Goal: Answer question/provide support: Share knowledge or assist other users

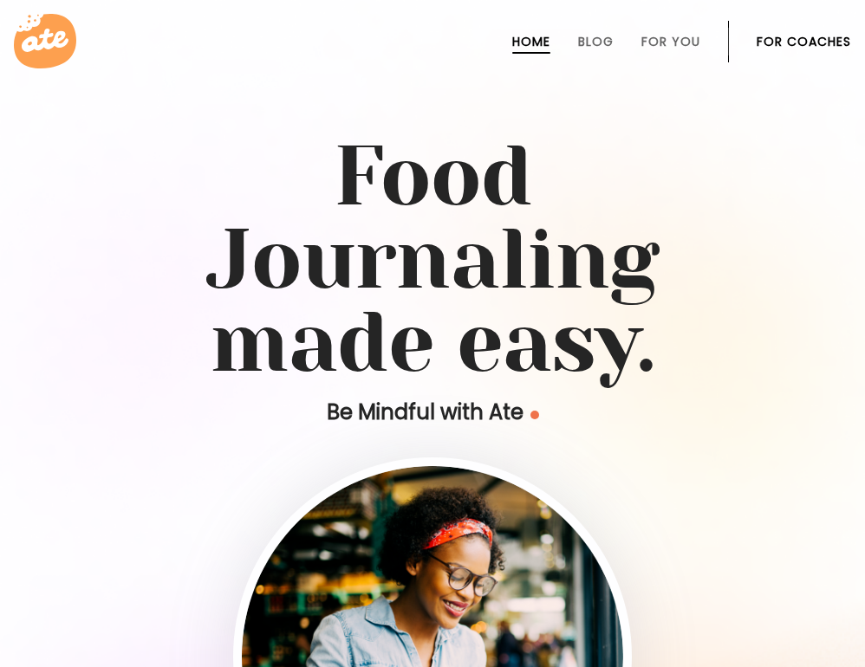
click at [789, 36] on link "For Coaches" at bounding box center [804, 42] width 94 height 14
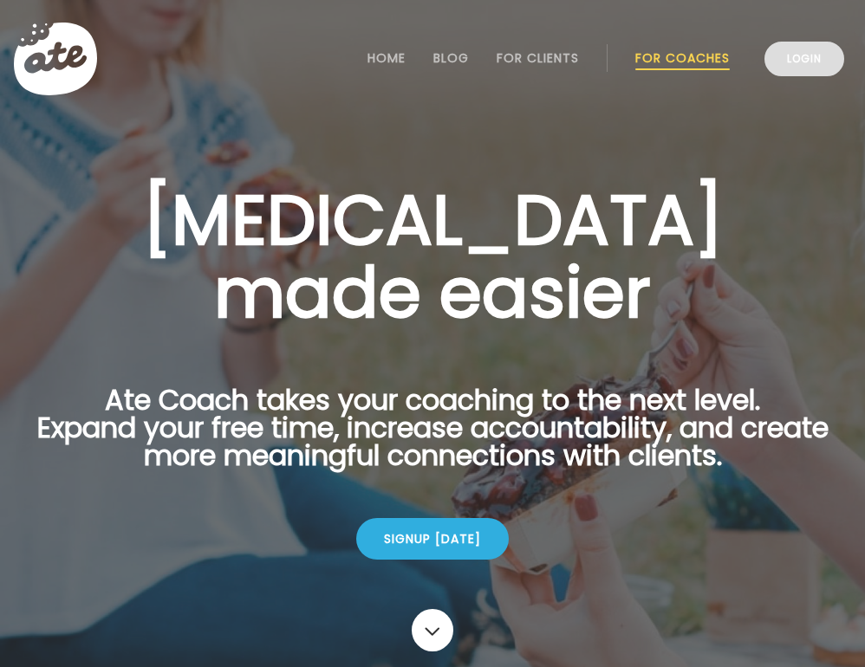
click at [823, 55] on link "Login" at bounding box center [805, 59] width 80 height 35
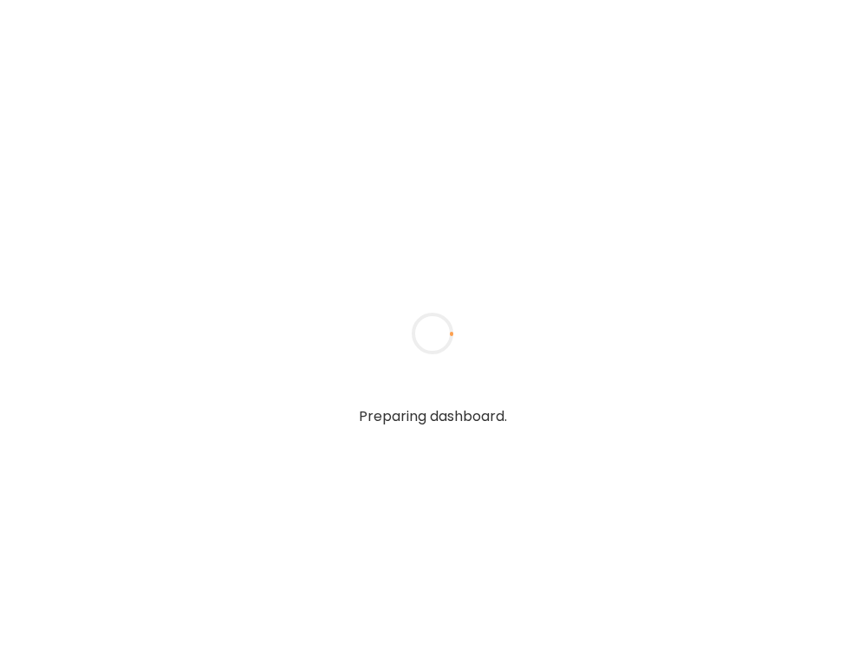
type input "**********"
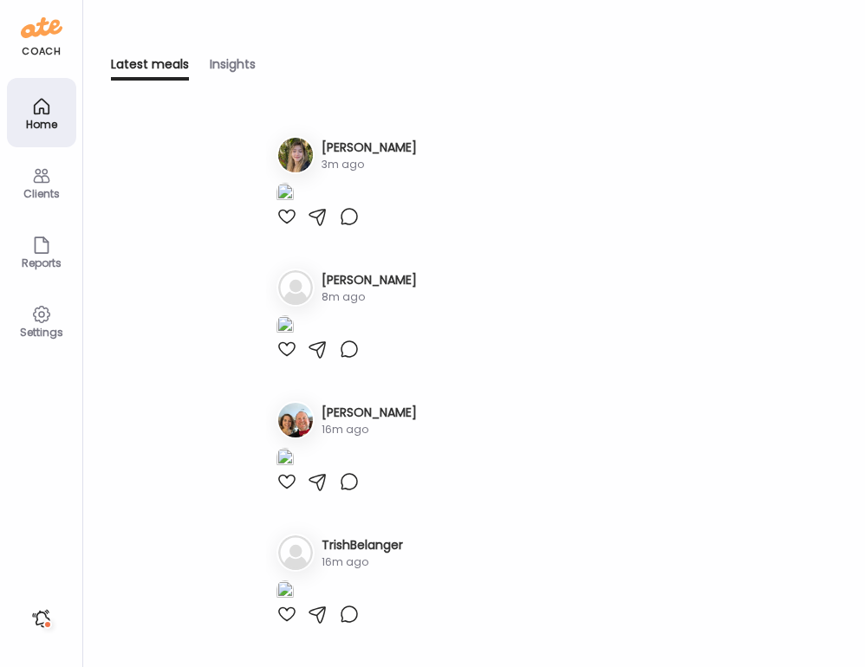
click at [16, 173] on div "Clients" at bounding box center [41, 181] width 69 height 69
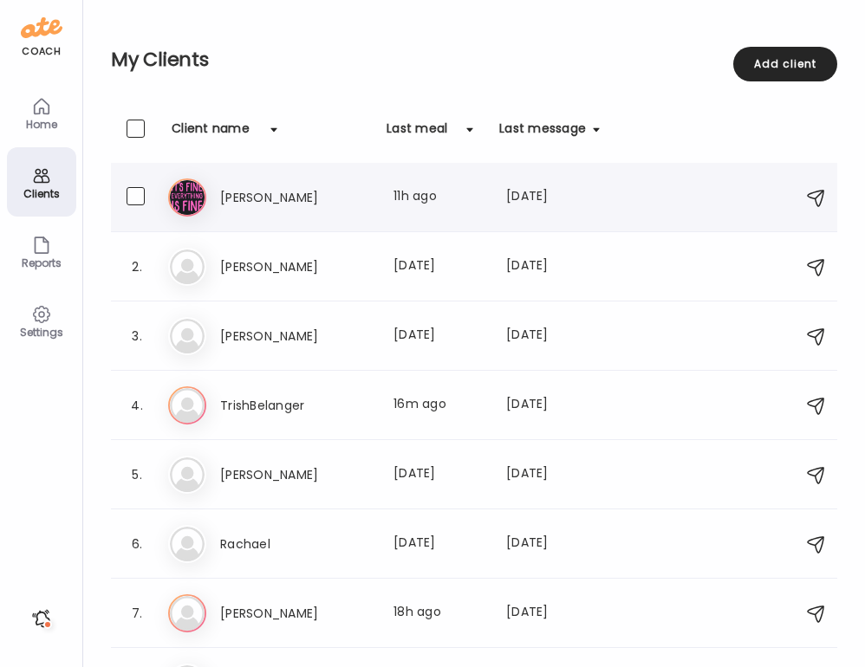
click at [368, 205] on h3 "[PERSON_NAME]" at bounding box center [296, 197] width 153 height 21
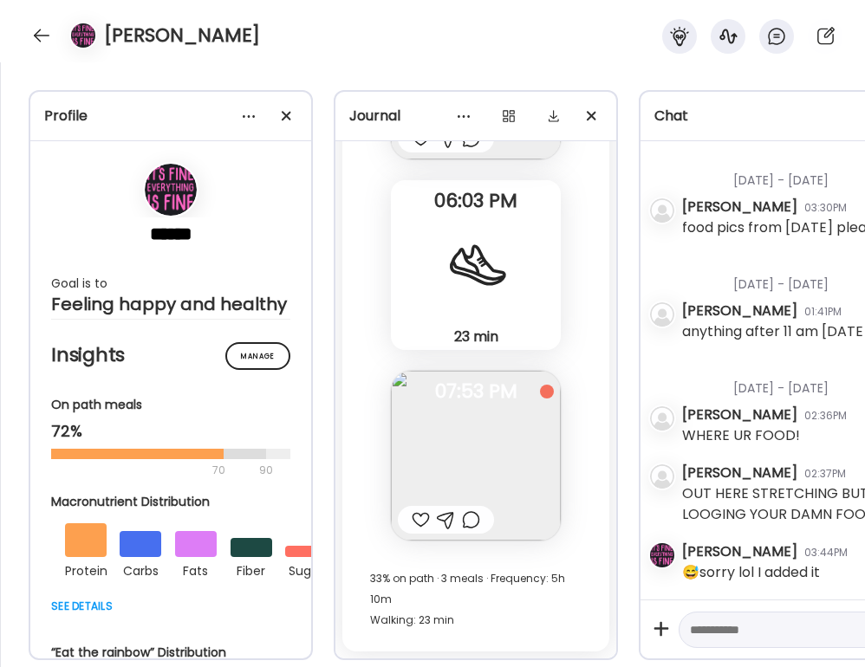
scroll to position [46221, 0]
click at [475, 518] on div at bounding box center [471, 520] width 18 height 21
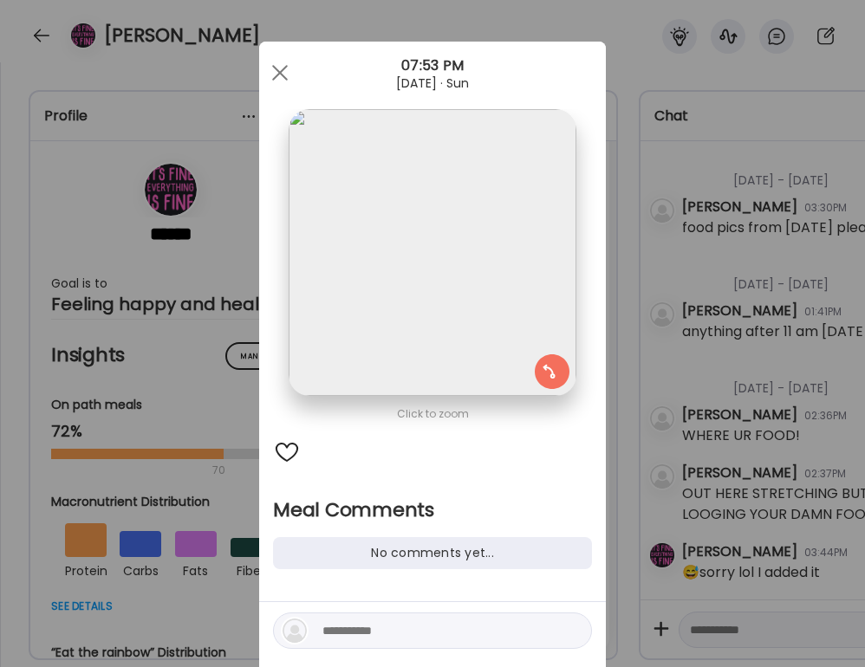
click at [374, 626] on textarea at bounding box center [439, 631] width 234 height 21
click at [413, 633] on textarea "**********" at bounding box center [439, 621] width 234 height 42
type textarea "**********"
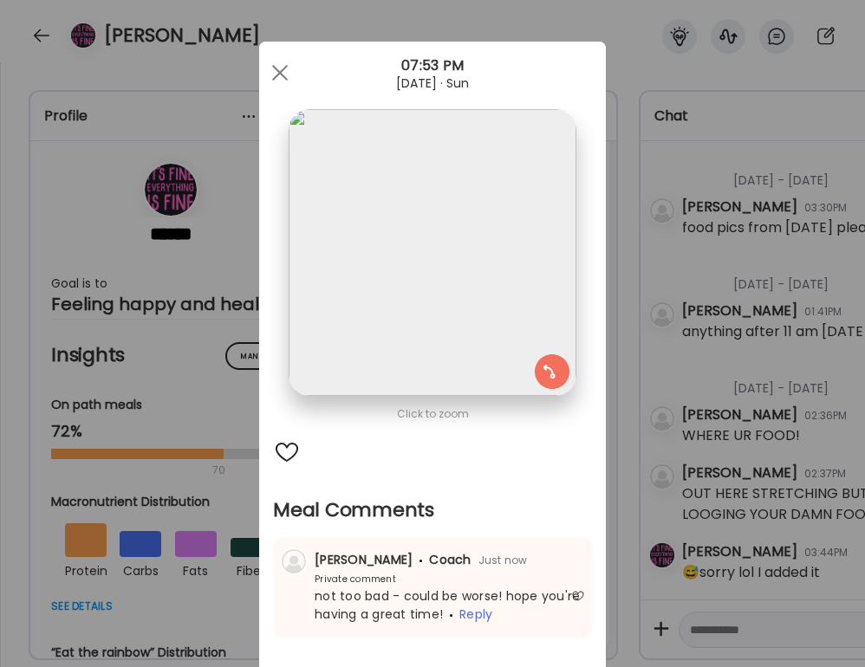
click at [744, 482] on div "Ate Coach Dashboard Wahoo! It’s official Take a moment to set up your Coach Pro…" at bounding box center [432, 333] width 865 height 667
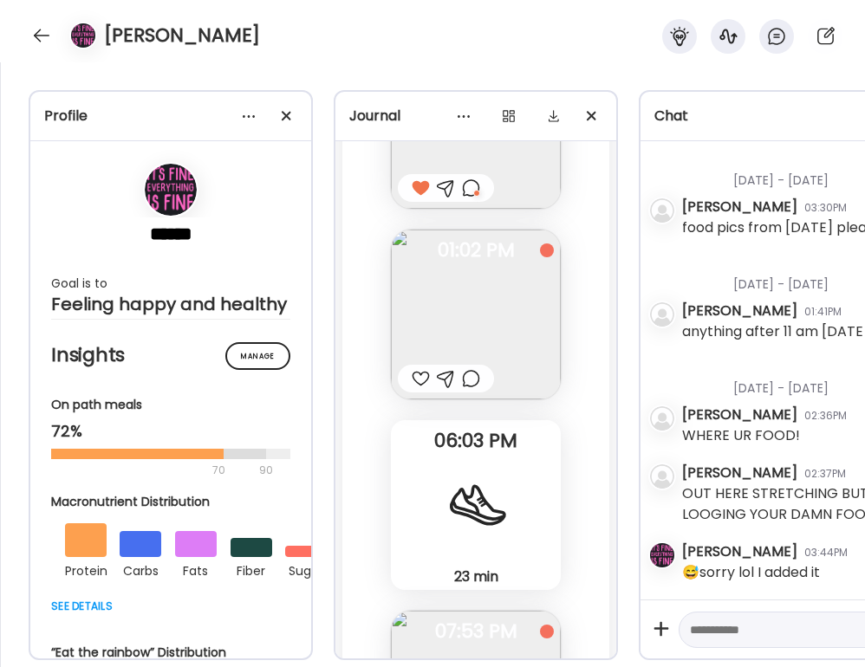
scroll to position [45978, 0]
click at [419, 381] on div at bounding box center [421, 381] width 18 height 21
click at [478, 379] on div at bounding box center [471, 381] width 18 height 21
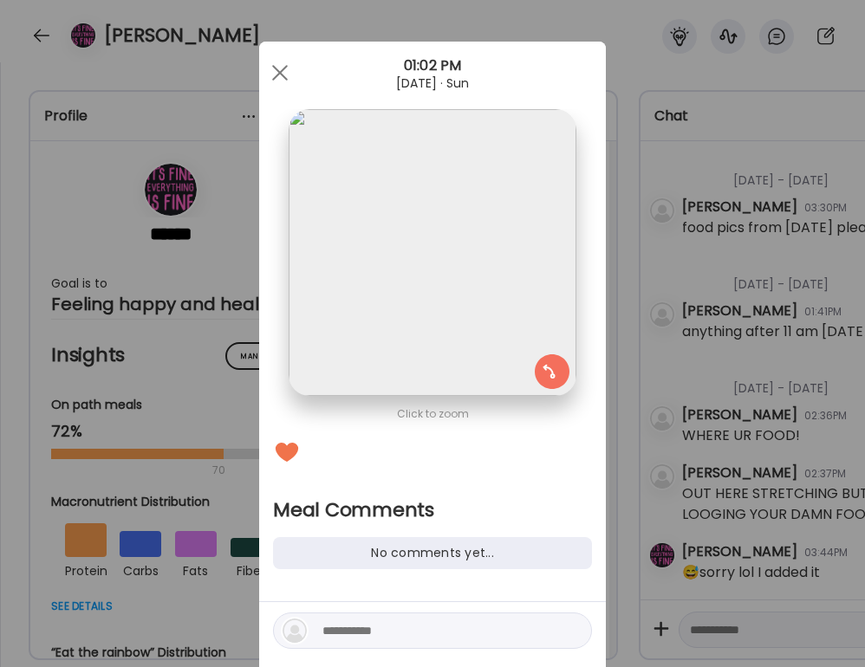
click at [403, 628] on textarea at bounding box center [439, 631] width 234 height 21
type textarea "******"
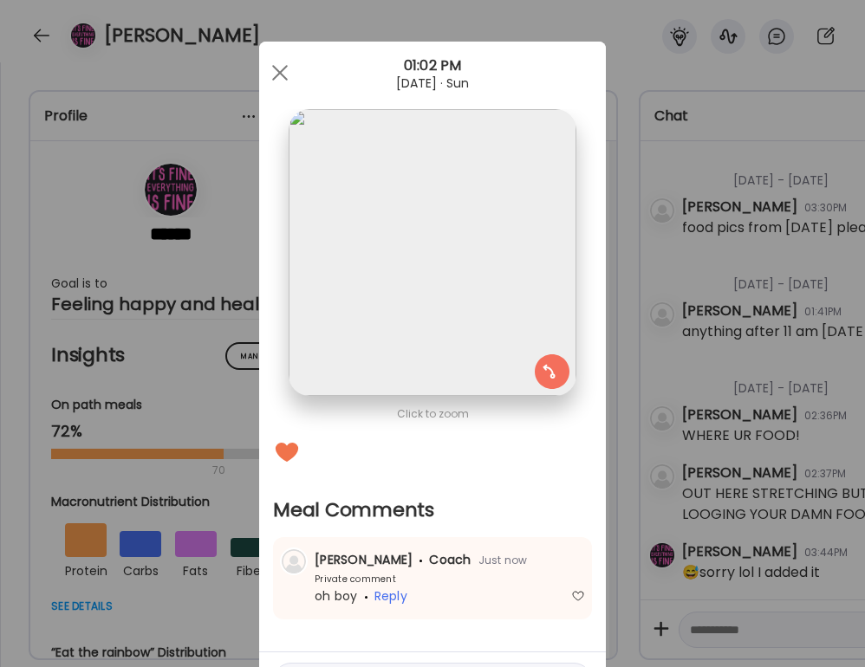
click at [739, 443] on div "Ate Coach Dashboard Wahoo! It’s official Take a moment to set up your Coach Pro…" at bounding box center [432, 333] width 865 height 667
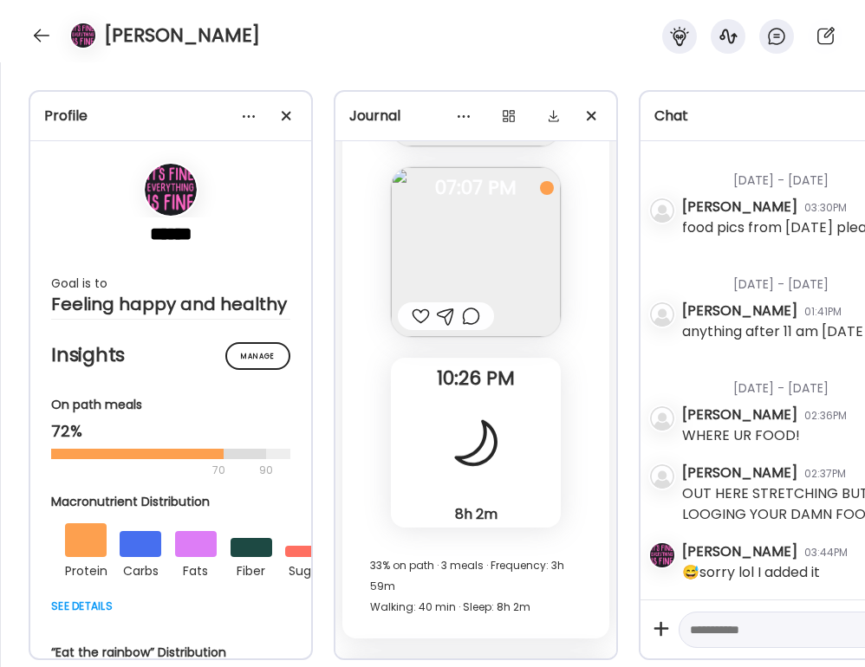
scroll to position [45244, 0]
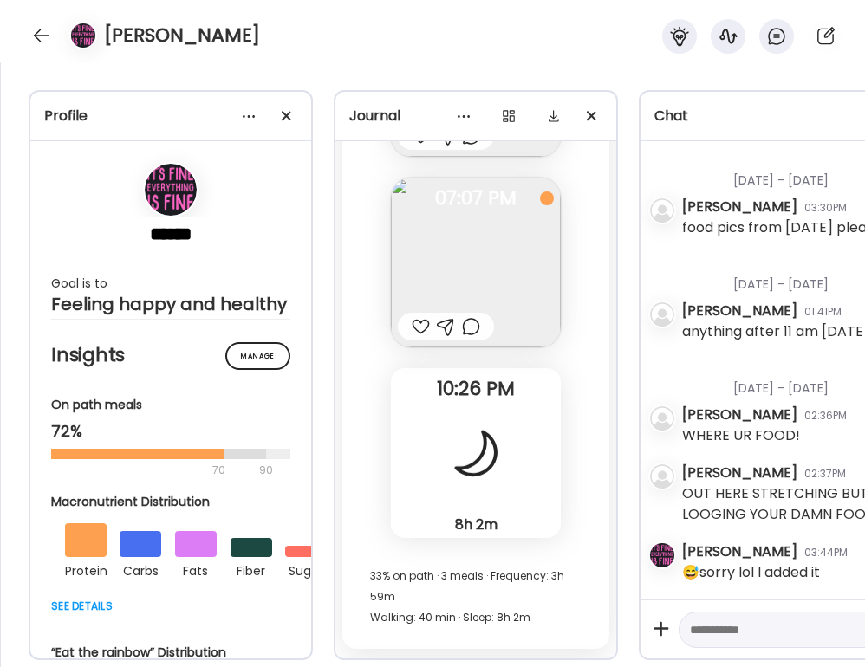
click at [467, 324] on div at bounding box center [471, 326] width 18 height 21
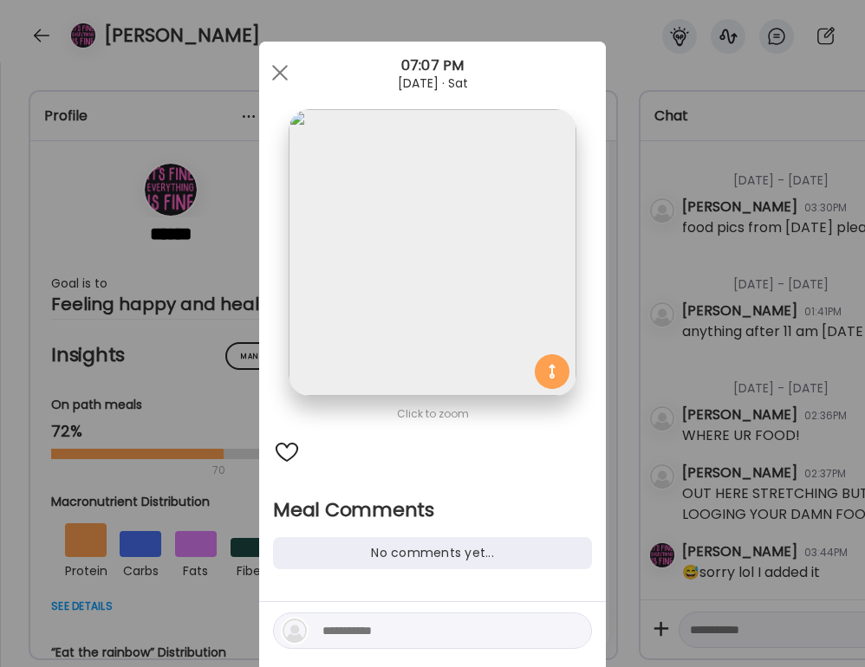
click at [437, 622] on textarea at bounding box center [439, 631] width 234 height 21
type textarea "**********"
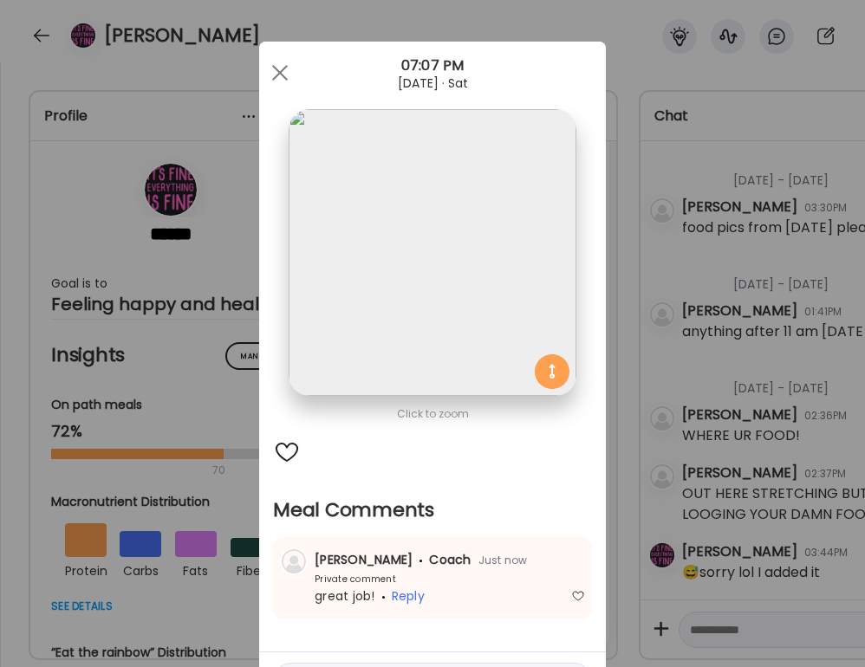
click at [732, 404] on div "Ate Coach Dashboard Wahoo! It’s official Take a moment to set up your Coach Pro…" at bounding box center [432, 333] width 865 height 667
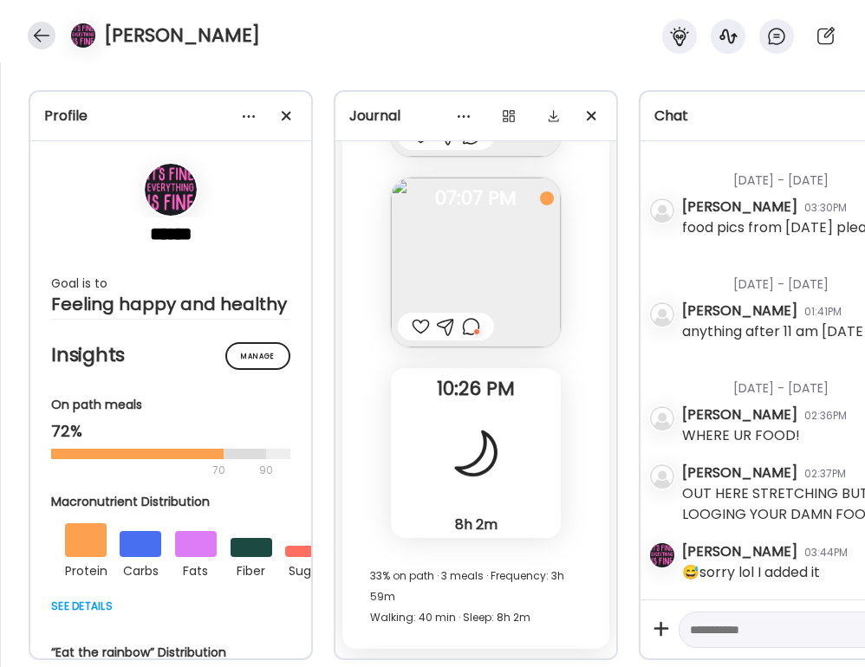
click at [49, 38] on div at bounding box center [42, 36] width 28 height 28
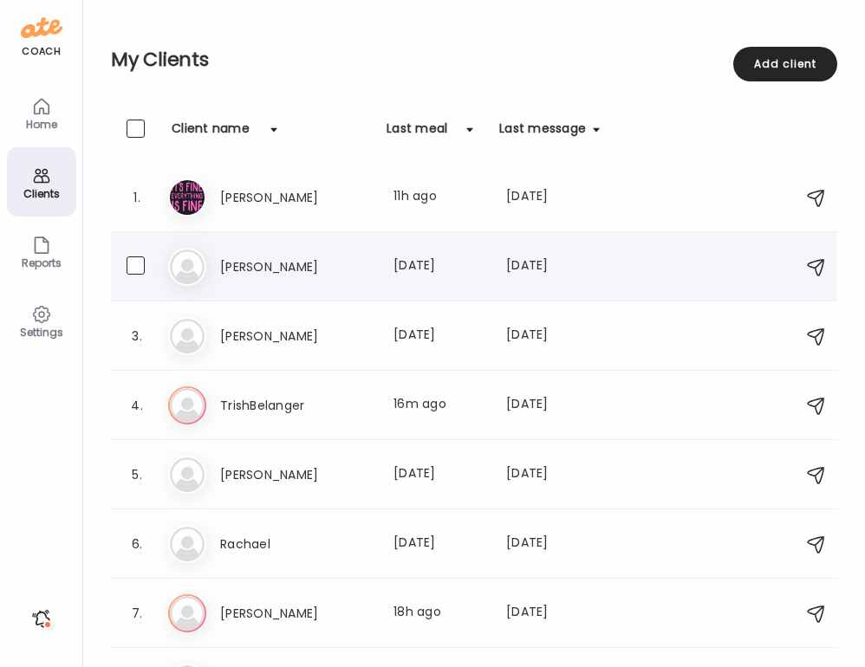
click at [243, 265] on h3 "[PERSON_NAME]" at bounding box center [296, 267] width 153 height 21
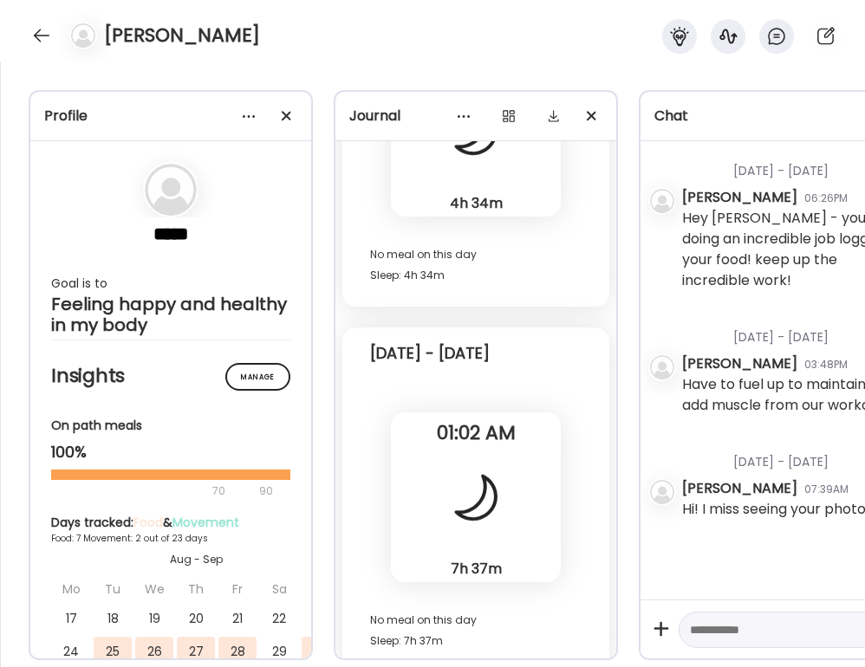
scroll to position [22317, 0]
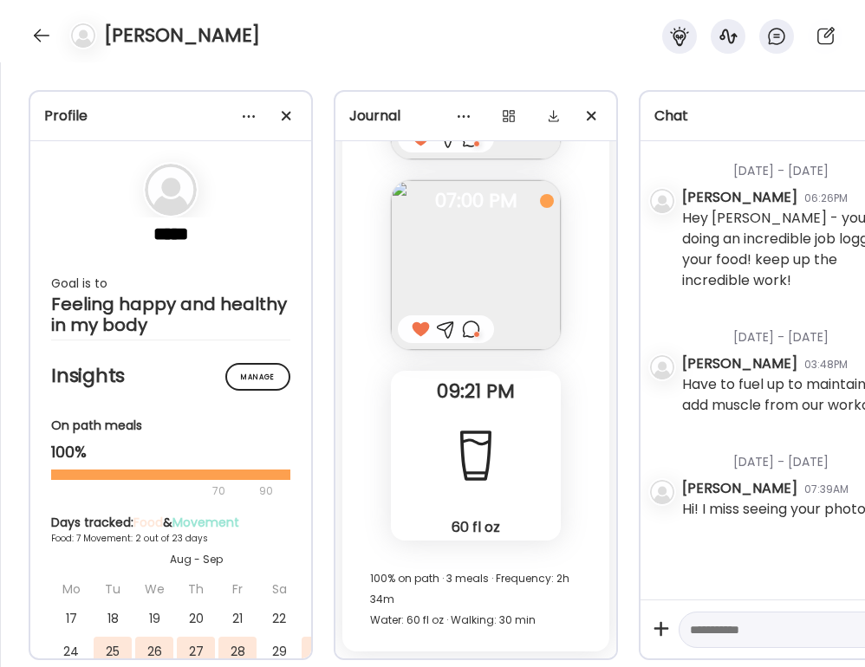
click at [726, 646] on div at bounding box center [791, 630] width 225 height 37
click at [745, 623] on textarea at bounding box center [775, 630] width 171 height 21
type textarea "**********"
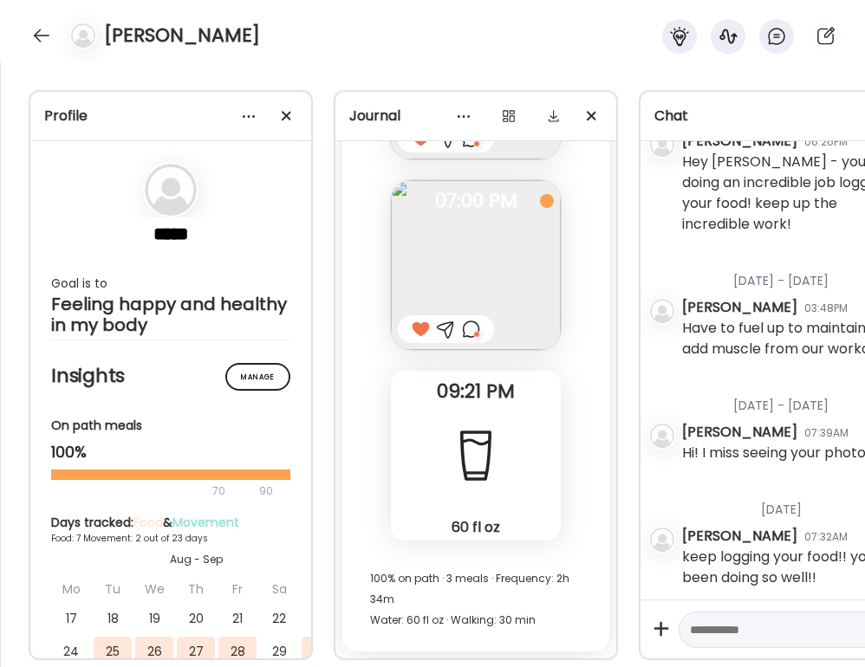
scroll to position [41, 0]
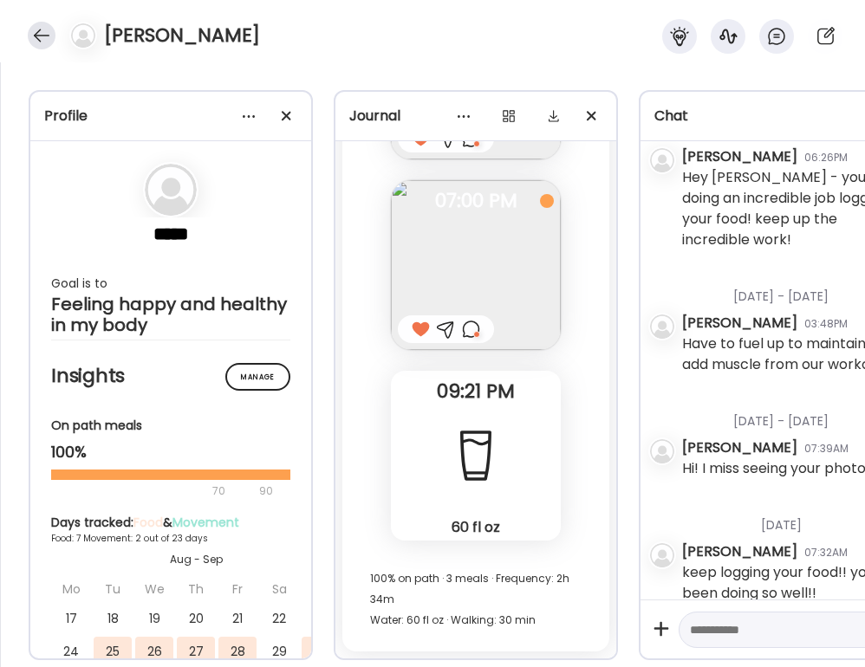
click at [35, 36] on div at bounding box center [42, 36] width 28 height 28
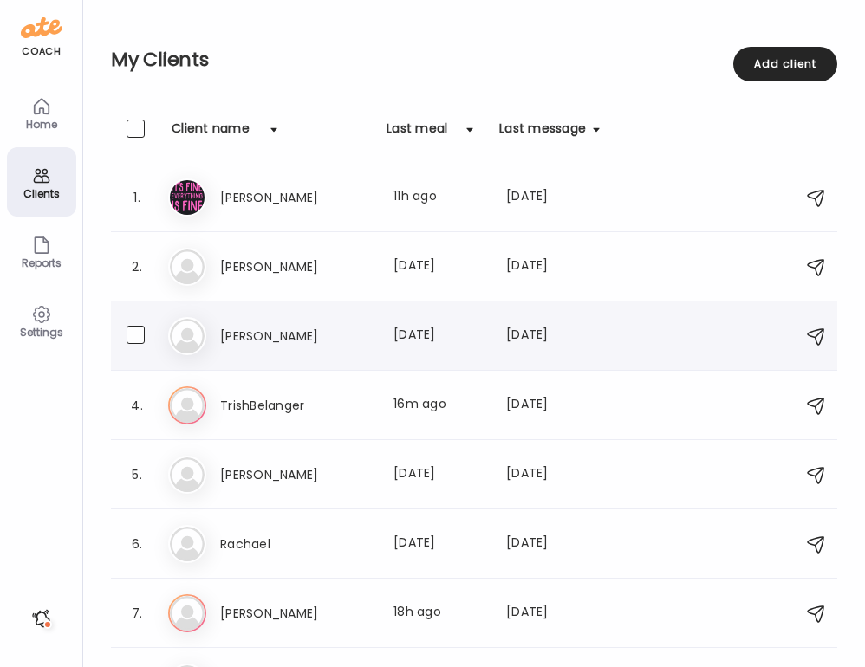
click at [356, 330] on h3 "[PERSON_NAME]" at bounding box center [296, 336] width 153 height 21
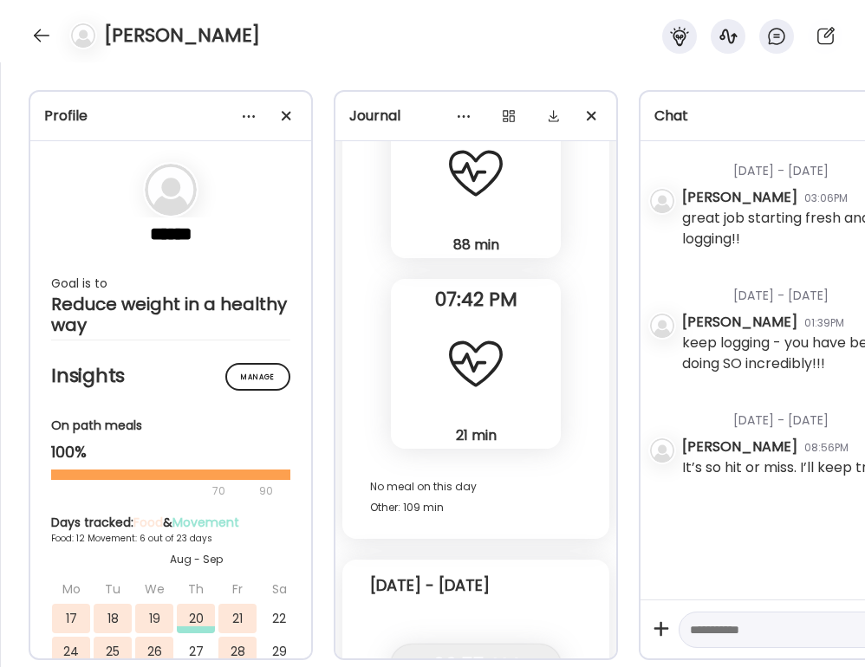
scroll to position [21034, 0]
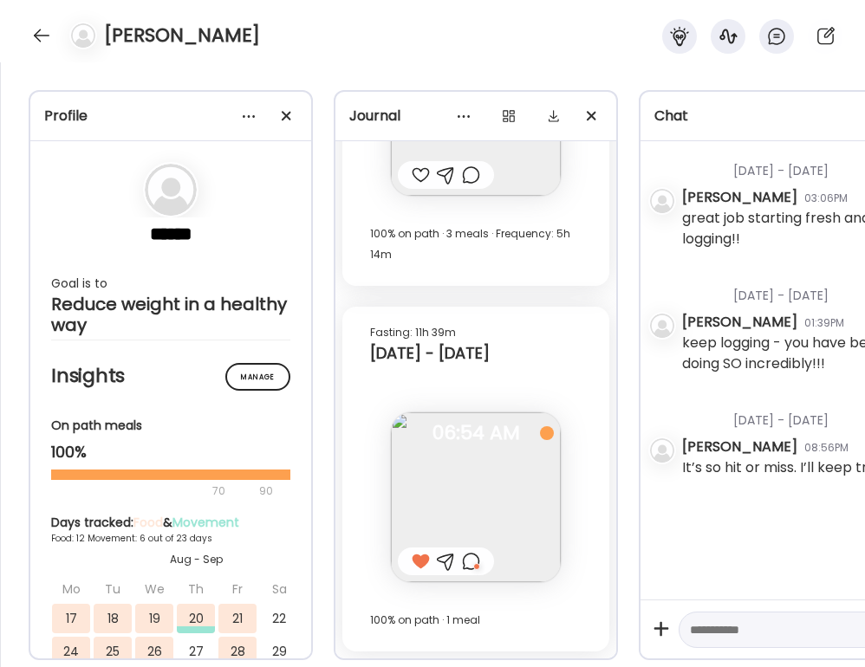
click at [44, 30] on div at bounding box center [42, 36] width 28 height 28
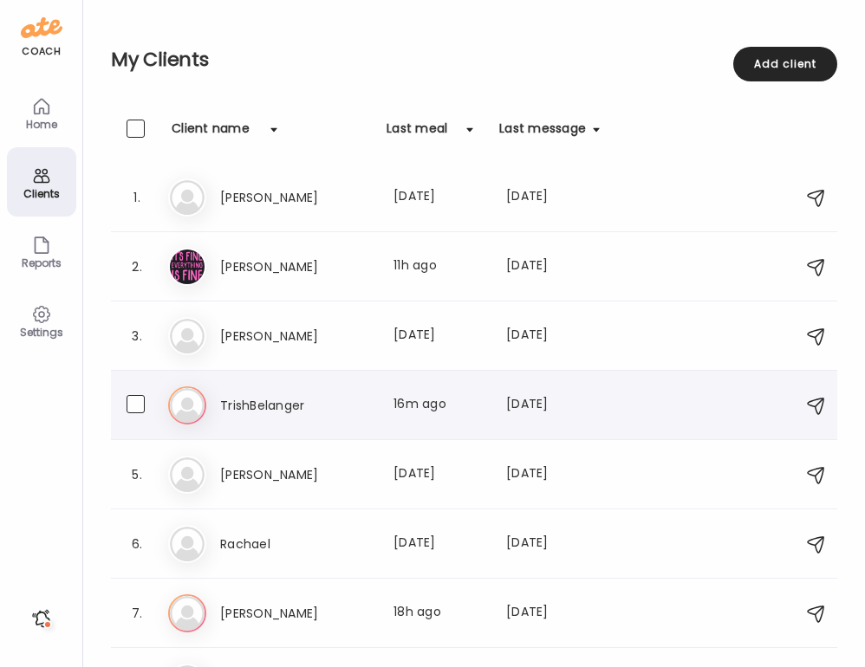
click at [246, 392] on div "Tr TrishBelanger Last meal: 16m ago Last message: [DATE] You: Hey there! I see …" at bounding box center [476, 406] width 617 height 38
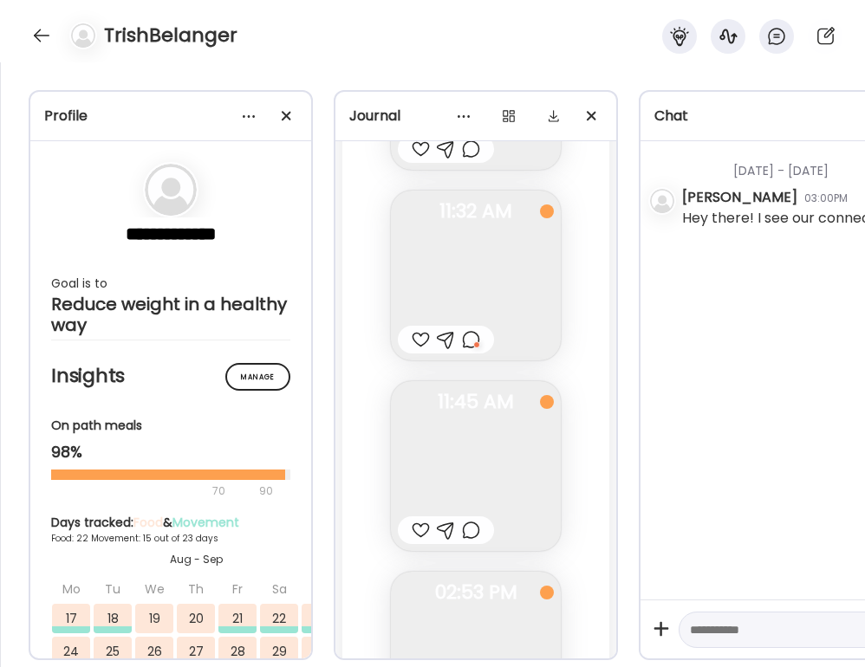
scroll to position [32438, 0]
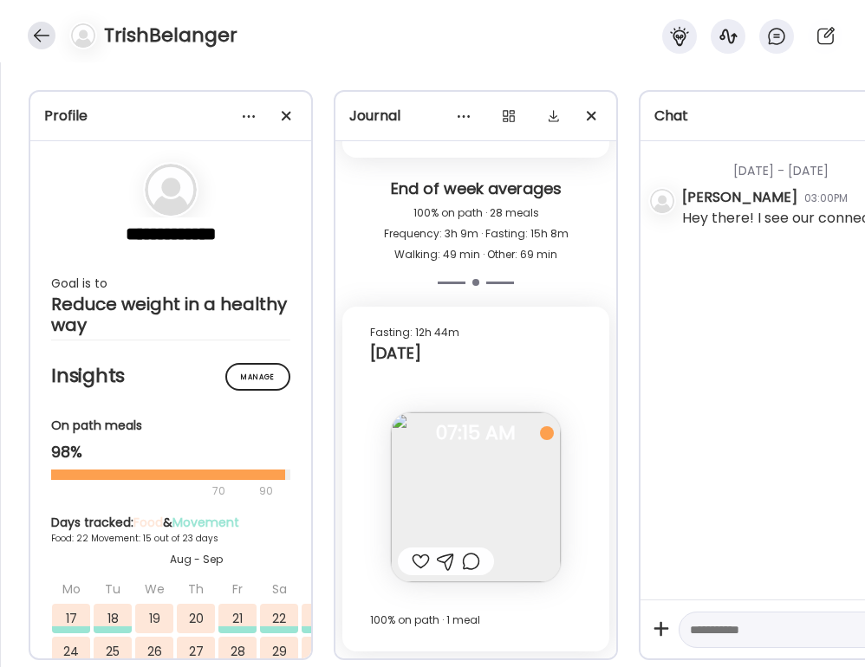
click at [37, 45] on div at bounding box center [42, 36] width 28 height 28
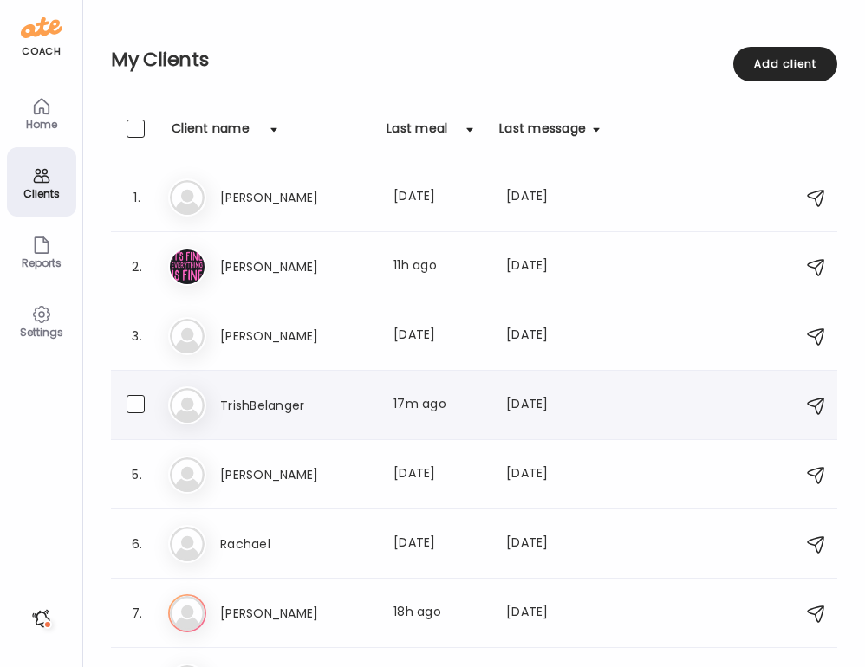
click at [366, 422] on div "Tr TrishBelanger Last meal: 17m ago Last message: [DATE] You: Hey there! I see …" at bounding box center [476, 406] width 617 height 38
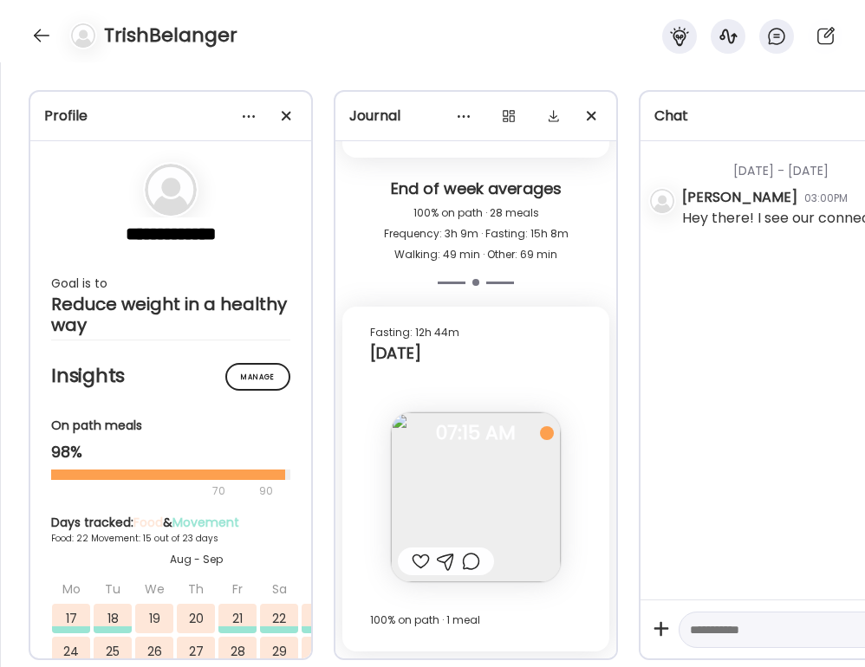
click at [418, 570] on div at bounding box center [421, 561] width 18 height 21
click at [472, 563] on div at bounding box center [471, 561] width 18 height 21
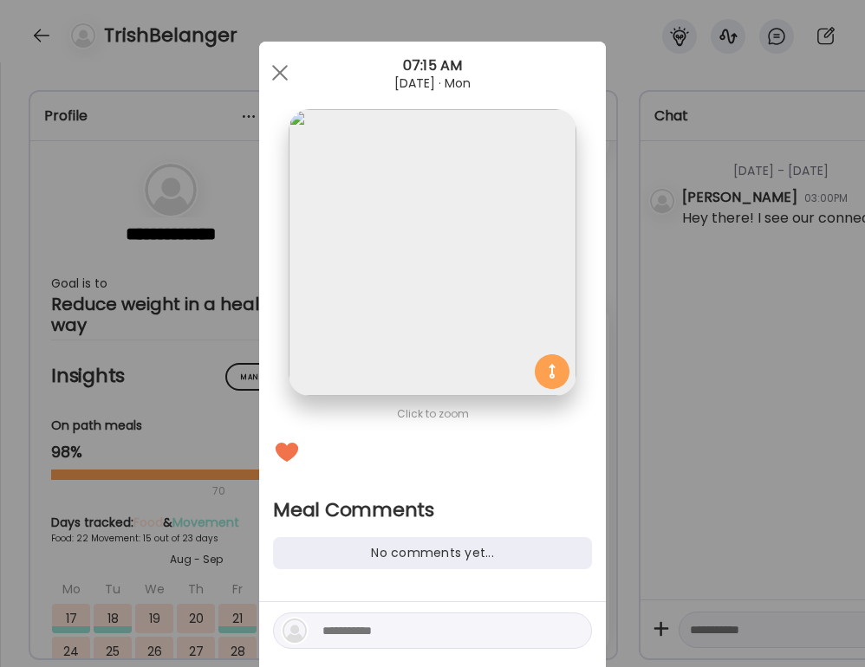
click at [416, 637] on textarea at bounding box center [439, 631] width 234 height 21
type textarea "**********"
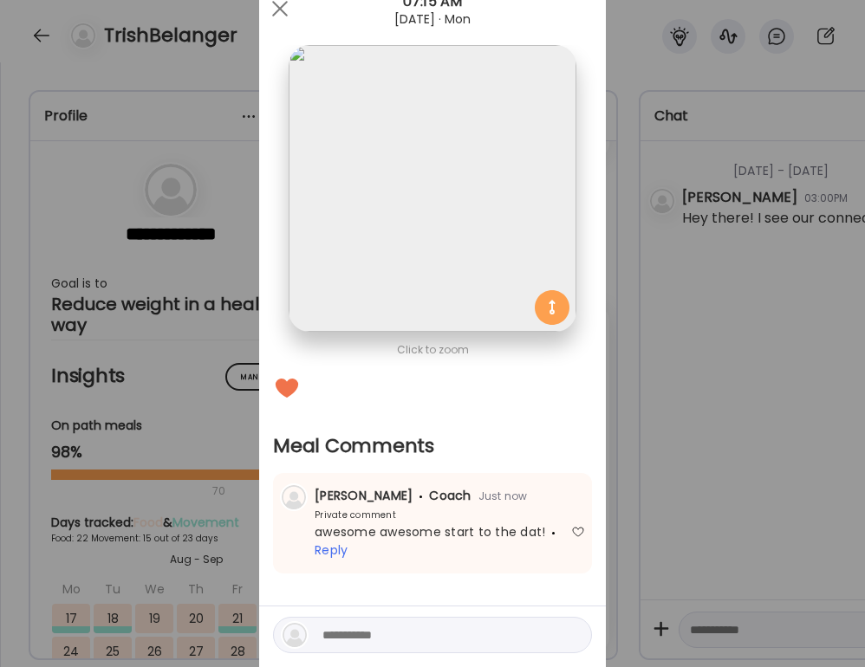
scroll to position [106, 0]
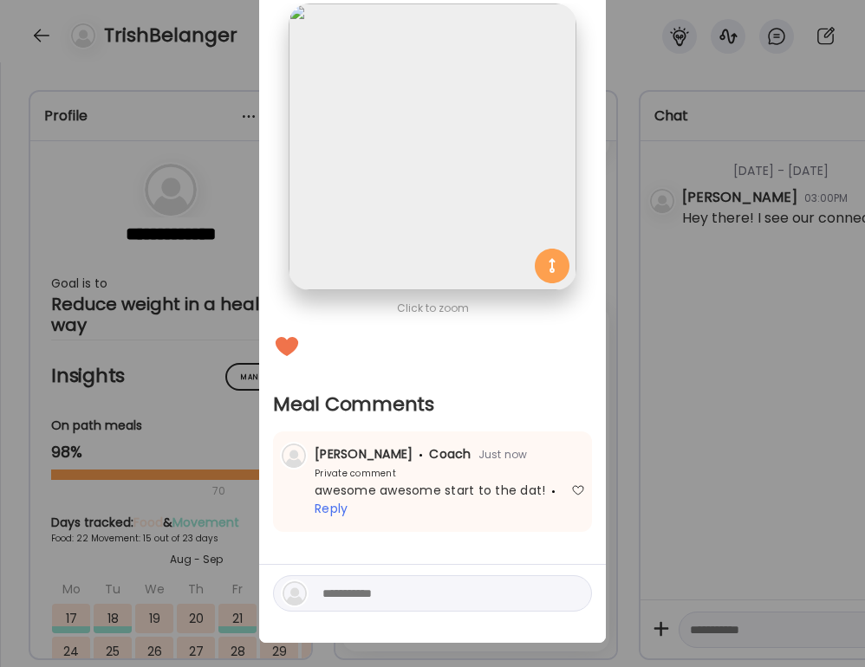
click at [446, 595] on textarea at bounding box center [439, 593] width 234 height 21
type textarea "*****"
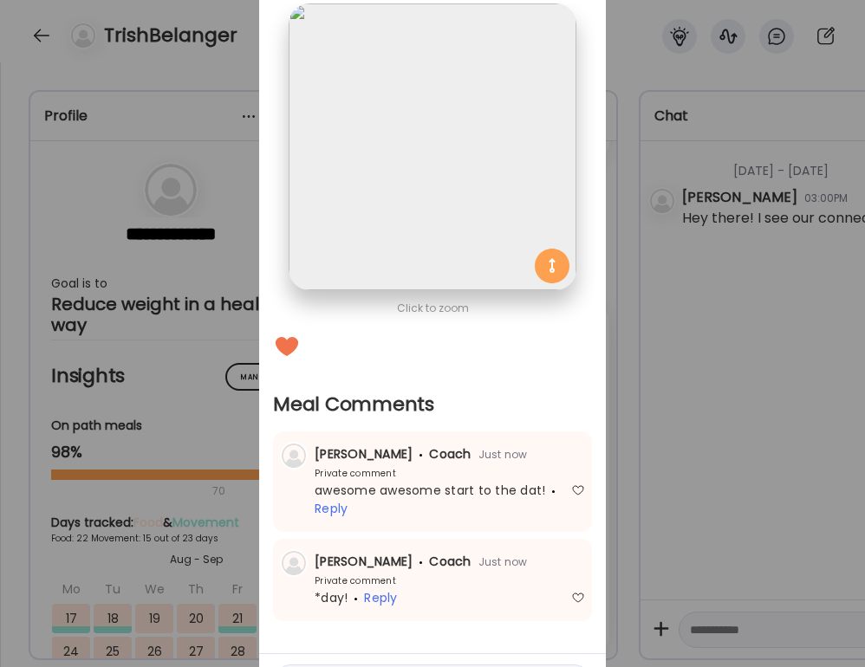
click at [797, 439] on div "Ate Coach Dashboard Wahoo! It’s official Take a moment to set up your Coach Pro…" at bounding box center [432, 333] width 865 height 667
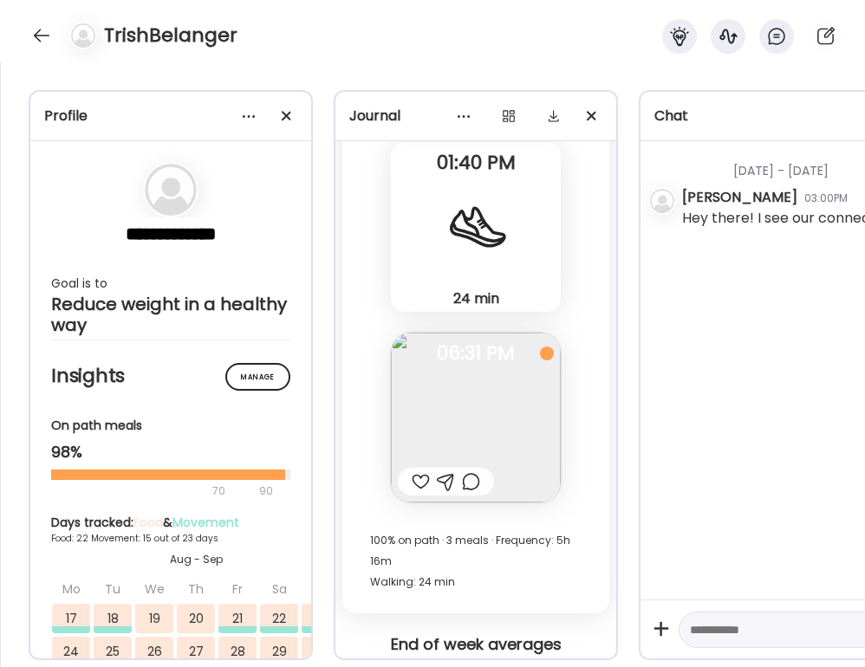
scroll to position [31981, 0]
click at [421, 478] on div at bounding box center [421, 483] width 18 height 21
click at [472, 482] on div at bounding box center [471, 483] width 18 height 21
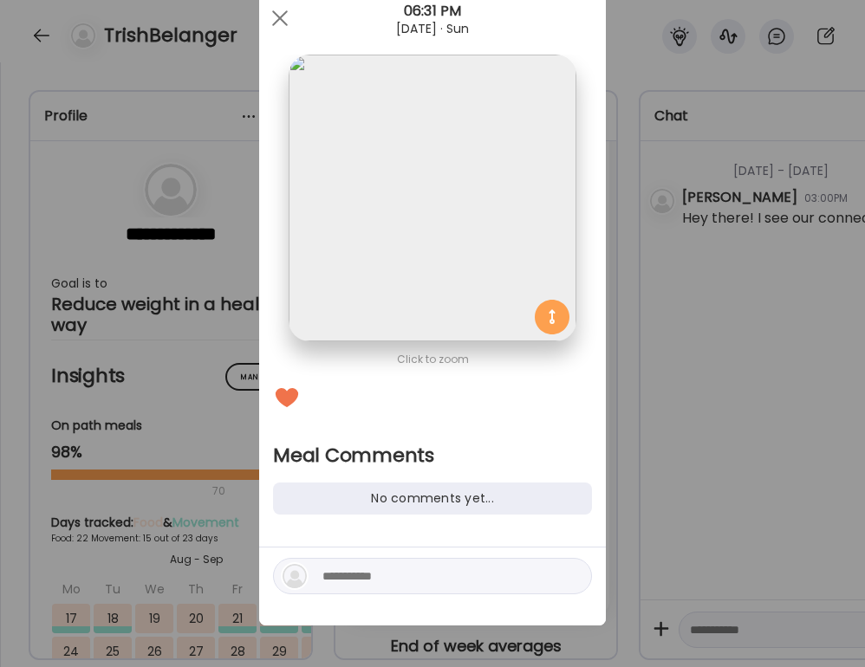
scroll to position [55, 0]
click at [445, 574] on textarea at bounding box center [439, 576] width 234 height 21
type textarea "**********"
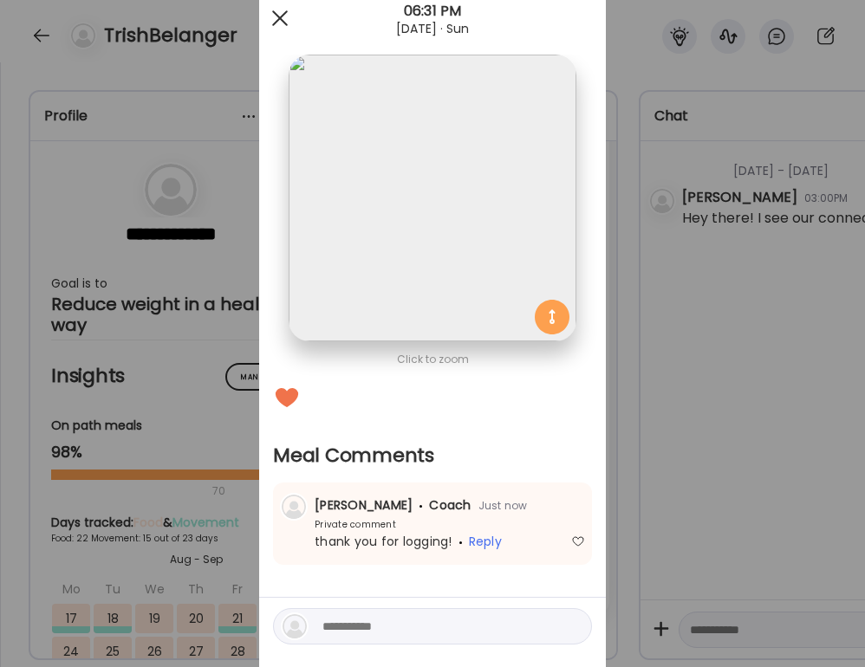
click at [294, 16] on div at bounding box center [280, 18] width 35 height 35
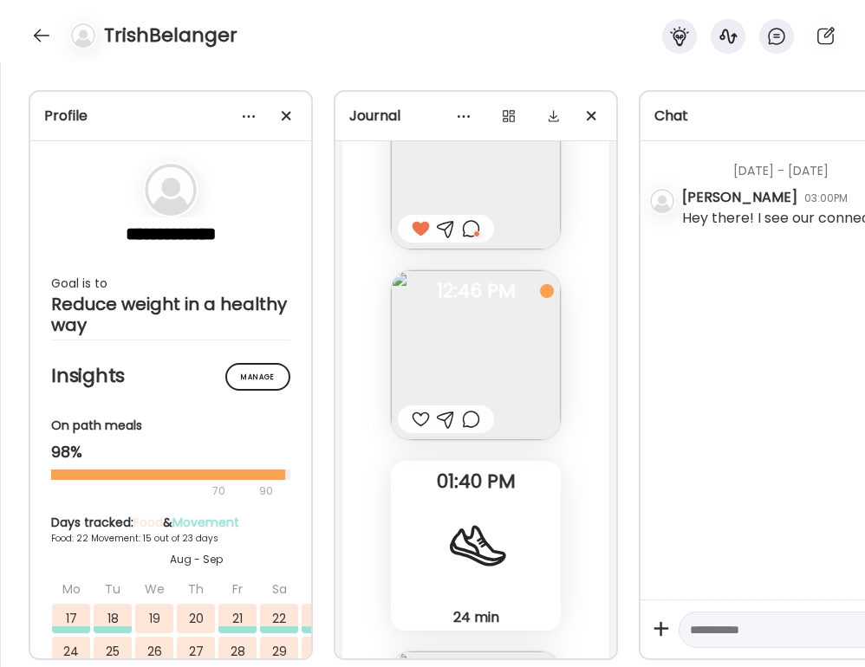
scroll to position [31652, 0]
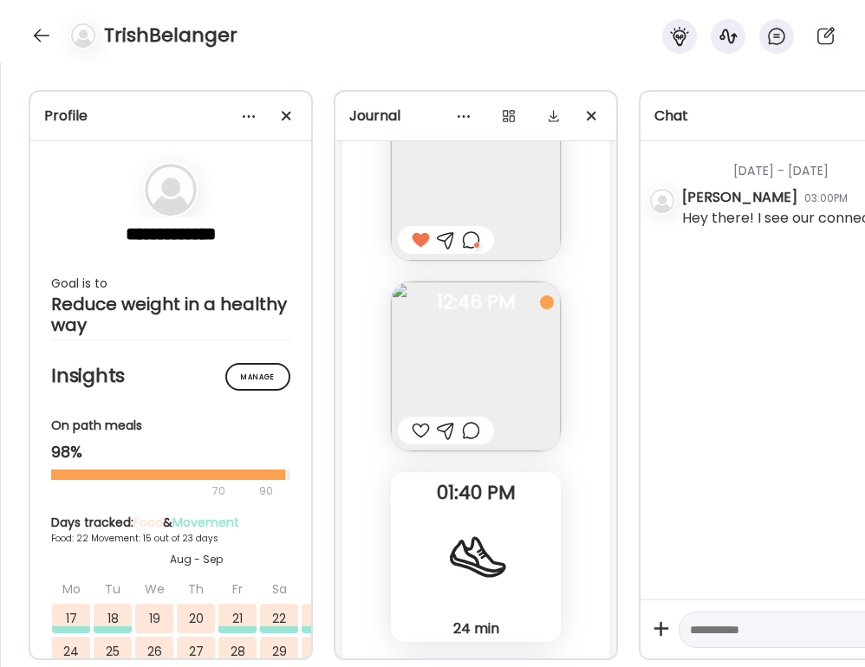
click at [414, 433] on div at bounding box center [421, 430] width 18 height 21
click at [474, 430] on div at bounding box center [471, 430] width 18 height 21
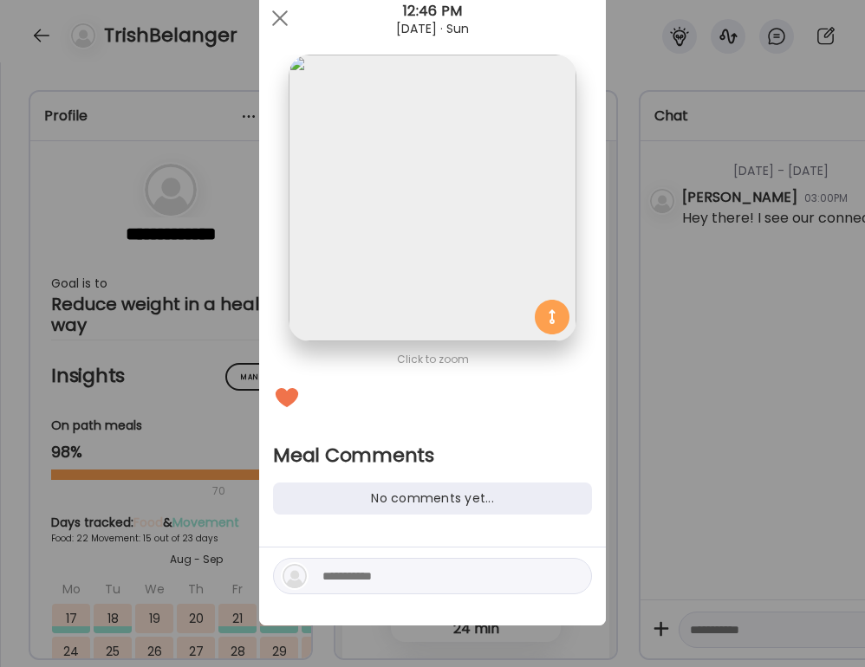
click at [405, 576] on textarea at bounding box center [439, 576] width 234 height 21
type textarea "*"
type textarea "**********"
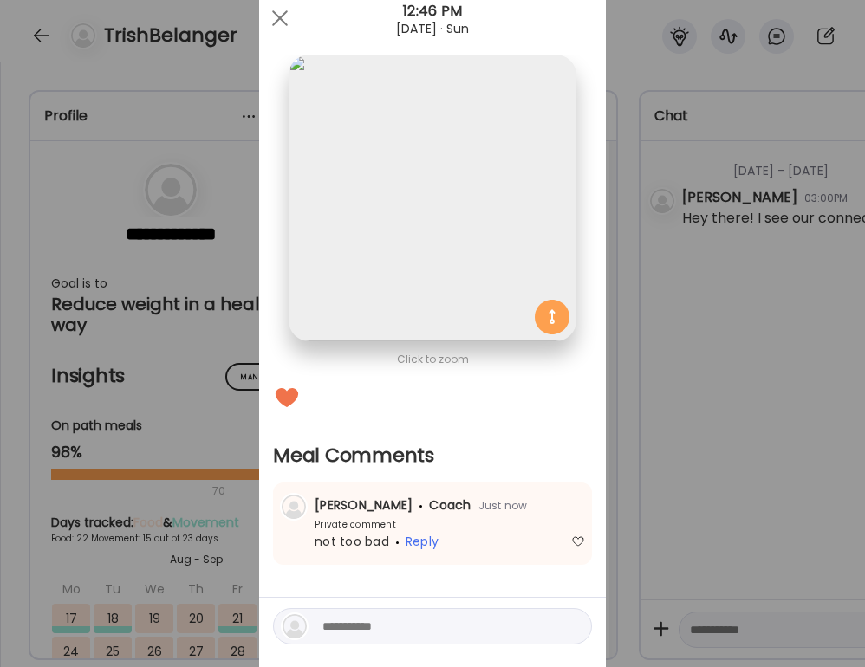
click at [741, 422] on div "Ate Coach Dashboard Wahoo! It’s official Take a moment to set up your Coach Pro…" at bounding box center [432, 333] width 865 height 667
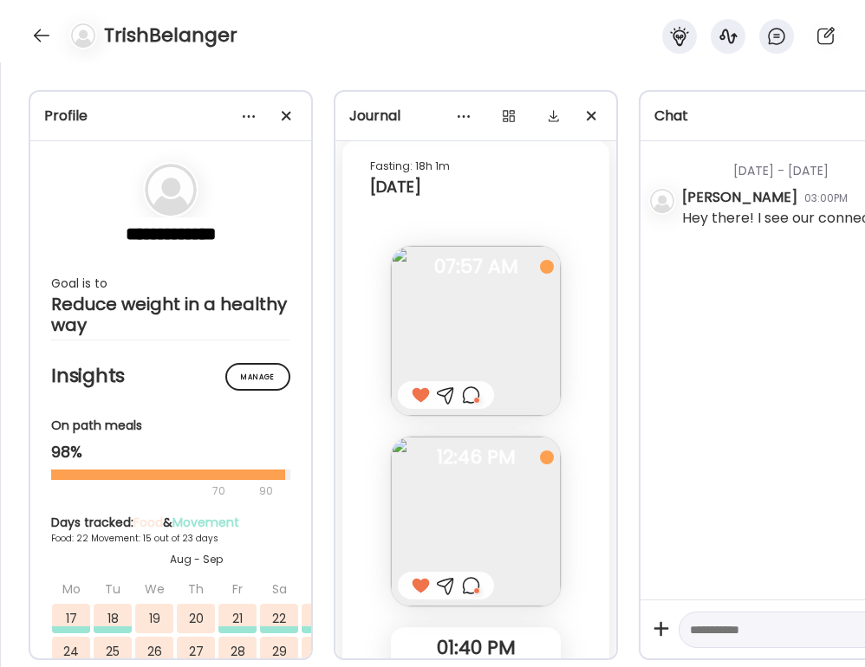
scroll to position [31481, 0]
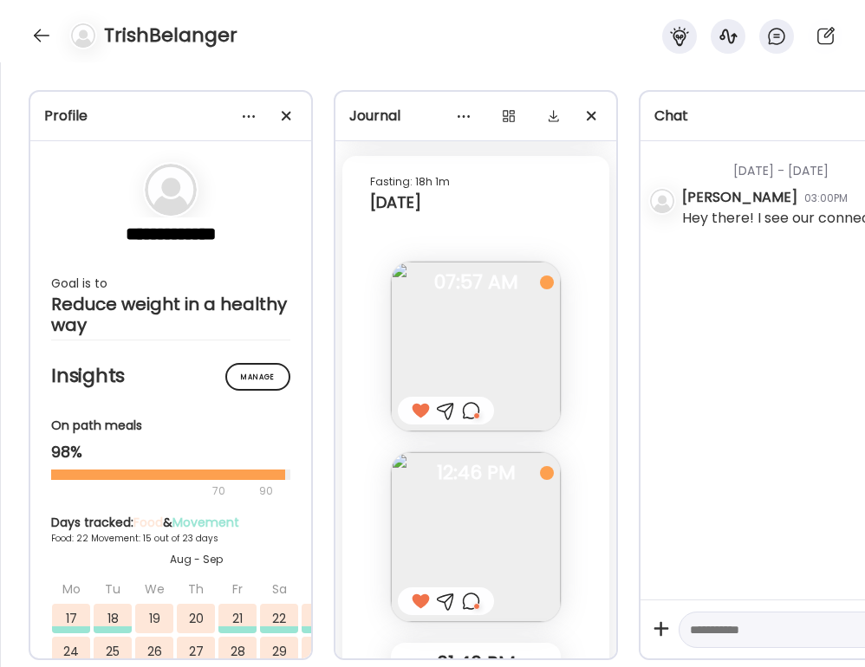
click at [415, 405] on div at bounding box center [421, 410] width 18 height 21
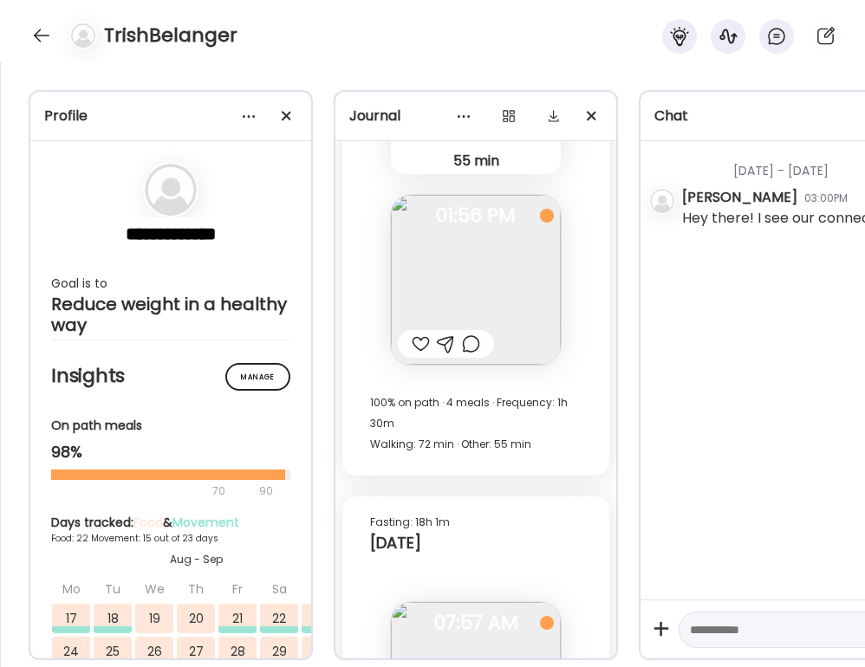
scroll to position [31140, 0]
click at [406, 337] on div at bounding box center [446, 345] width 96 height 28
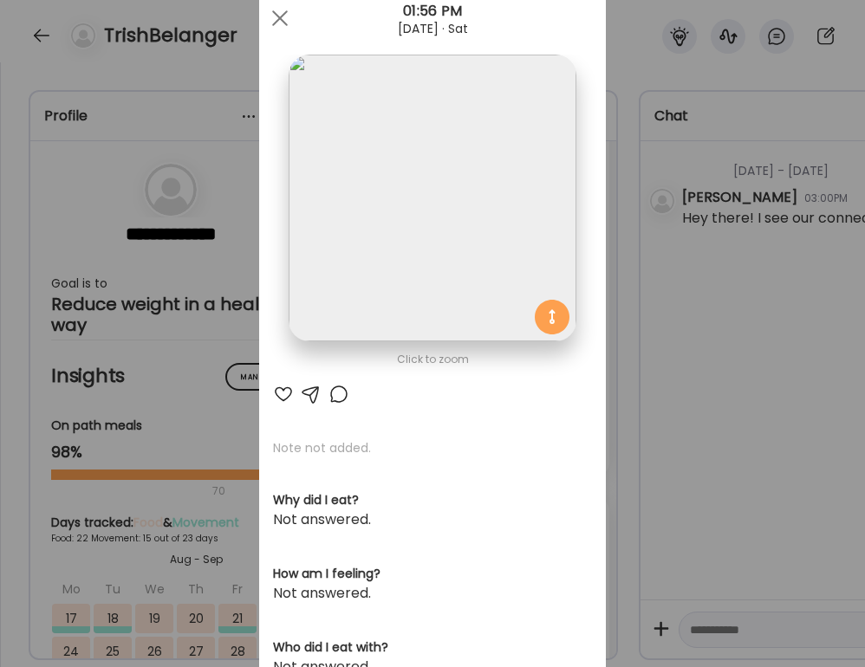
click at [290, 385] on div at bounding box center [283, 394] width 21 height 21
click at [342, 394] on div at bounding box center [339, 394] width 21 height 21
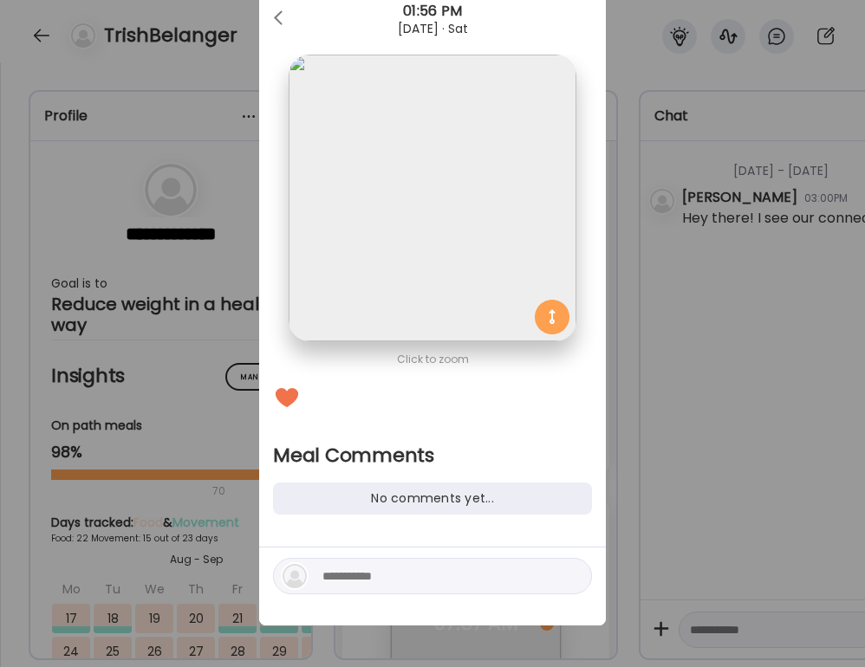
click at [328, 585] on textarea at bounding box center [439, 576] width 234 height 21
type textarea "**********"
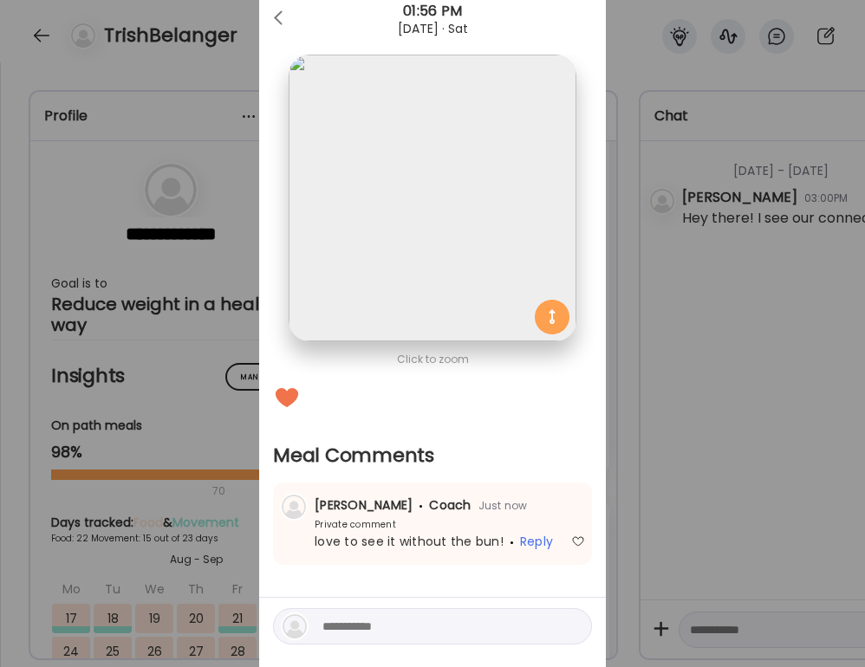
click at [593, 457] on div "Click to zoom Meal Comments No comments yet... [PERSON_NAME] Coach Just now Pri…" at bounding box center [432, 331] width 347 height 689
click at [228, 218] on div "Ate Coach Dashboard Wahoo! It’s official Take a moment to set up your Coach Pro…" at bounding box center [432, 333] width 865 height 667
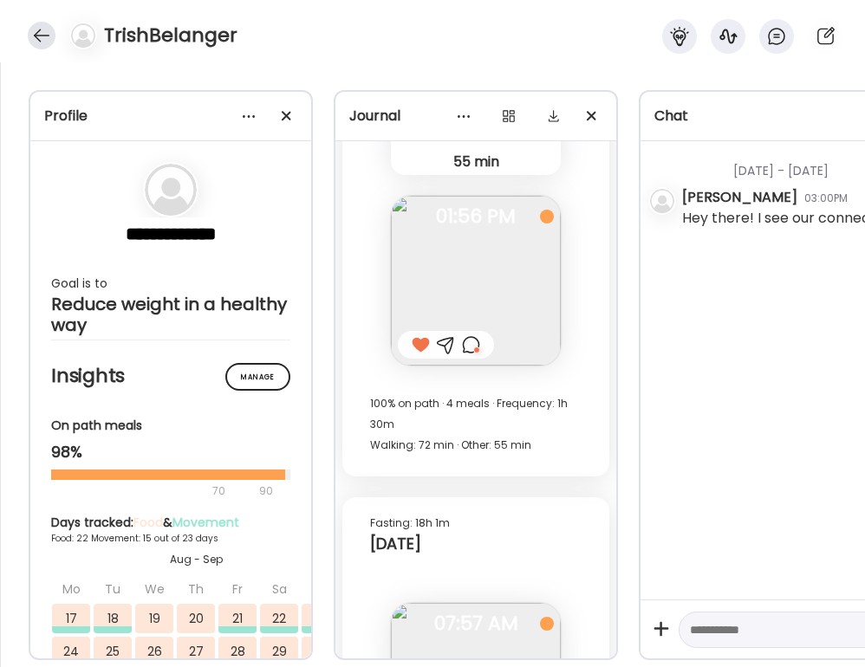
click at [37, 45] on div at bounding box center [42, 36] width 28 height 28
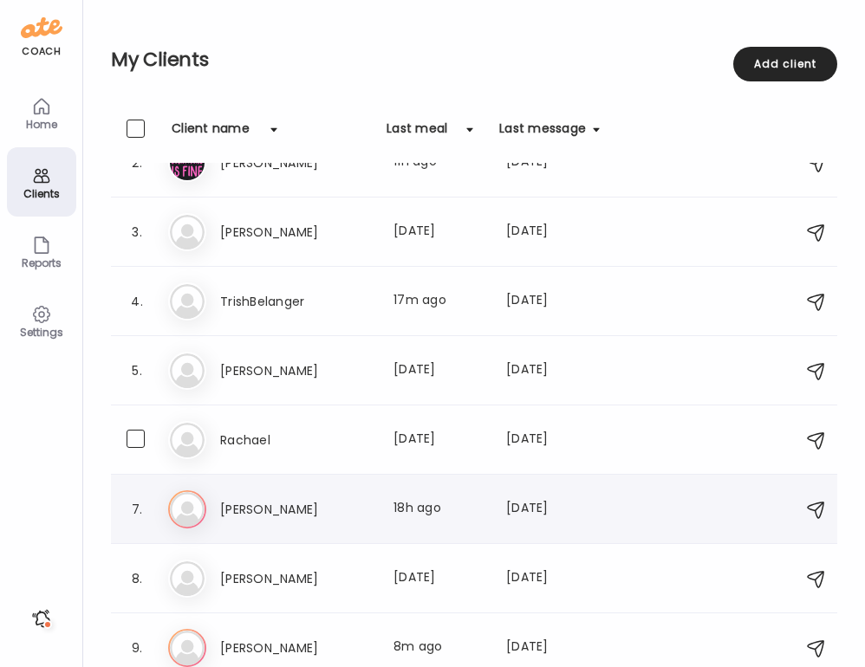
scroll to position [105, 0]
click at [313, 526] on div "Ka [PERSON_NAME] Last meal: 18h ago Last message: [DATE] You: Log while you’re …" at bounding box center [476, 509] width 617 height 38
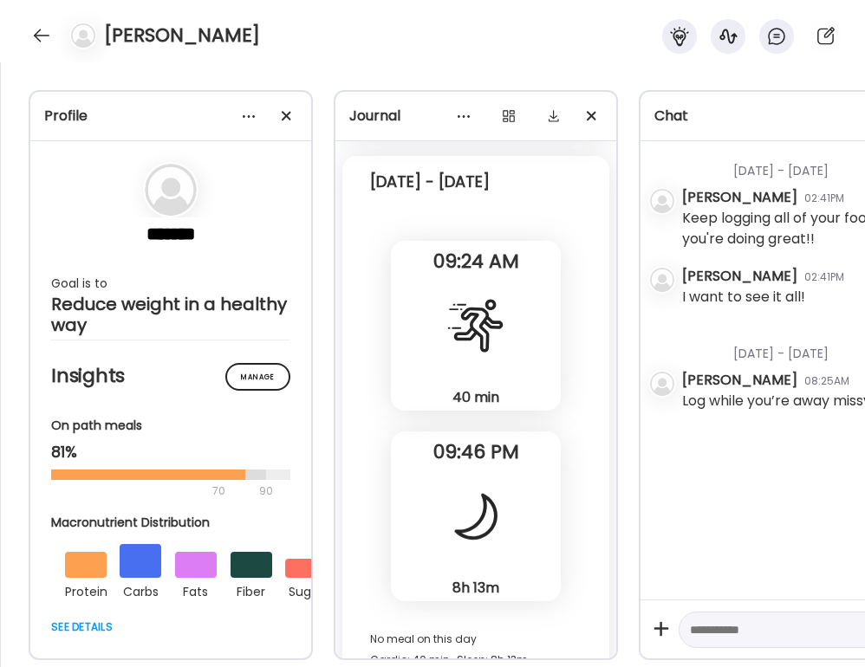
scroll to position [27664, 0]
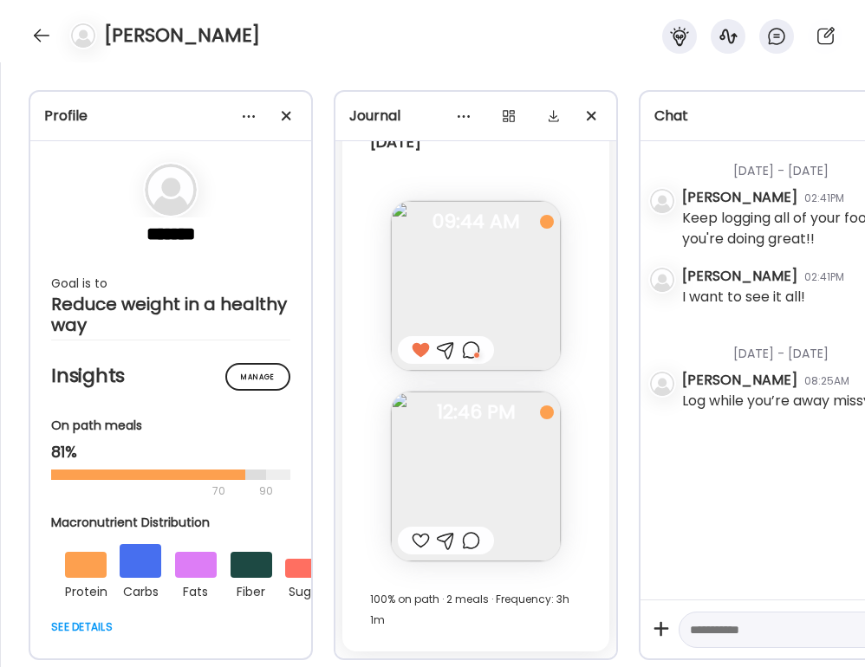
click at [414, 542] on div at bounding box center [421, 541] width 18 height 21
click at [465, 540] on div at bounding box center [471, 541] width 18 height 21
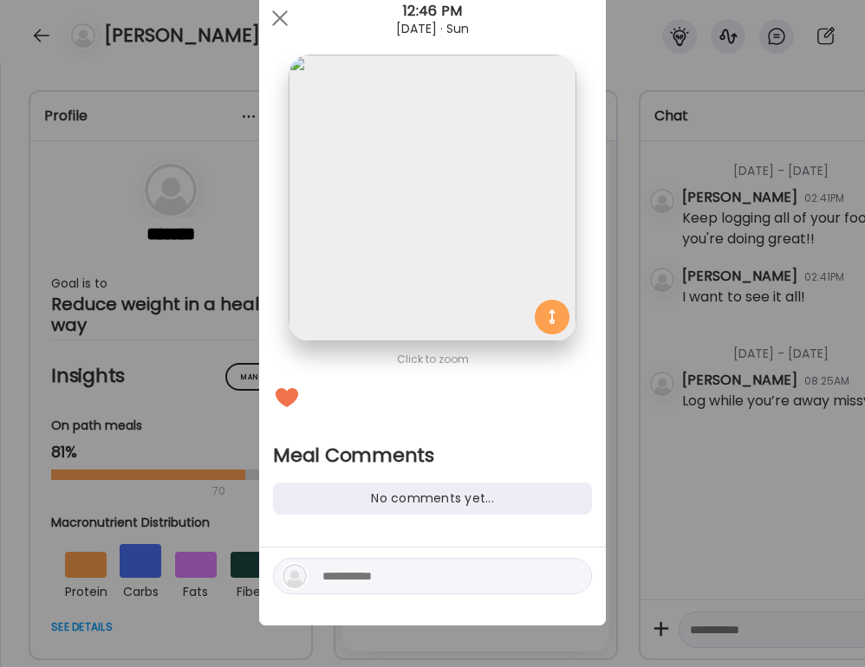
click at [463, 583] on textarea at bounding box center [439, 576] width 234 height 21
type textarea "**********"
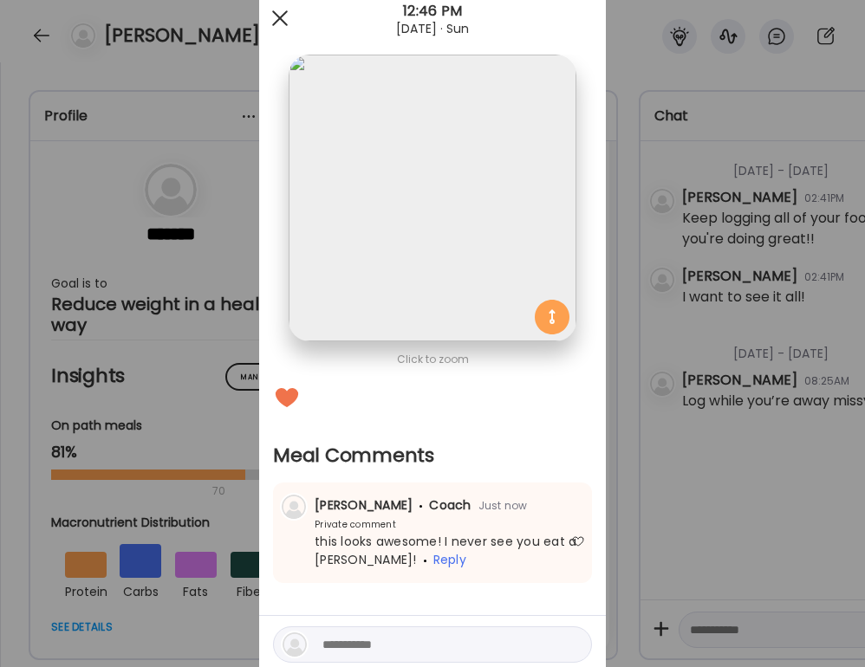
click at [283, 19] on div at bounding box center [280, 18] width 35 height 35
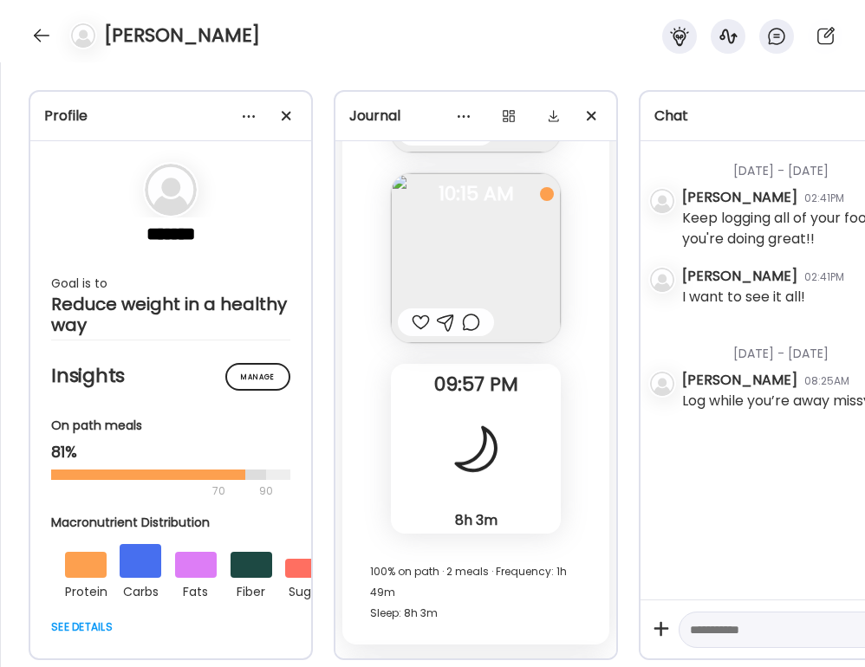
scroll to position [27092, 0]
click at [422, 318] on div at bounding box center [421, 323] width 18 height 21
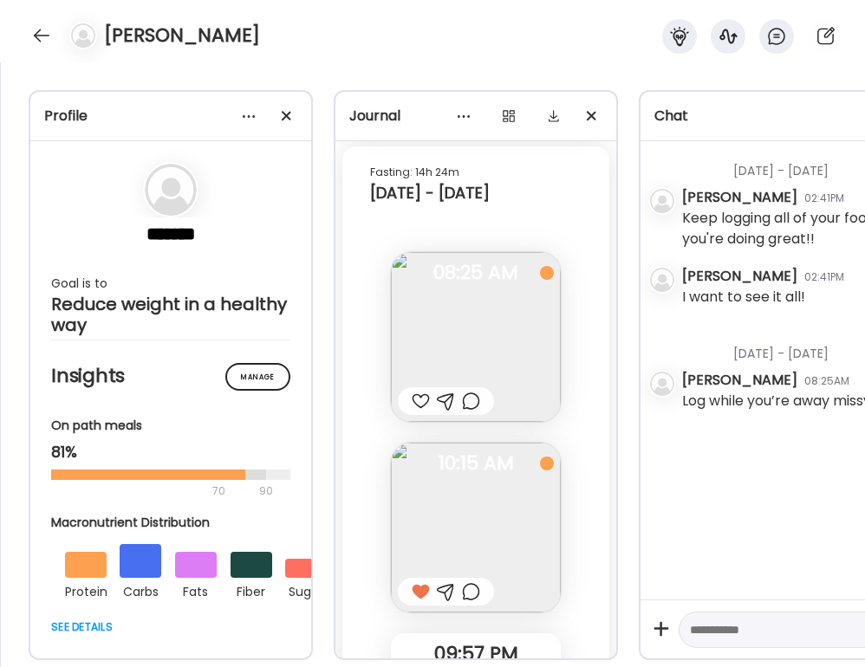
scroll to position [26823, 0]
click at [416, 400] on div at bounding box center [421, 402] width 18 height 21
click at [472, 403] on div at bounding box center [471, 402] width 18 height 21
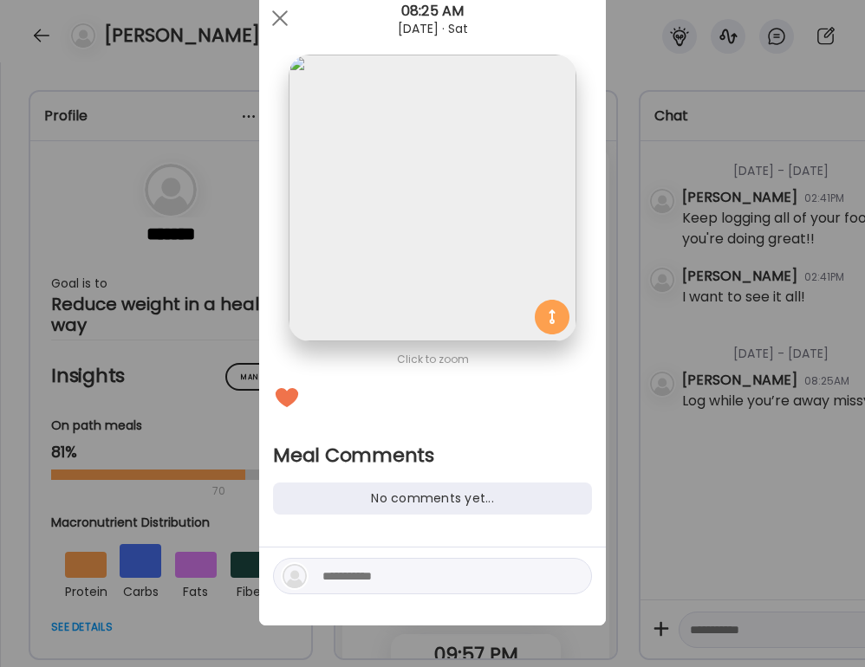
click at [382, 579] on textarea at bounding box center [439, 576] width 234 height 21
type textarea "**********"
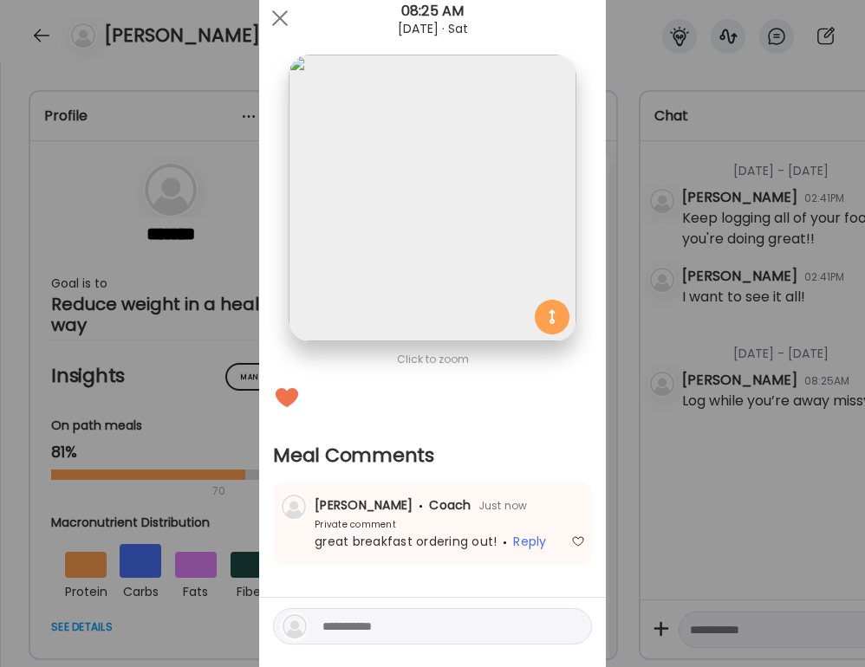
click at [724, 469] on div "Ate Coach Dashboard Wahoo! It’s official Take a moment to set up your Coach Pro…" at bounding box center [432, 333] width 865 height 667
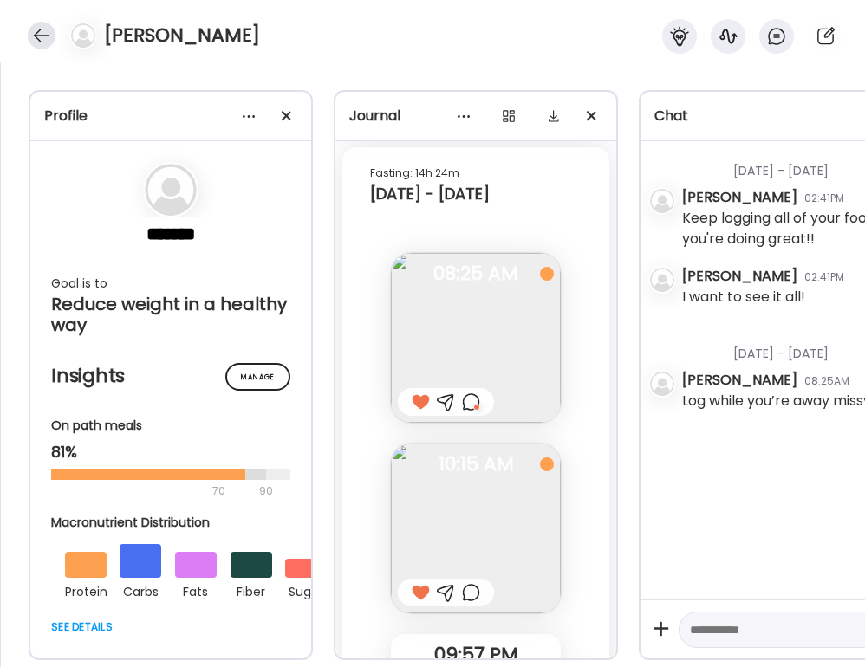
click at [39, 41] on div at bounding box center [42, 36] width 28 height 28
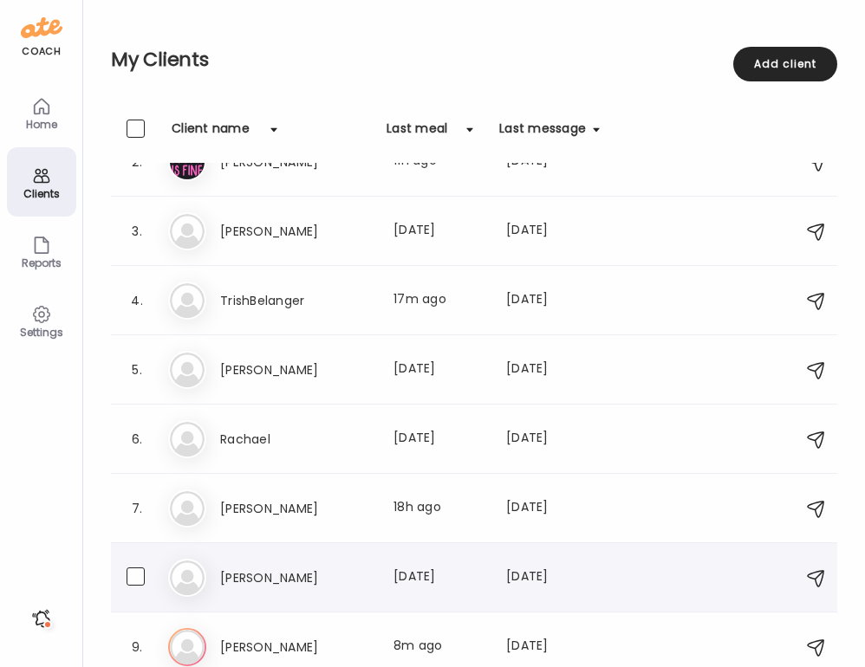
click at [265, 589] on div "[PERSON_NAME] Last meal: [DATE] Last message: [DATE] You: Keep logging! 😊🤌🏻👏🏻" at bounding box center [476, 578] width 617 height 38
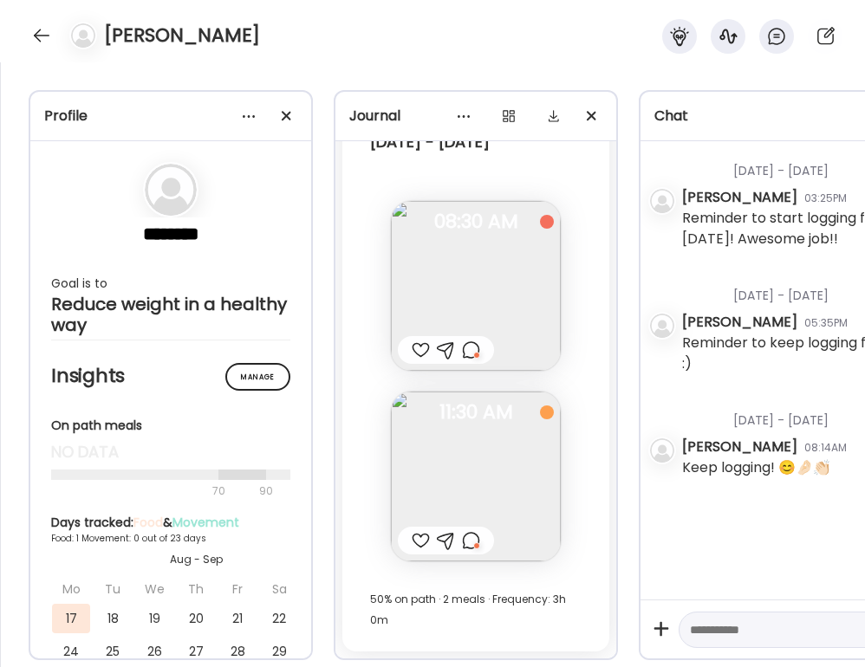
scroll to position [6792, 0]
click at [45, 31] on div at bounding box center [42, 36] width 28 height 28
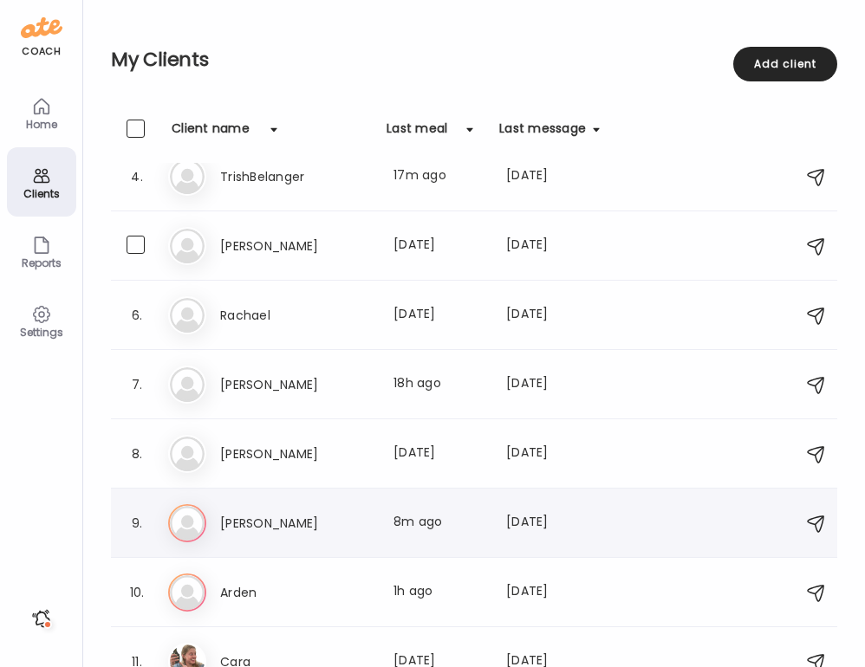
scroll to position [244, 0]
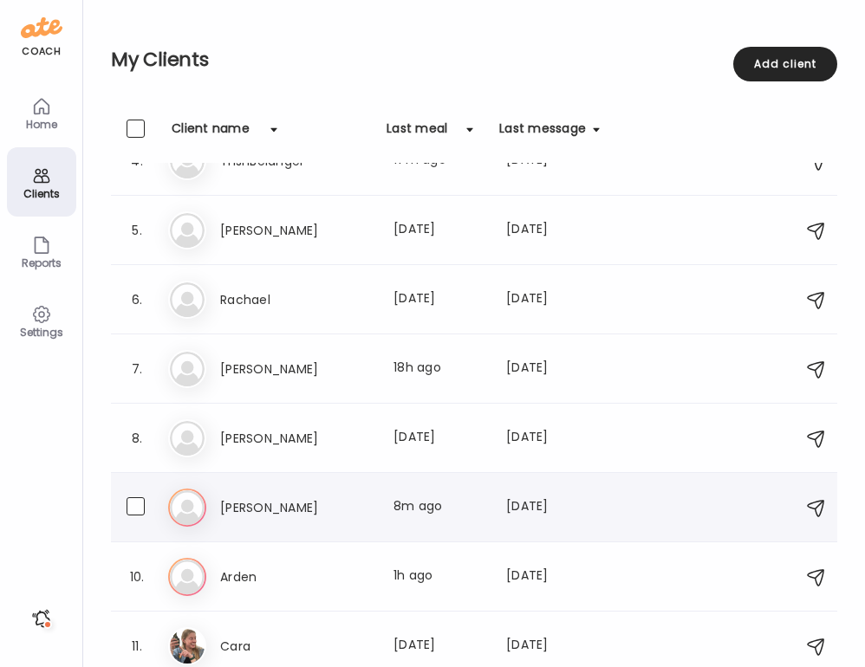
click at [357, 501] on h3 "[PERSON_NAME]" at bounding box center [296, 508] width 153 height 21
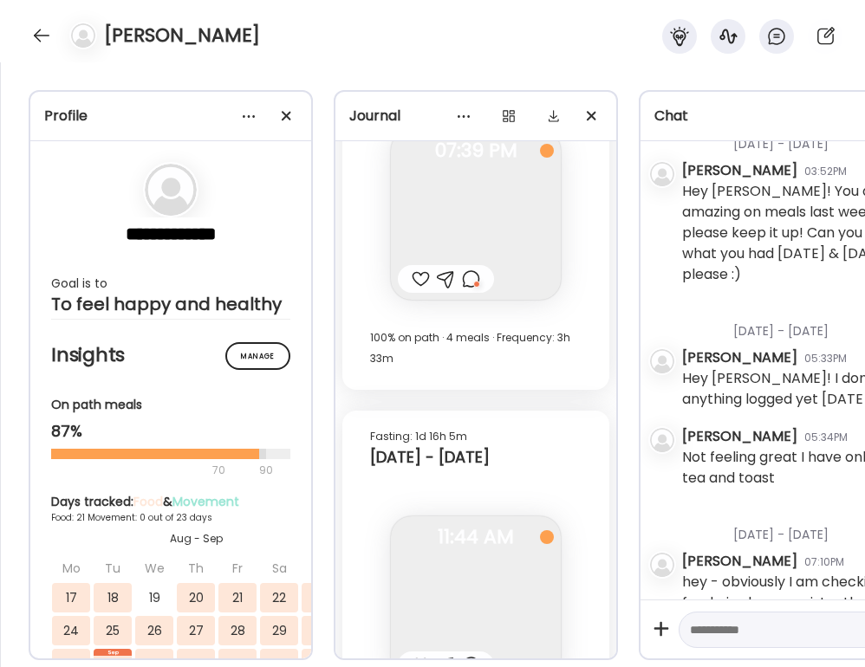
scroll to position [25325, 0]
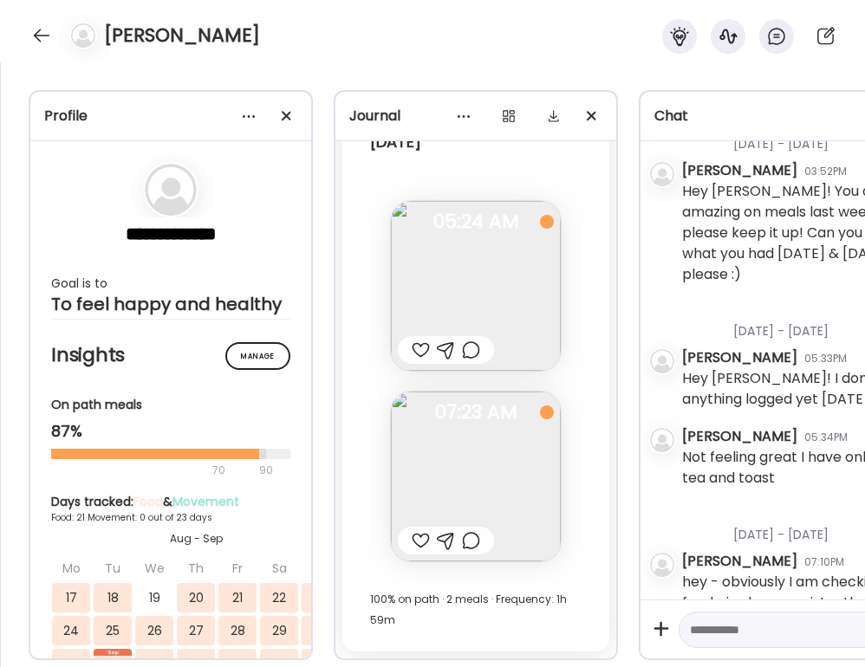
click at [420, 538] on div at bounding box center [421, 541] width 18 height 21
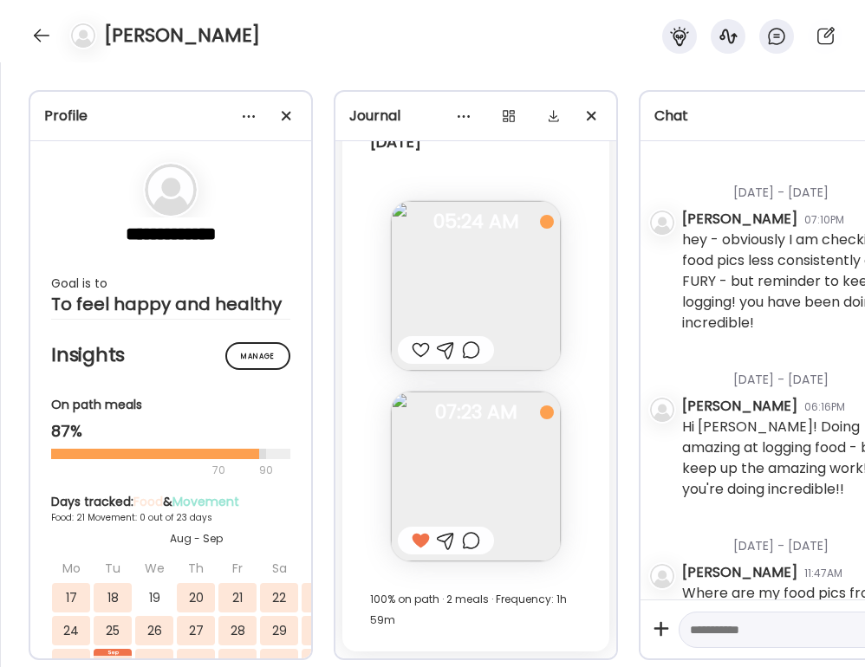
click at [482, 544] on div at bounding box center [446, 541] width 96 height 28
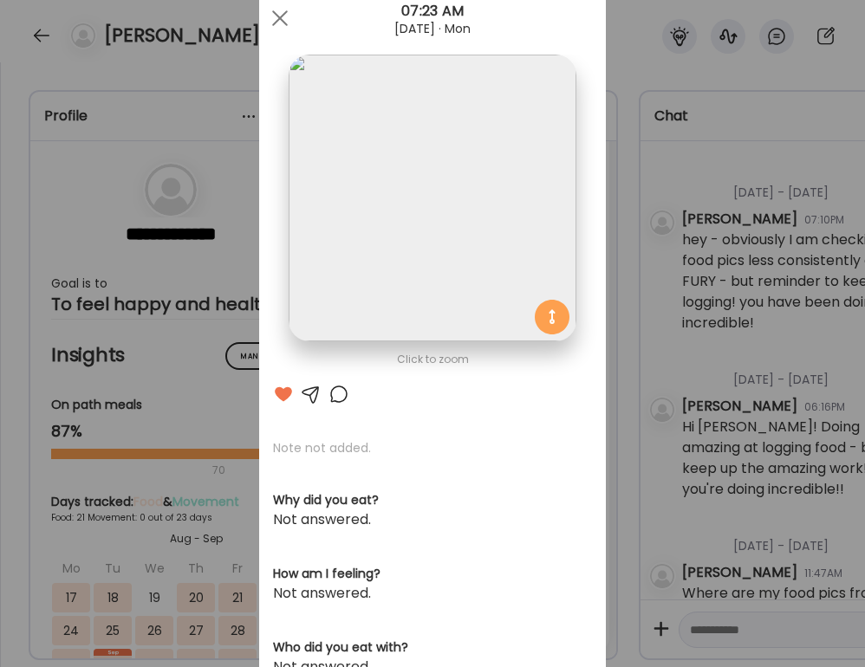
click at [332, 391] on div at bounding box center [339, 394] width 21 height 21
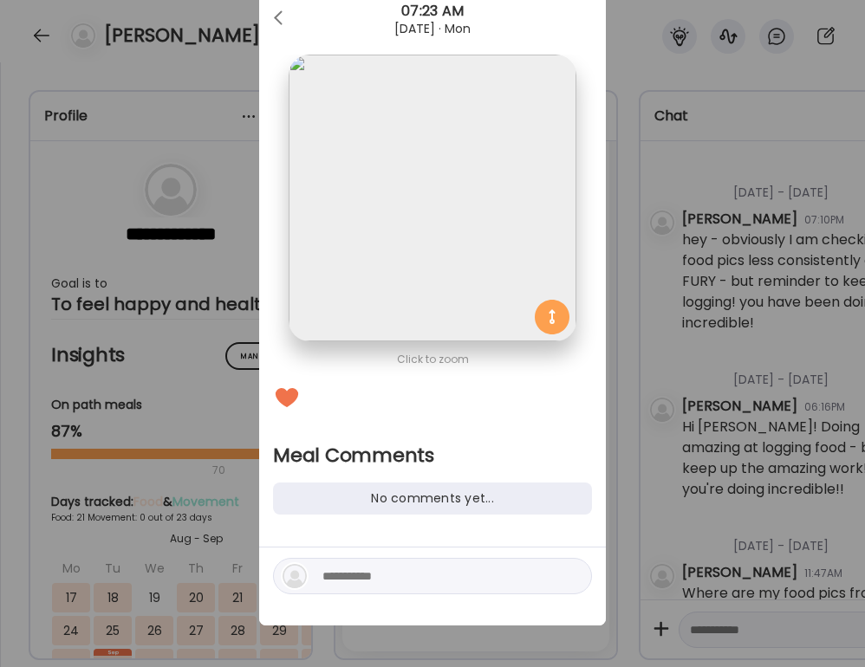
click at [348, 571] on textarea at bounding box center [439, 576] width 234 height 21
type textarea "**********"
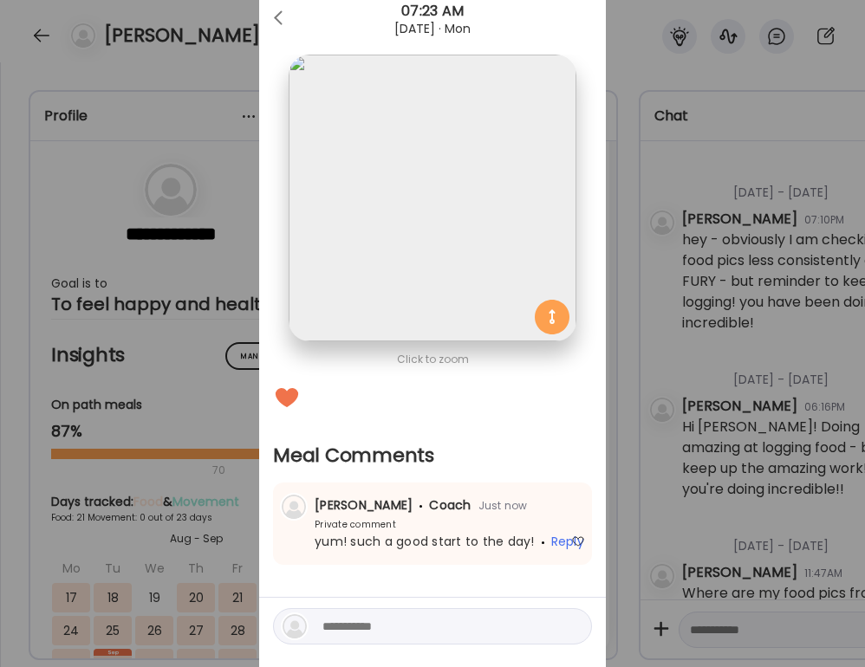
click at [601, 326] on section at bounding box center [432, 218] width 347 height 326
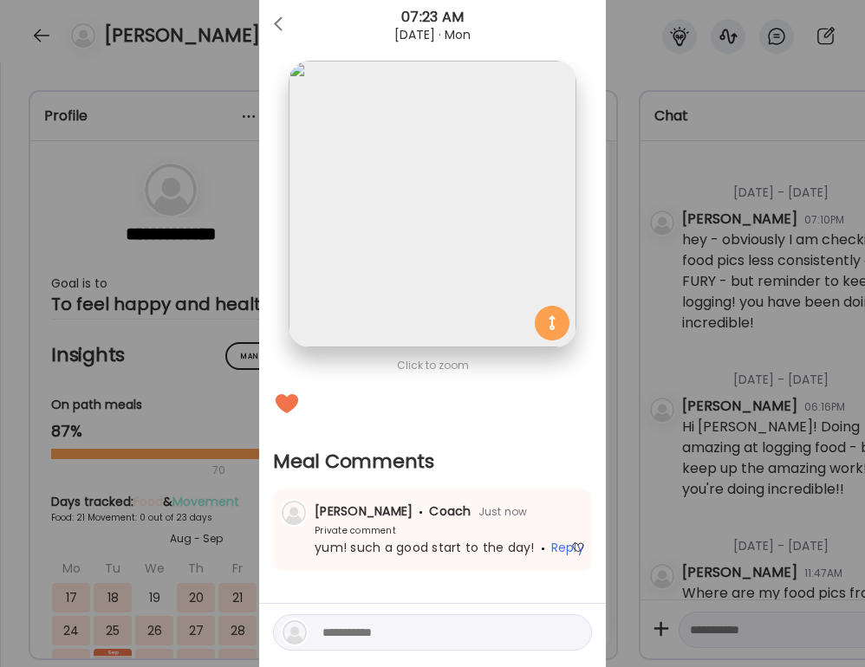
click at [670, 310] on div "Ate Coach Dashboard Wahoo! It’s official Take a moment to set up your Coach Pro…" at bounding box center [432, 333] width 865 height 667
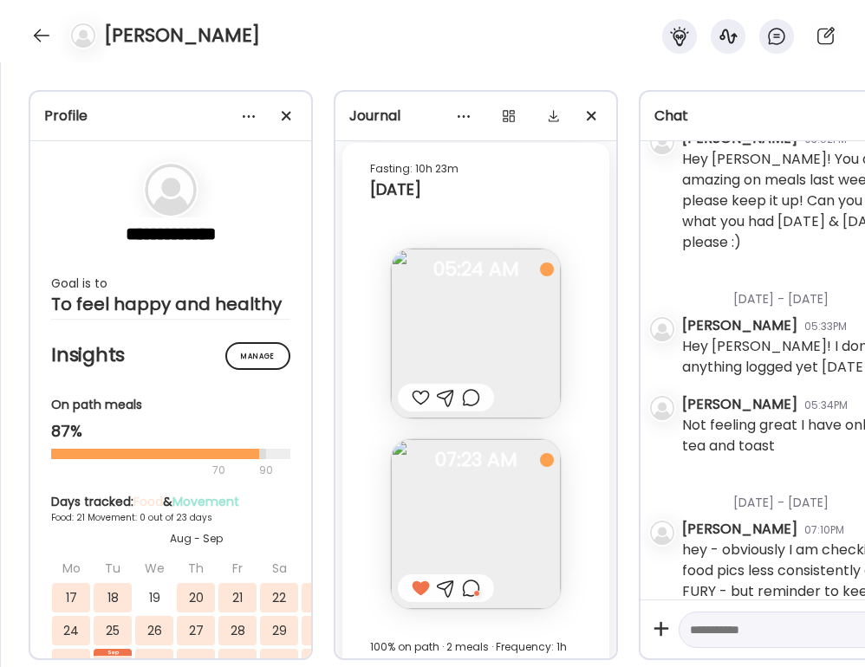
scroll to position [25277, 0]
click at [723, 621] on textarea at bounding box center [775, 630] width 171 height 21
type textarea "*"
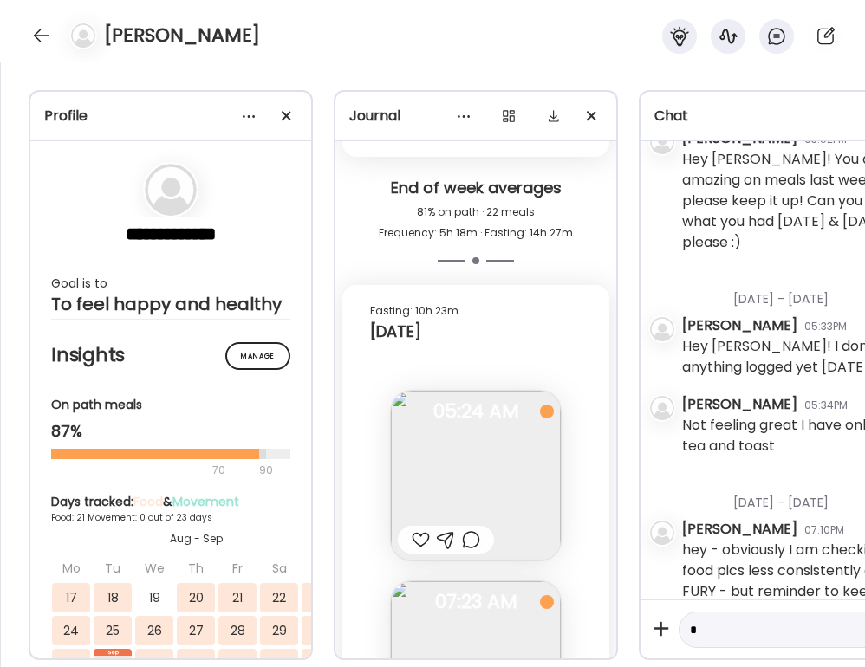
scroll to position [24768, 0]
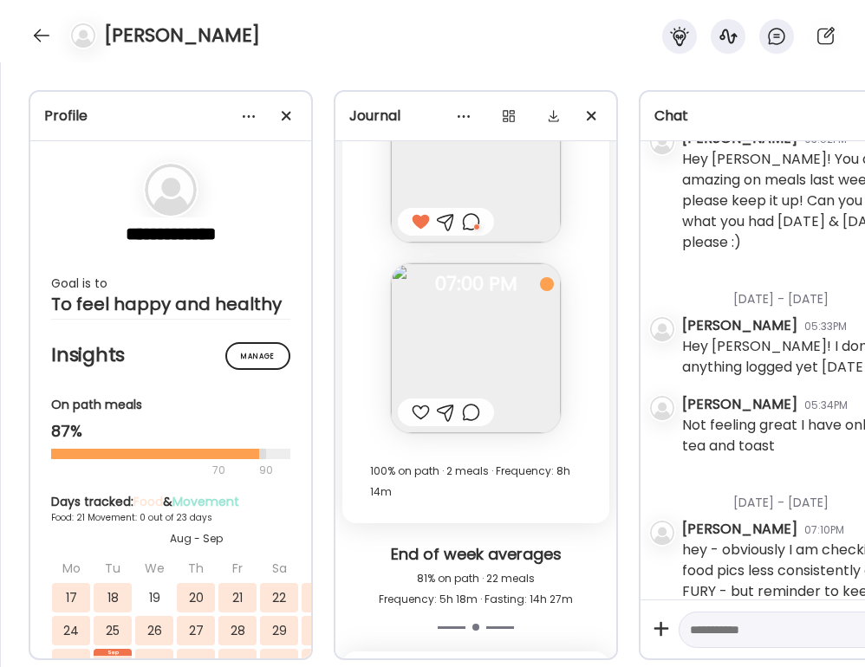
click at [465, 413] on div at bounding box center [471, 412] width 18 height 21
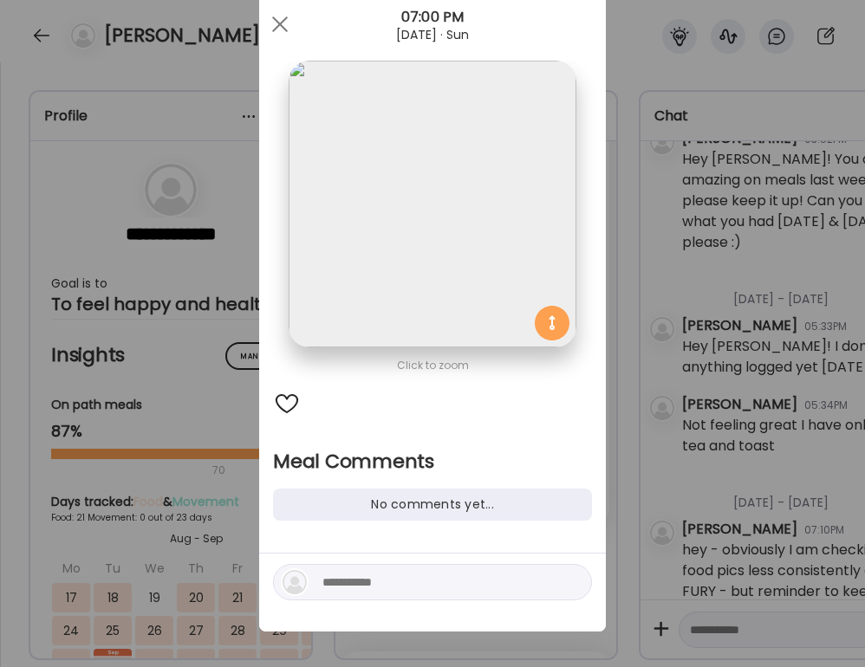
click at [400, 569] on div at bounding box center [432, 582] width 319 height 36
click at [381, 576] on textarea at bounding box center [439, 582] width 234 height 21
type textarea "**********"
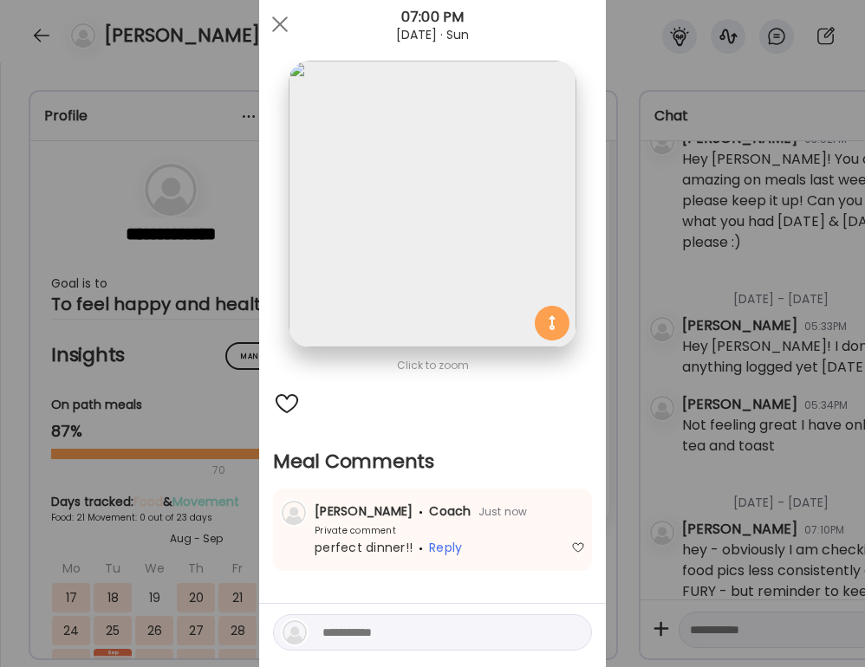
click at [715, 379] on div "Ate Coach Dashboard Wahoo! It’s official Take a moment to set up your Coach Pro…" at bounding box center [432, 333] width 865 height 667
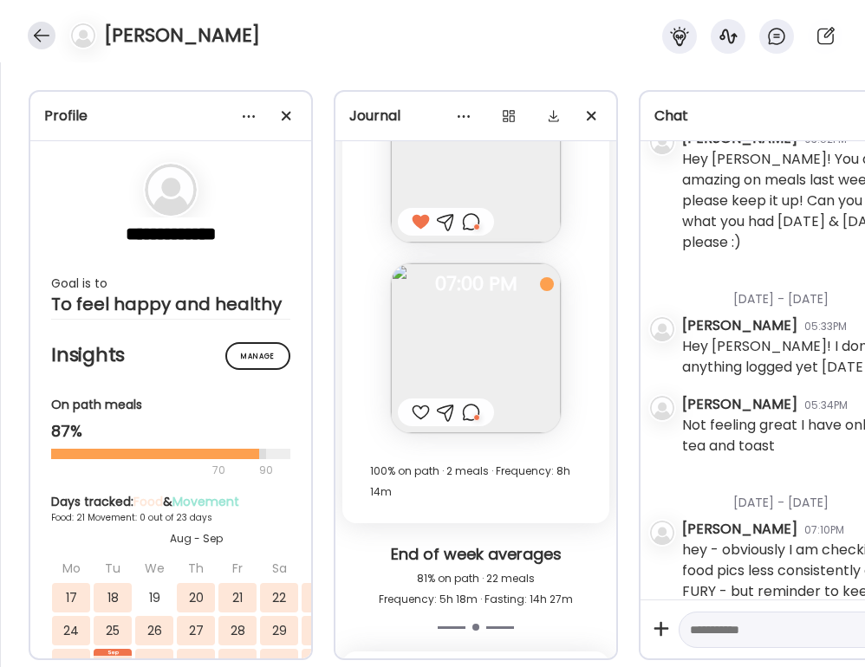
click at [47, 41] on div at bounding box center [42, 36] width 28 height 28
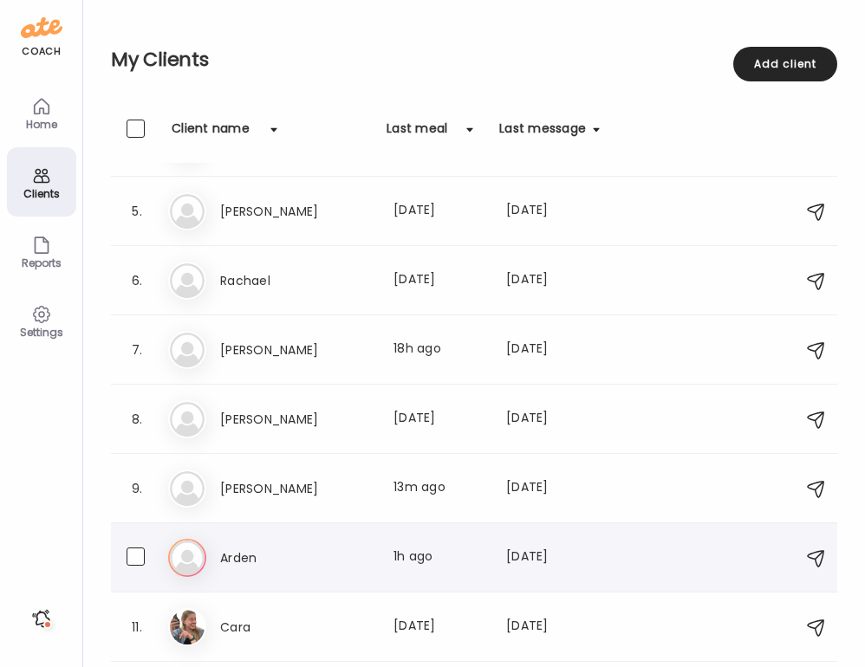
scroll to position [265, 0]
click at [317, 562] on h3 "Arden" at bounding box center [296, 556] width 153 height 21
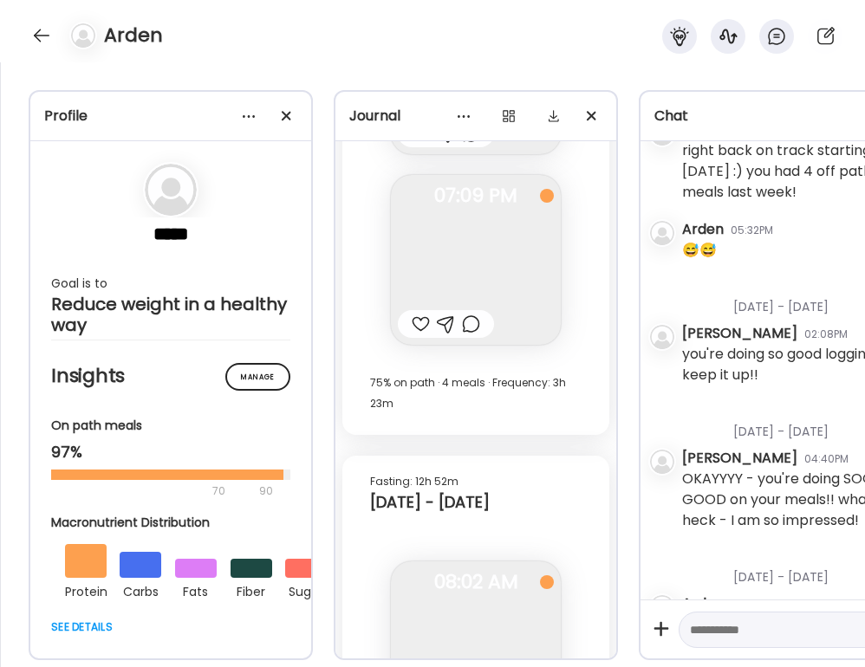
scroll to position [13156, 0]
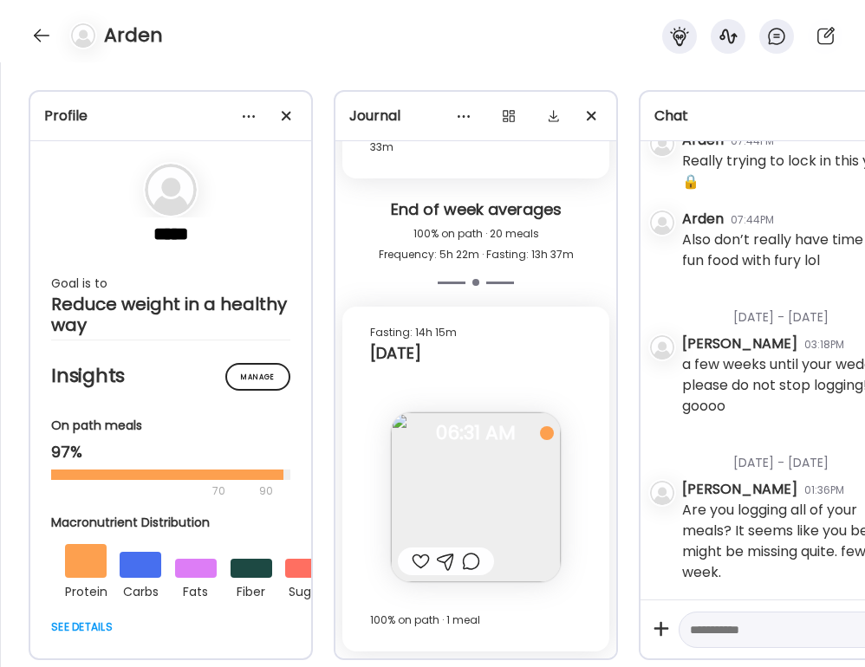
click at [420, 562] on div at bounding box center [421, 561] width 18 height 21
click at [464, 561] on div at bounding box center [471, 561] width 18 height 21
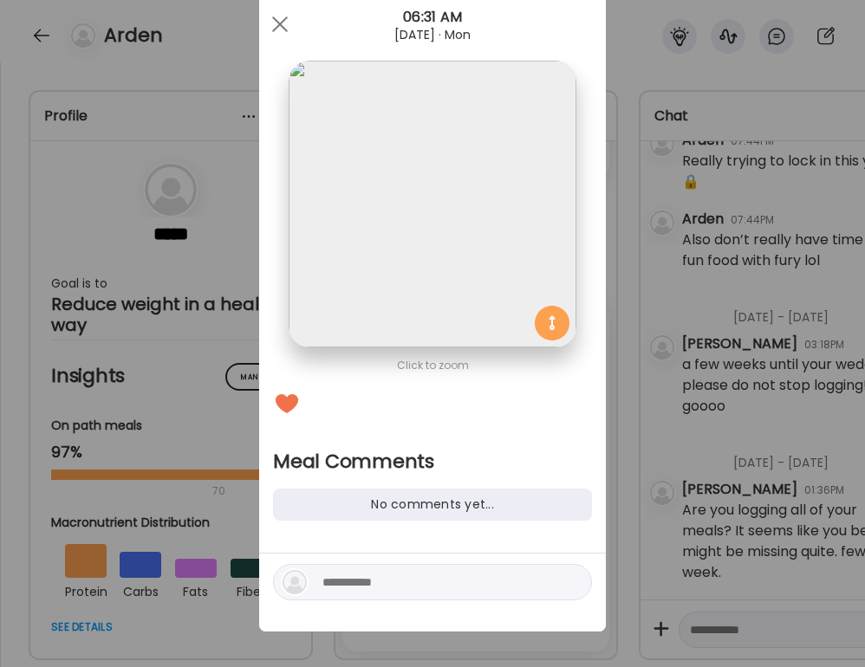
click at [443, 589] on textarea at bounding box center [439, 582] width 234 height 21
type textarea "**********"
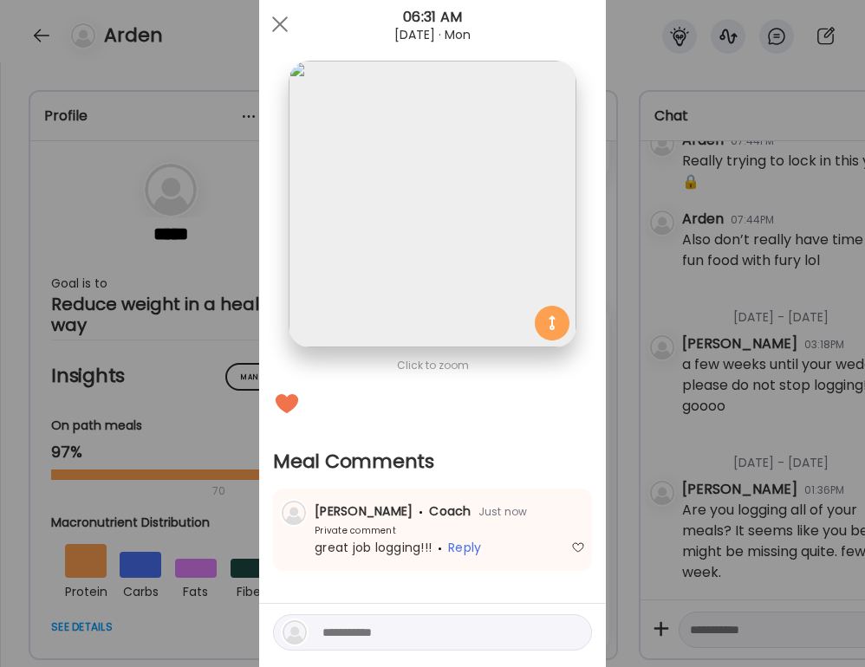
click at [732, 400] on div "Ate Coach Dashboard Wahoo! It’s official Take a moment to set up your Coach Pro…" at bounding box center [432, 333] width 865 height 667
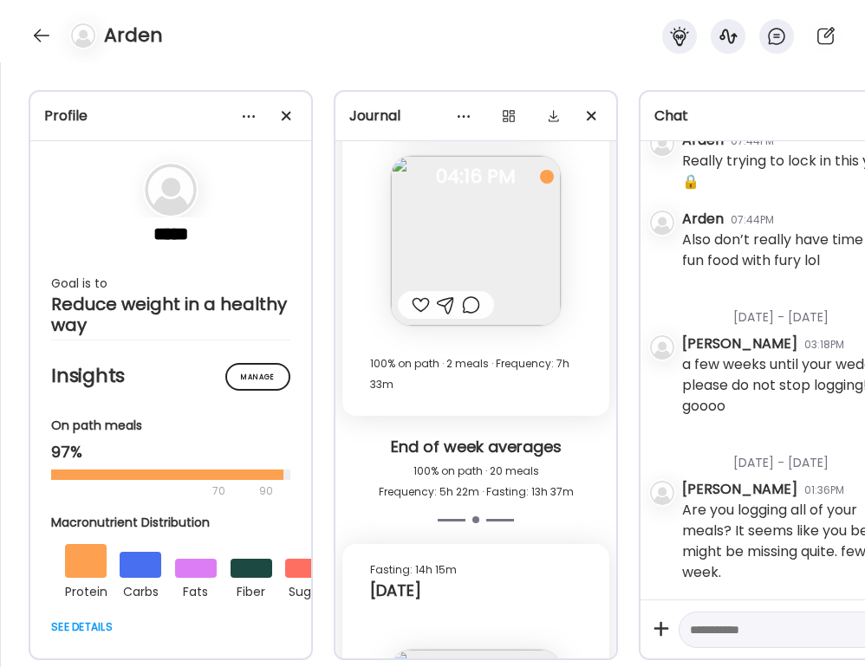
scroll to position [12905, 0]
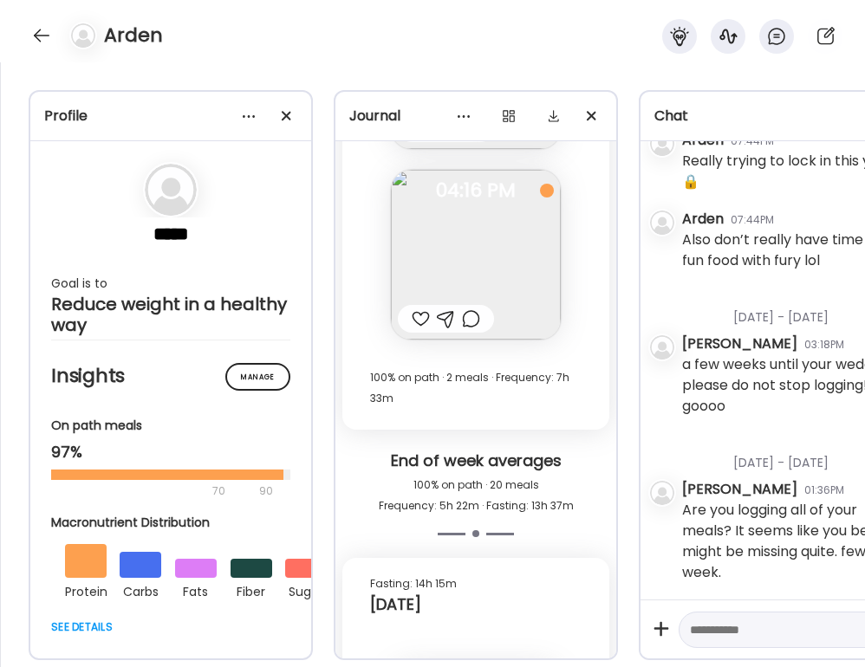
click at [478, 318] on div at bounding box center [471, 319] width 18 height 21
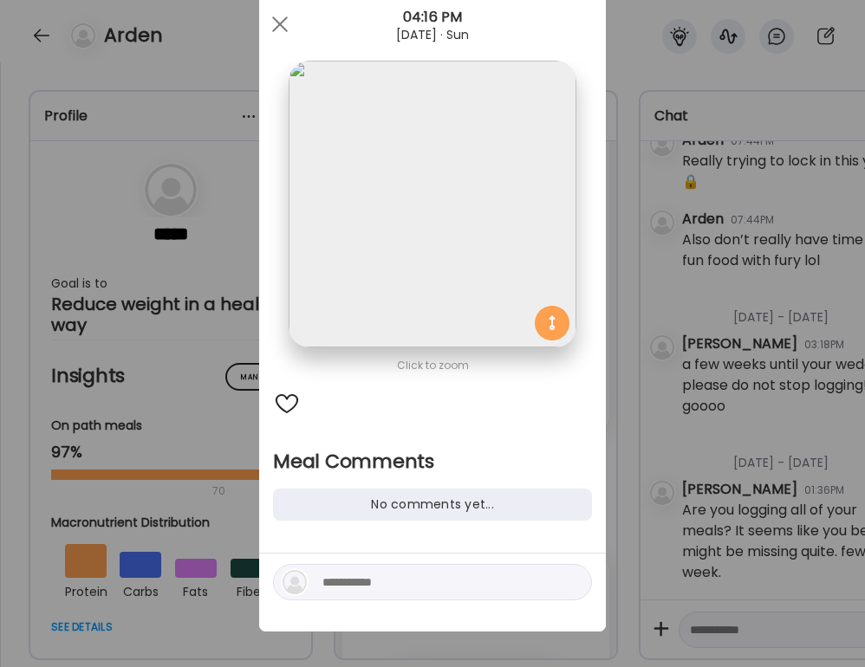
click at [439, 586] on textarea at bounding box center [439, 582] width 234 height 21
type textarea "**********"
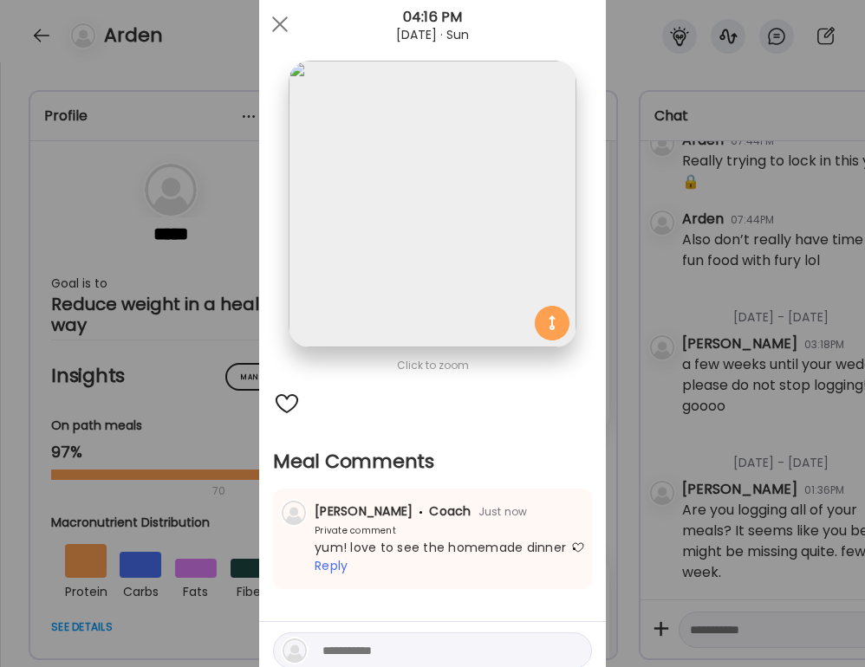
click at [674, 426] on div "Ate Coach Dashboard Wahoo! It’s official Take a moment to set up your Coach Pro…" at bounding box center [432, 333] width 865 height 667
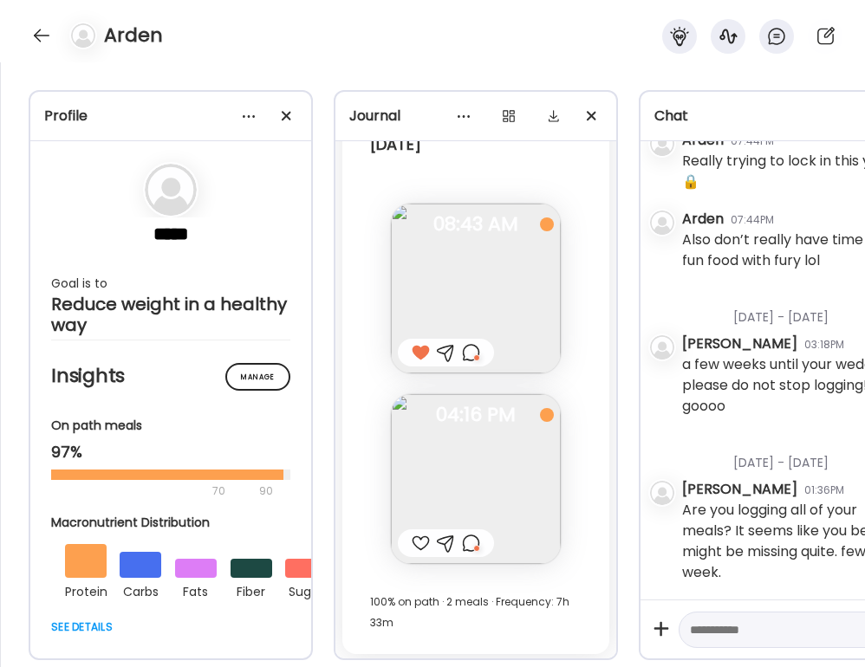
scroll to position [12562, 0]
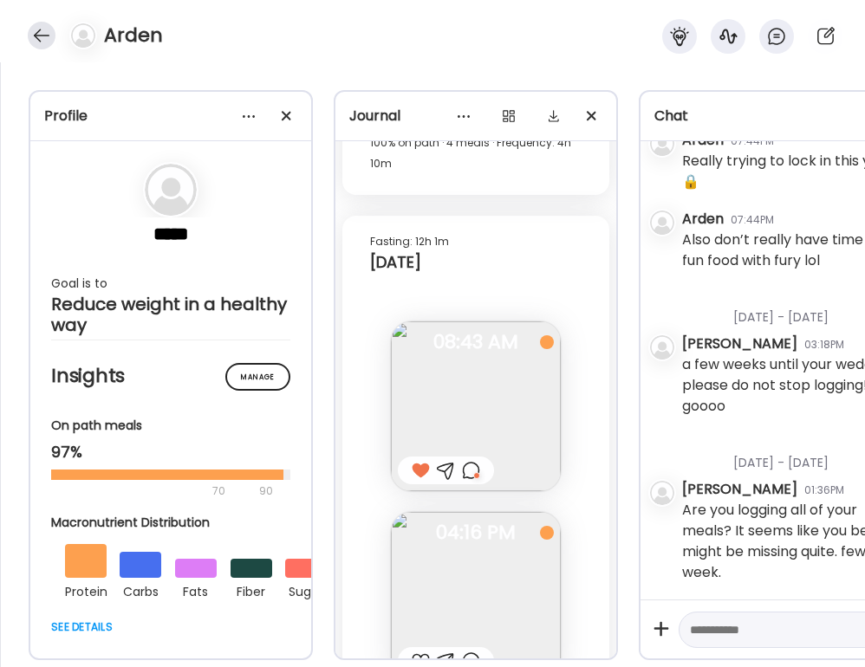
click at [36, 36] on div at bounding box center [42, 36] width 28 height 28
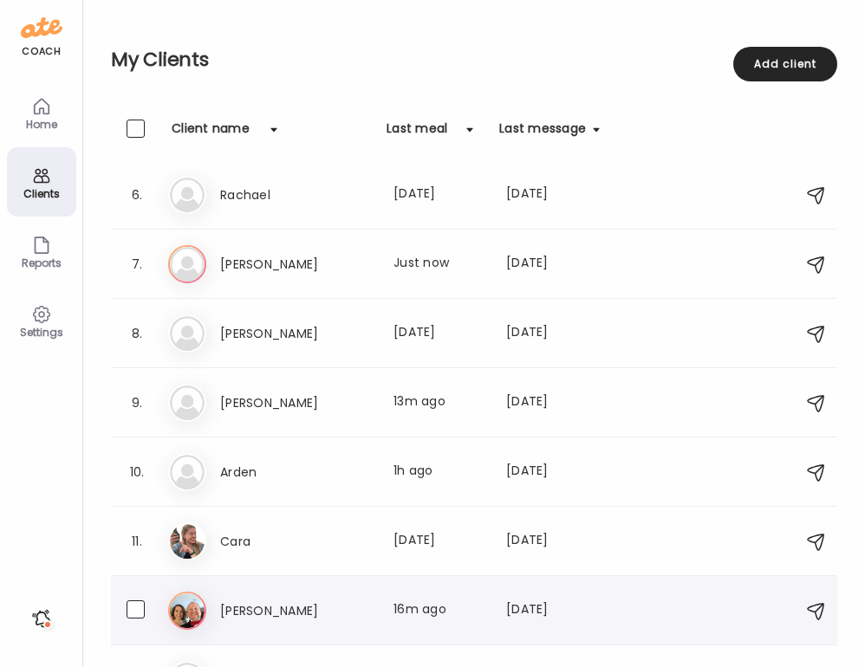
scroll to position [356, 0]
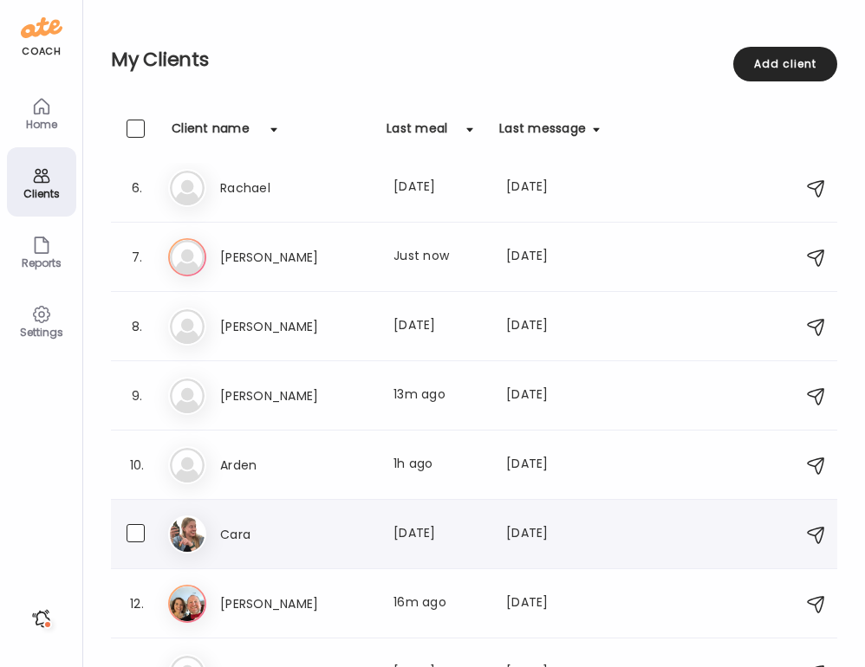
click at [294, 548] on div "Ca Cara Last meal: [DATE] Last message: [DATE] You: great job getting back to l…" at bounding box center [476, 535] width 617 height 38
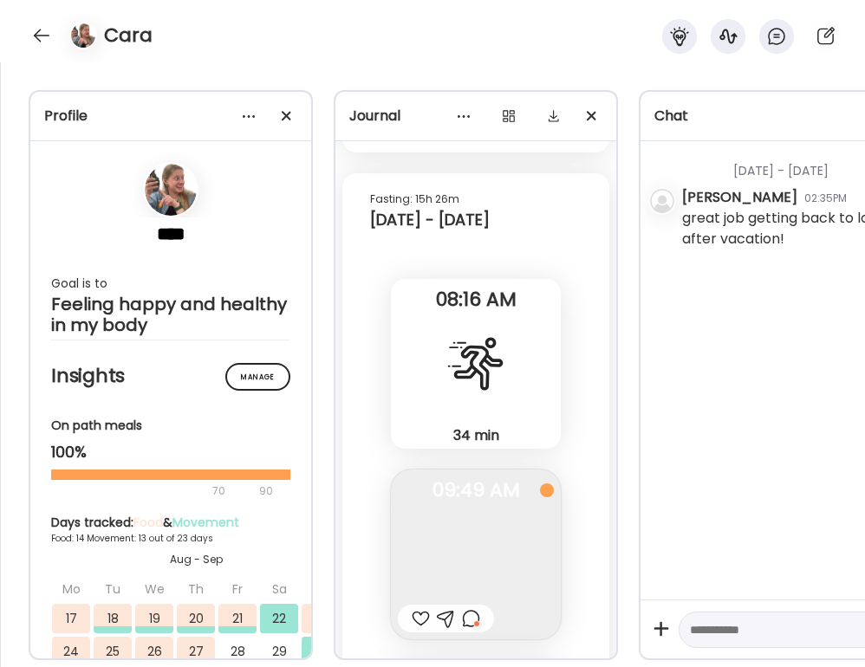
scroll to position [23813, 0]
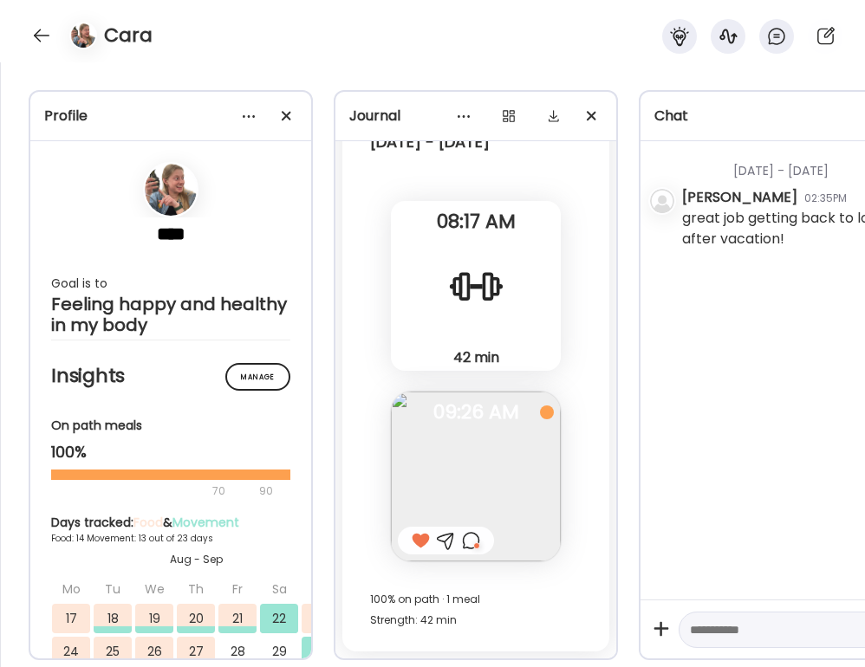
click at [420, 538] on div at bounding box center [421, 541] width 18 height 21
click at [428, 539] on div at bounding box center [421, 541] width 18 height 21
click at [698, 630] on textarea at bounding box center [775, 630] width 171 height 21
type textarea "**********"
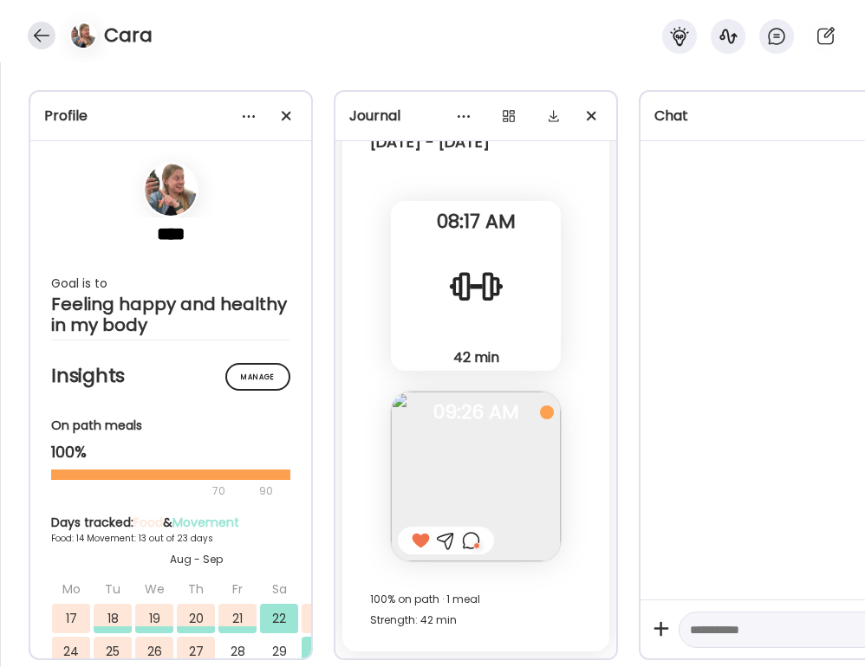
click at [38, 36] on div at bounding box center [42, 36] width 28 height 28
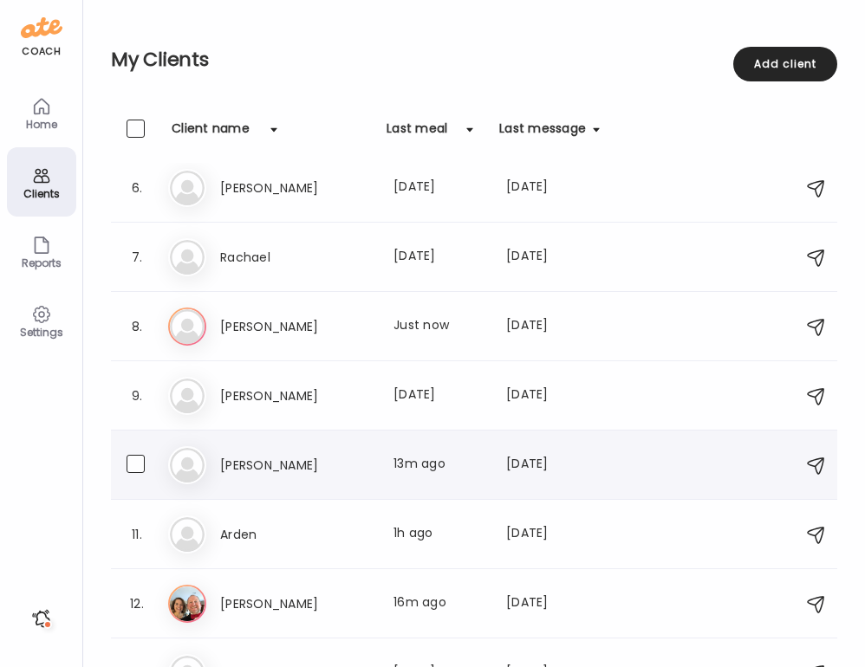
scroll to position [439, 0]
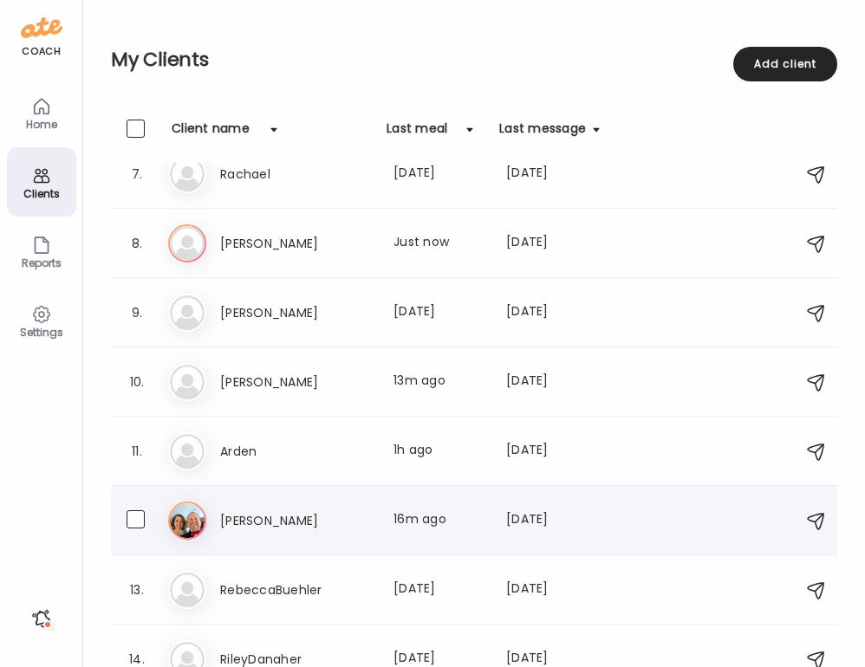
click at [426, 526] on div "Last meal: 16m ago" at bounding box center [440, 521] width 92 height 21
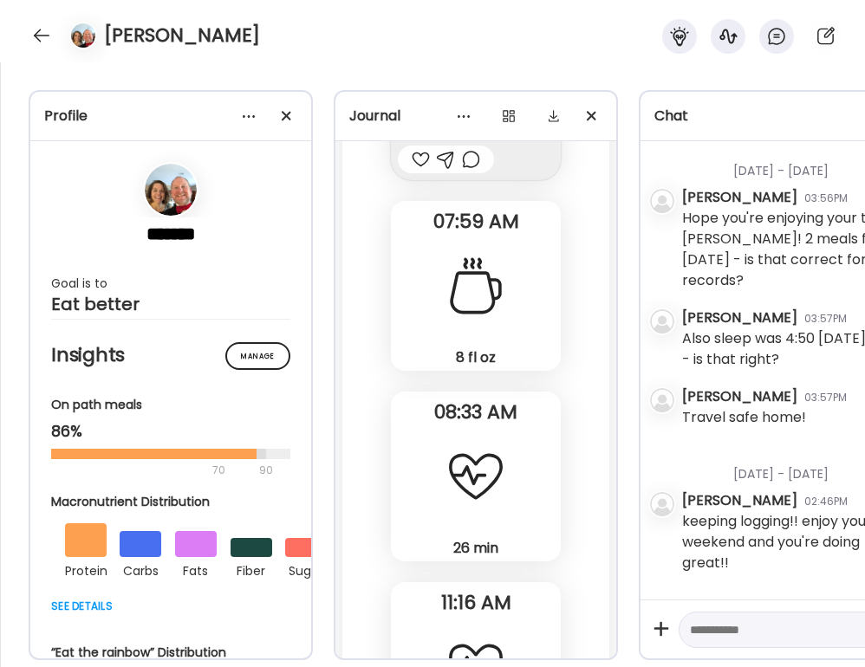
scroll to position [50706, 0]
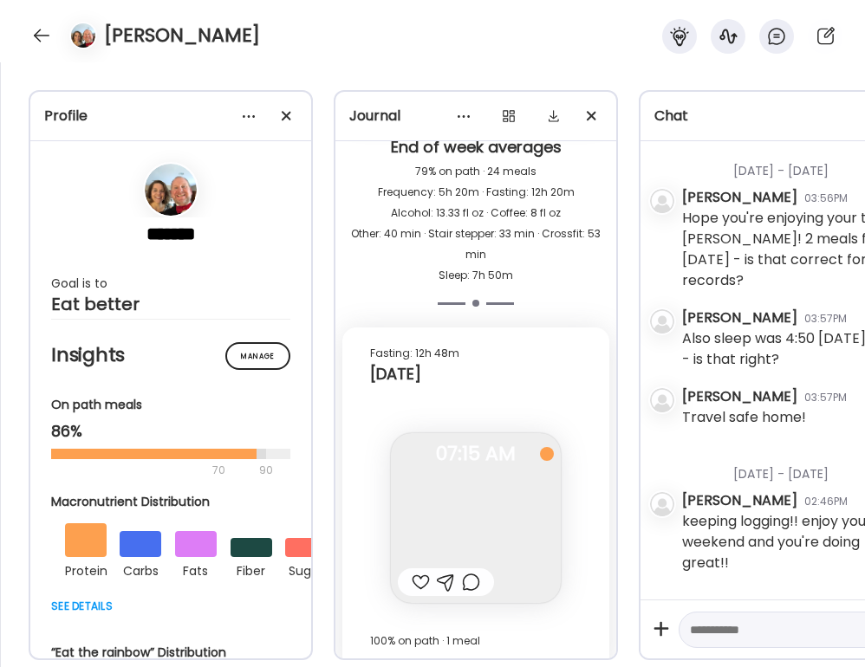
click at [420, 572] on div at bounding box center [421, 582] width 18 height 21
drag, startPoint x: 464, startPoint y: 558, endPoint x: 425, endPoint y: 561, distance: 39.1
click at [464, 572] on div at bounding box center [471, 582] width 18 height 21
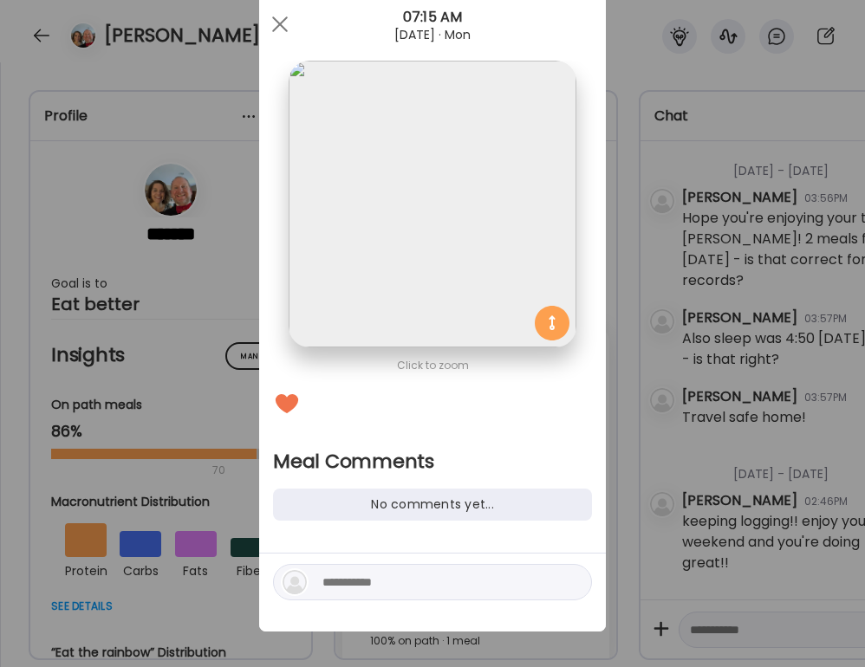
click at [459, 579] on textarea at bounding box center [439, 582] width 234 height 21
type textarea "**********"
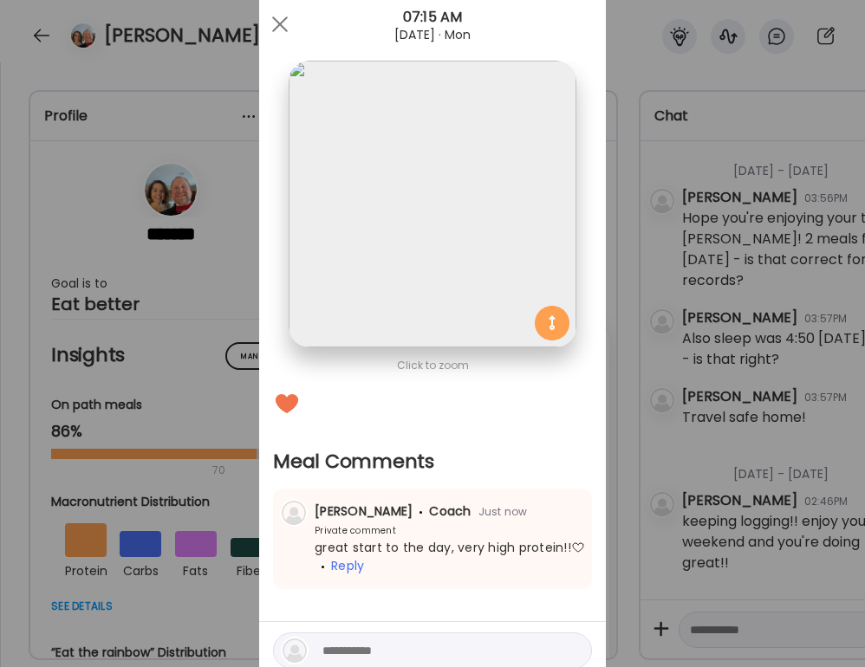
click at [853, 335] on div "Ate Coach Dashboard Wahoo! It’s official Take a moment to set up your Coach Pro…" at bounding box center [432, 333] width 865 height 667
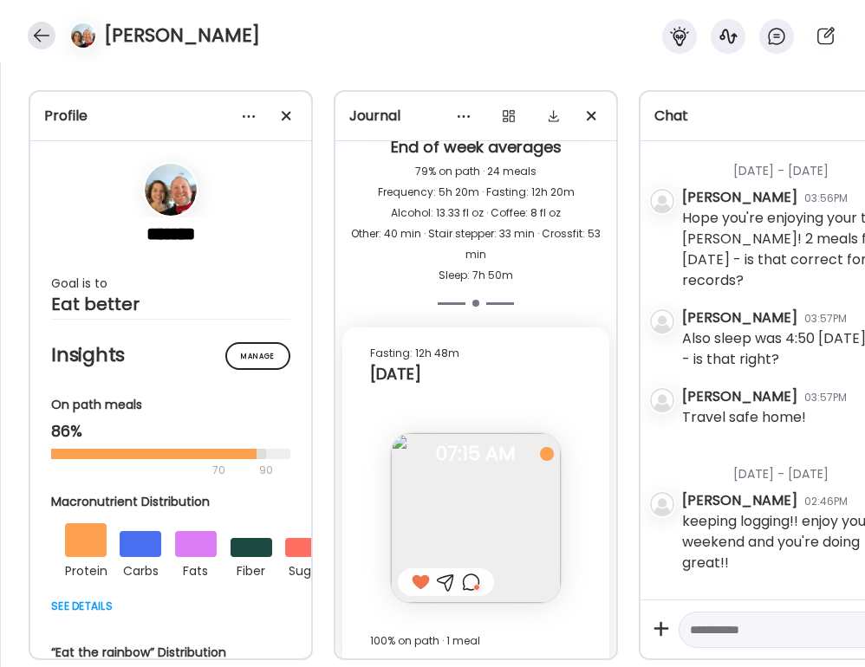
click at [48, 33] on div at bounding box center [42, 36] width 28 height 28
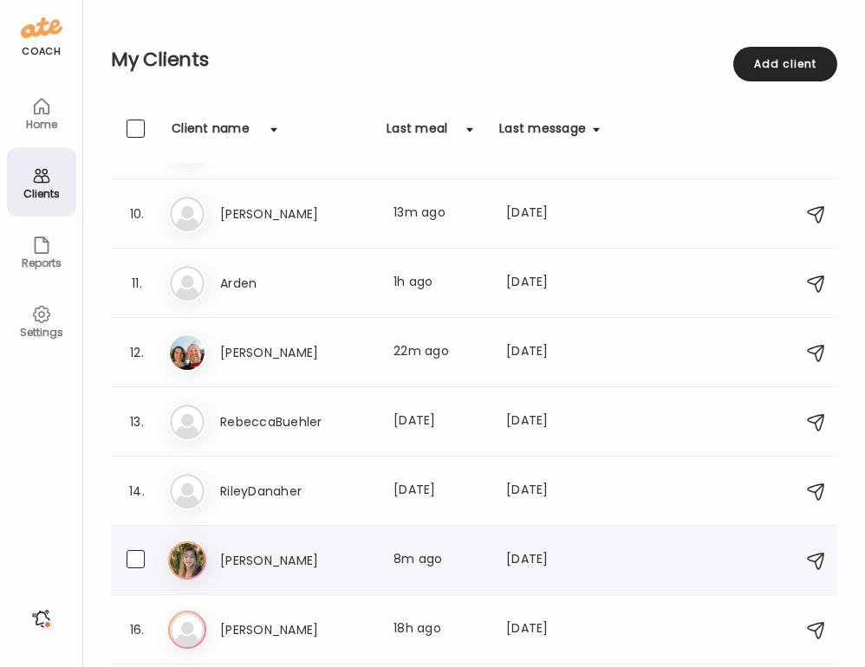
scroll to position [614, 0]
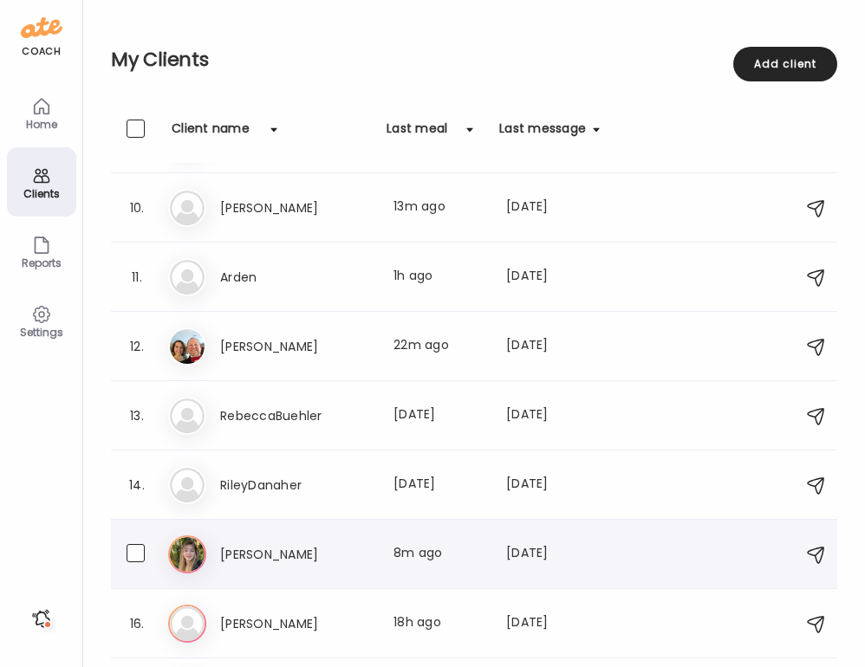
click at [244, 559] on h3 "[PERSON_NAME]" at bounding box center [296, 554] width 153 height 21
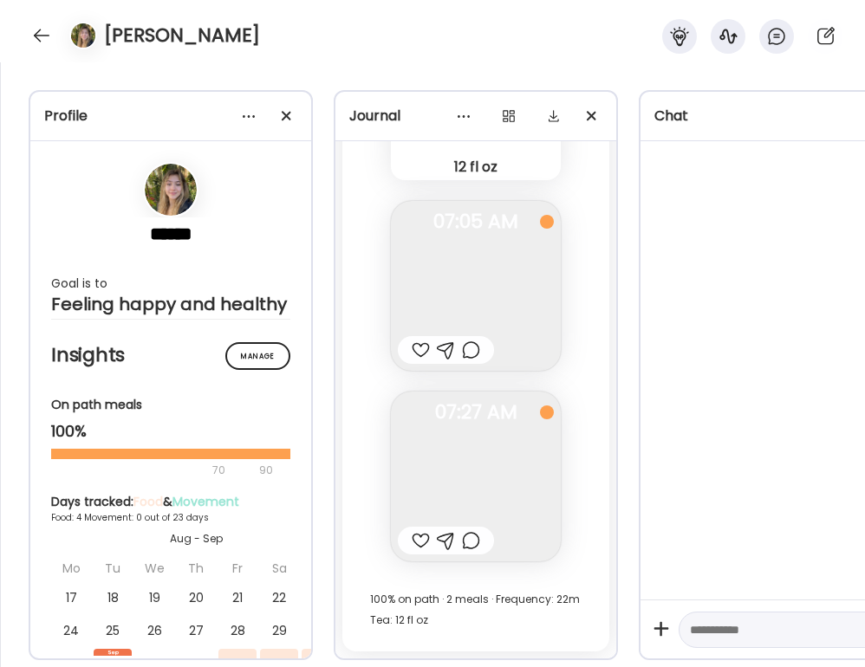
scroll to position [5273, 0]
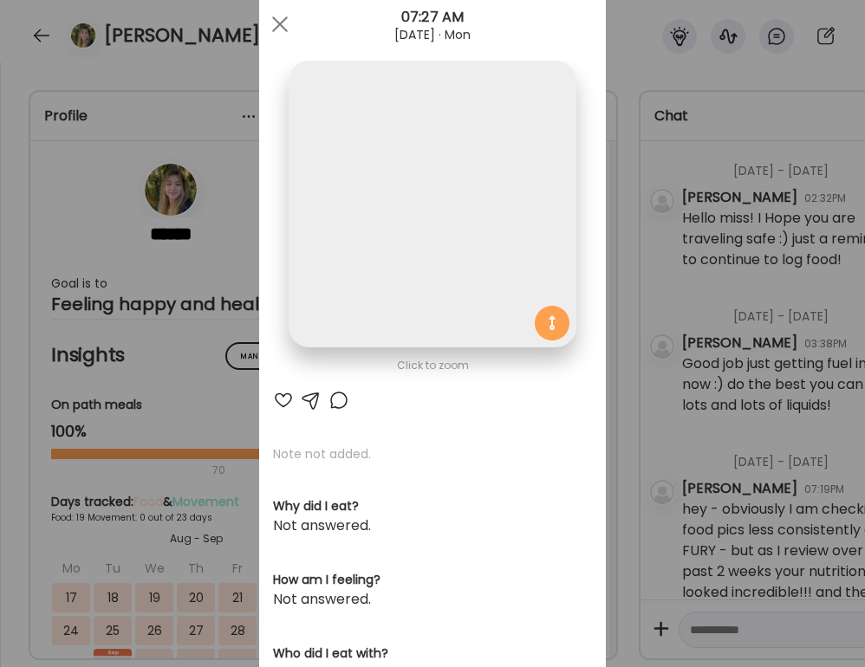
scroll to position [59536, 0]
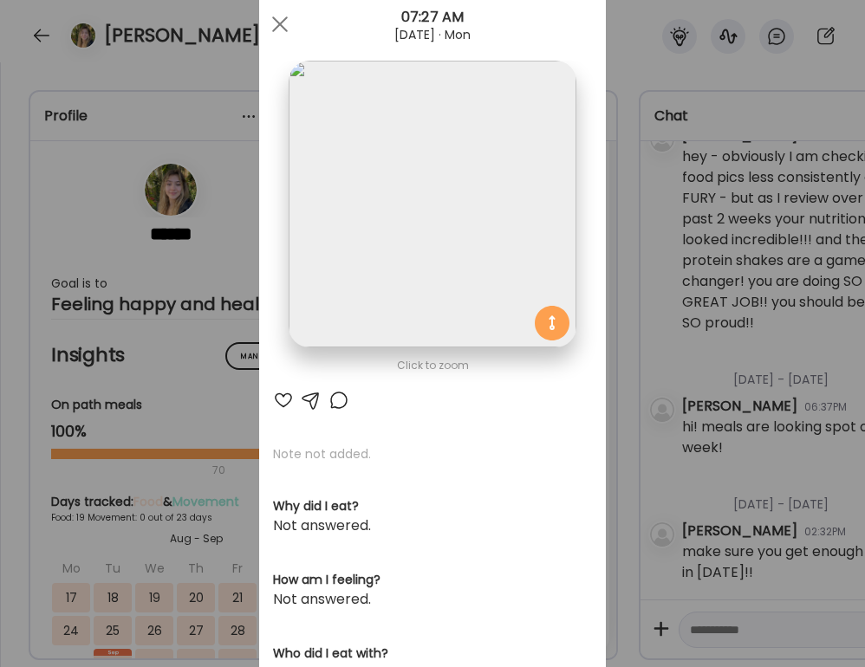
click at [288, 398] on div at bounding box center [283, 400] width 21 height 21
click at [737, 293] on div "Ate Coach Dashboard Wahoo! It’s official Take a moment to set up your Coach Pro…" at bounding box center [432, 333] width 865 height 667
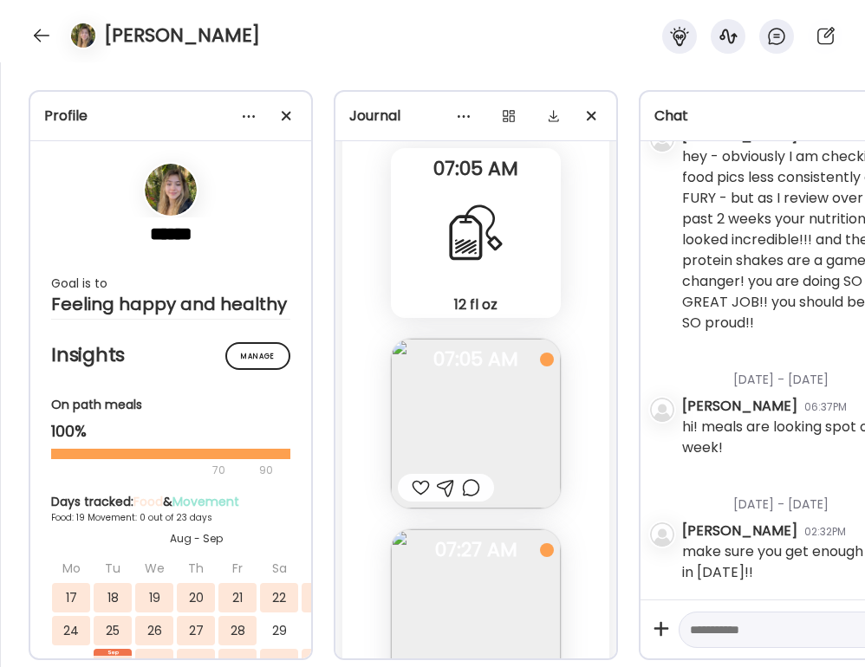
scroll to position [59358, 0]
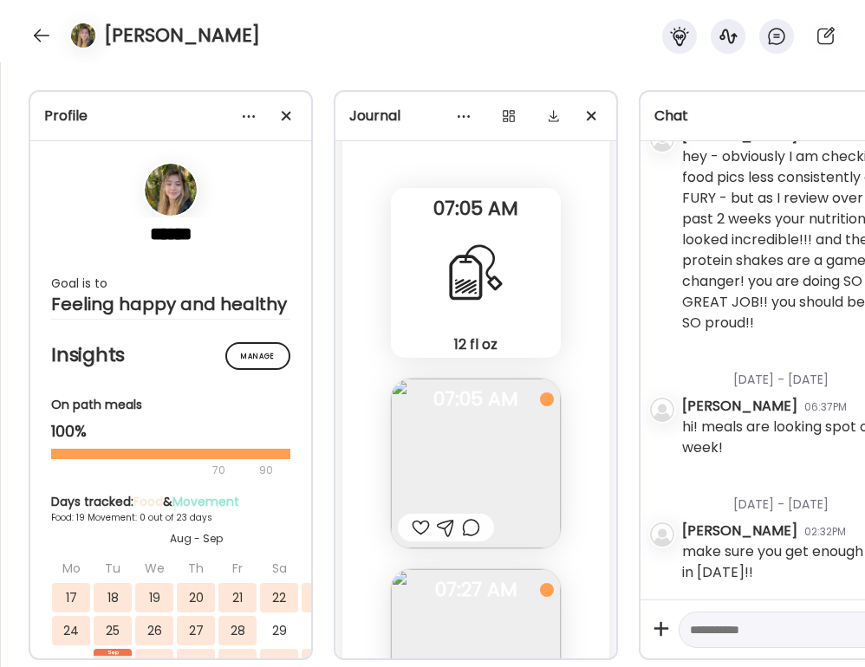
click at [467, 531] on div at bounding box center [471, 528] width 18 height 21
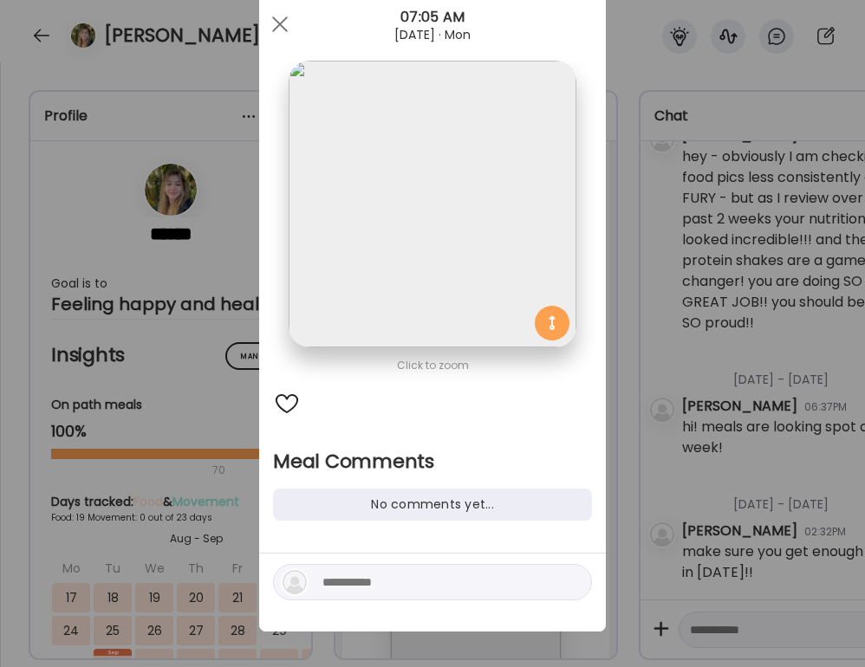
click at [429, 583] on textarea at bounding box center [439, 582] width 234 height 21
type textarea "*"
type textarea "**********"
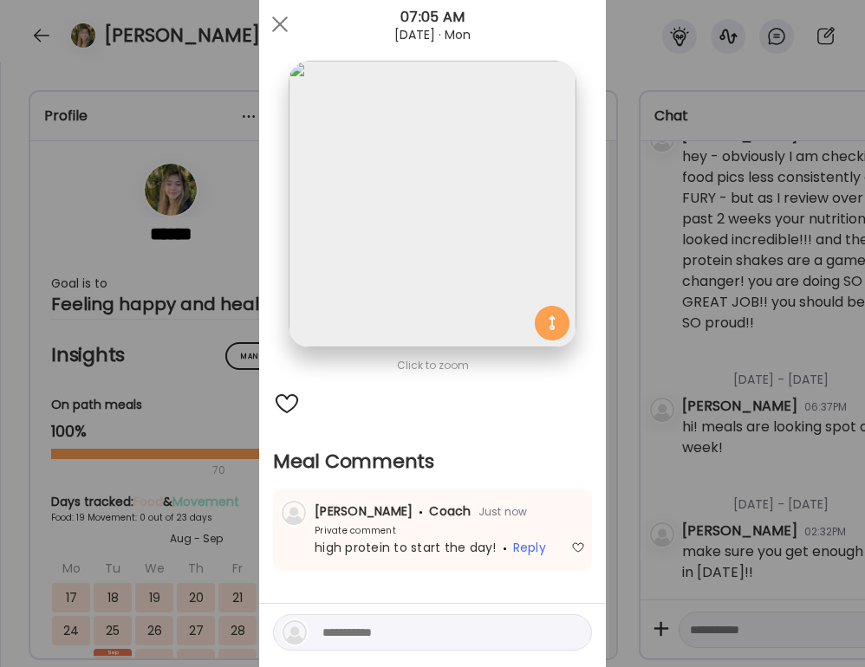
click at [695, 433] on div "Ate Coach Dashboard Wahoo! It’s official Take a moment to set up your Coach Pro…" at bounding box center [432, 333] width 865 height 667
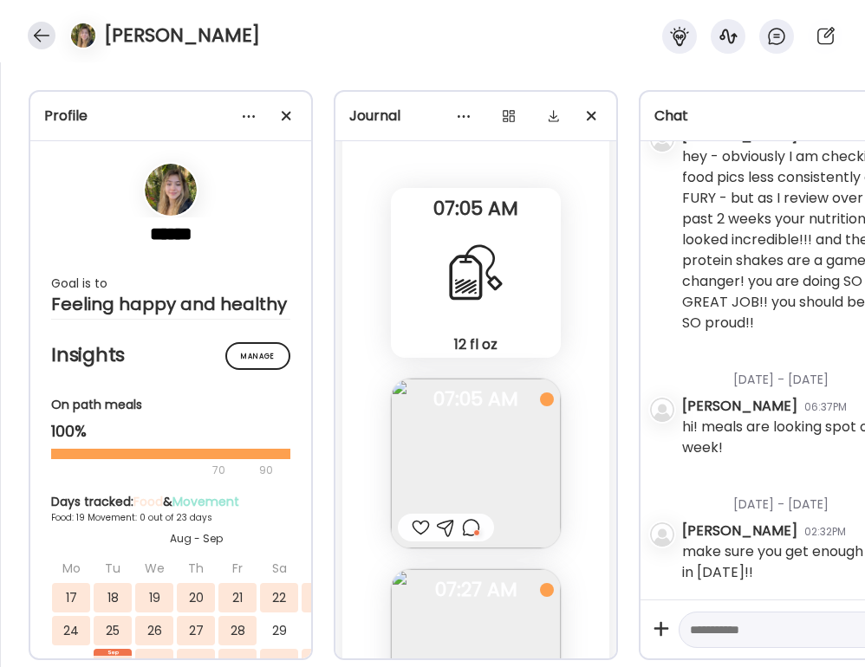
click at [32, 46] on div at bounding box center [42, 36] width 28 height 28
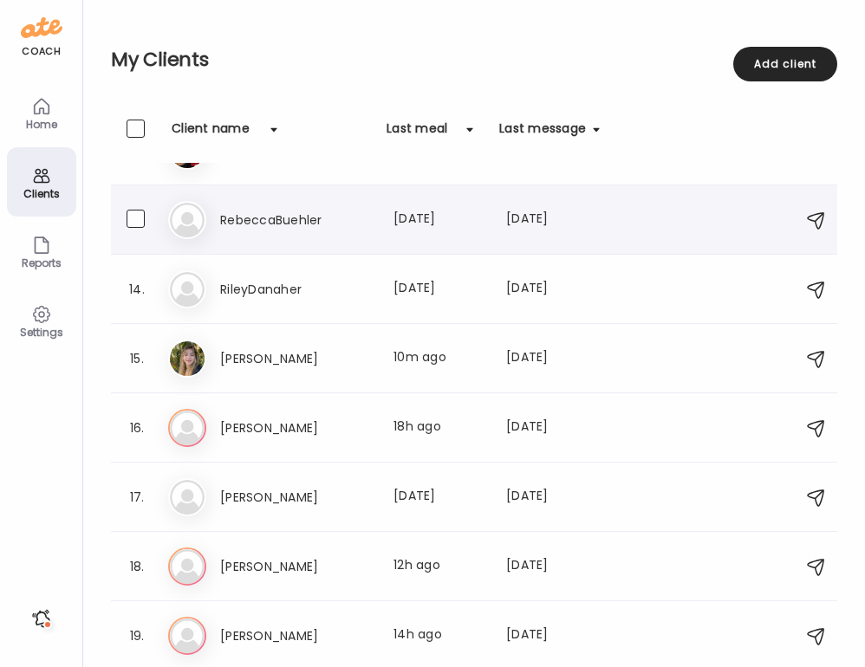
scroll to position [811, 0]
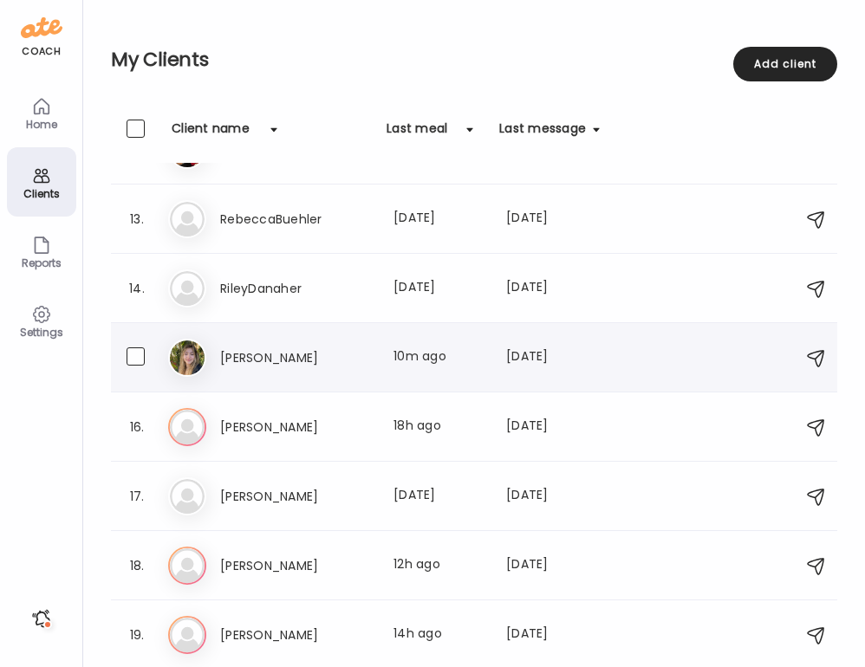
click at [297, 357] on h3 "[PERSON_NAME]" at bounding box center [296, 358] width 153 height 21
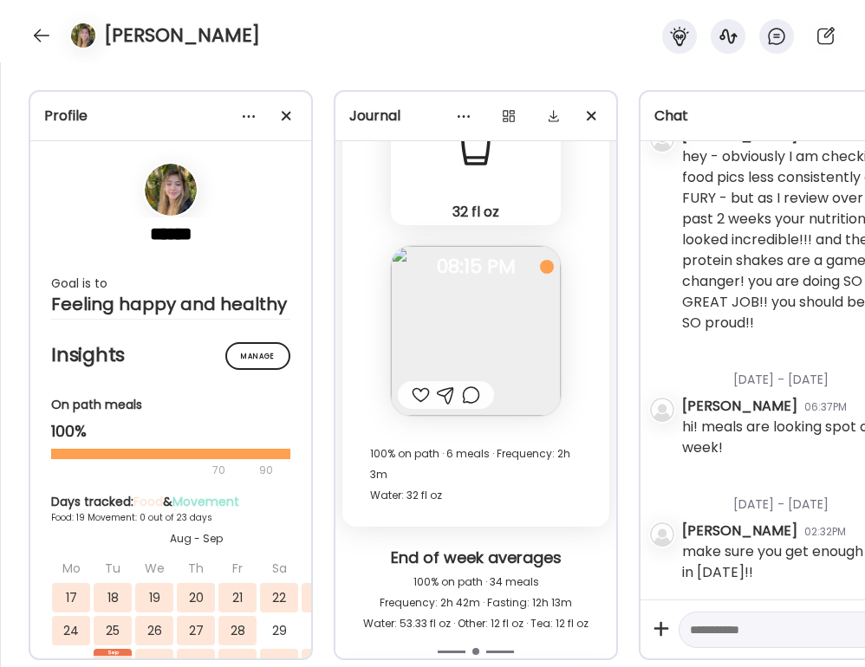
scroll to position [58765, 0]
click at [420, 391] on div at bounding box center [421, 394] width 18 height 21
click at [476, 352] on img at bounding box center [476, 330] width 170 height 170
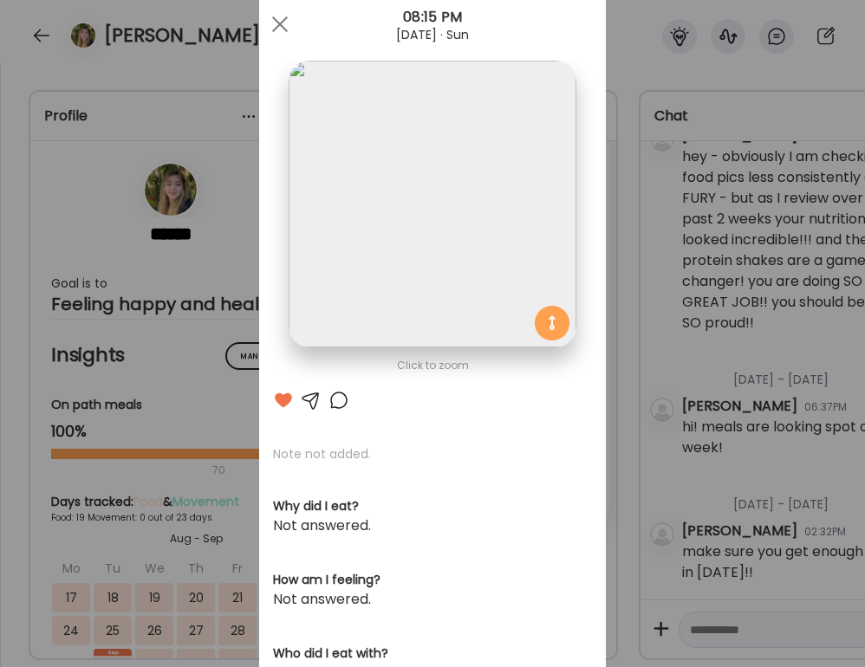
click at [640, 333] on div "Ate Coach Dashboard Wahoo! It’s official Take a moment to set up your Coach Pro…" at bounding box center [432, 333] width 865 height 667
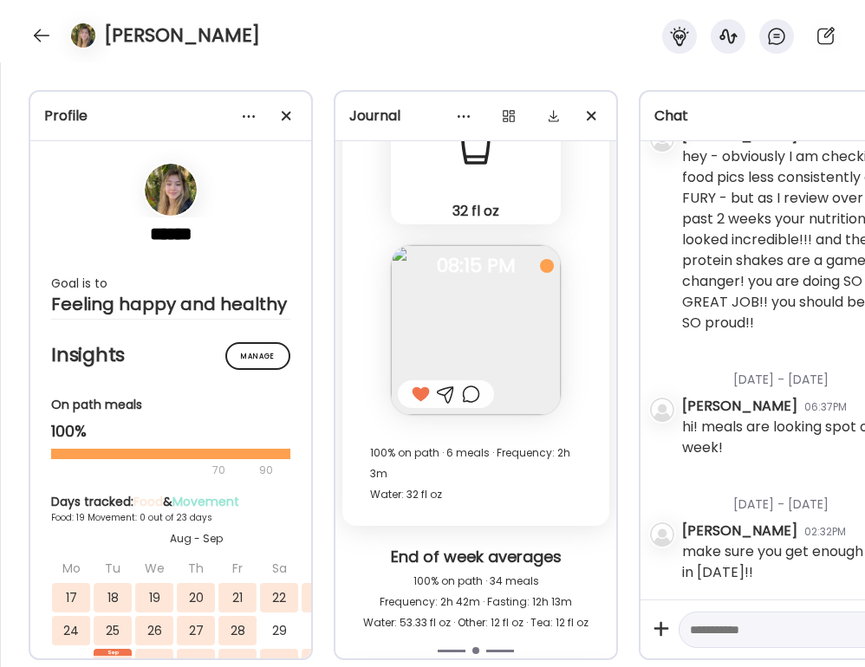
click at [471, 402] on div at bounding box center [471, 394] width 18 height 21
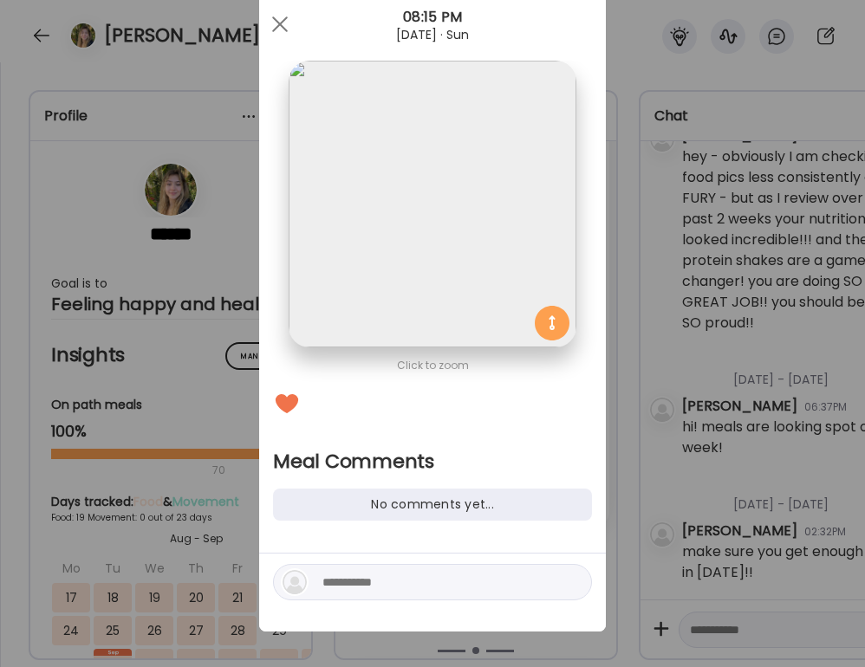
click at [355, 586] on textarea at bounding box center [439, 582] width 234 height 21
type textarea "**********"
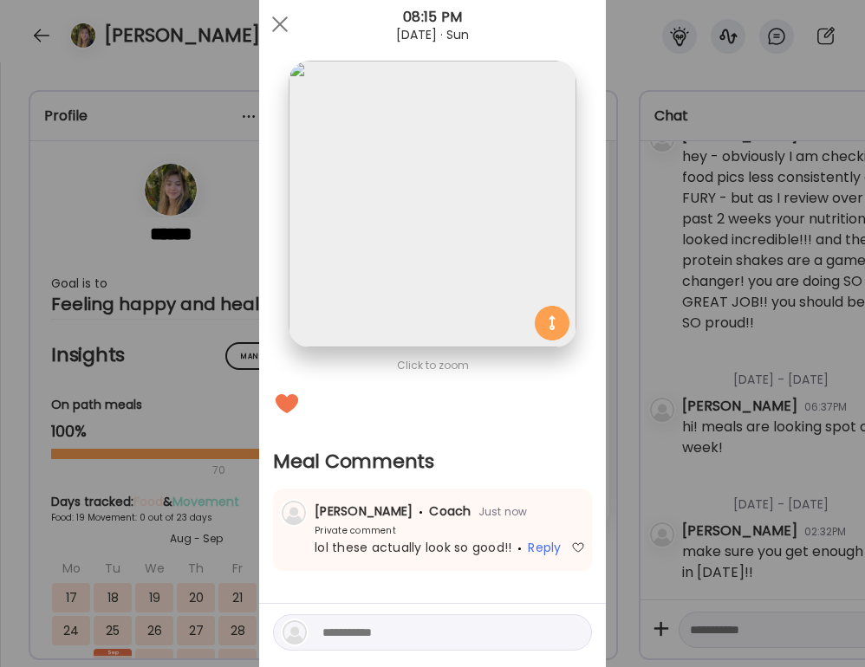
click at [646, 424] on div "Ate Coach Dashboard Wahoo! It’s official Take a moment to set up your Coach Pro…" at bounding box center [432, 333] width 865 height 667
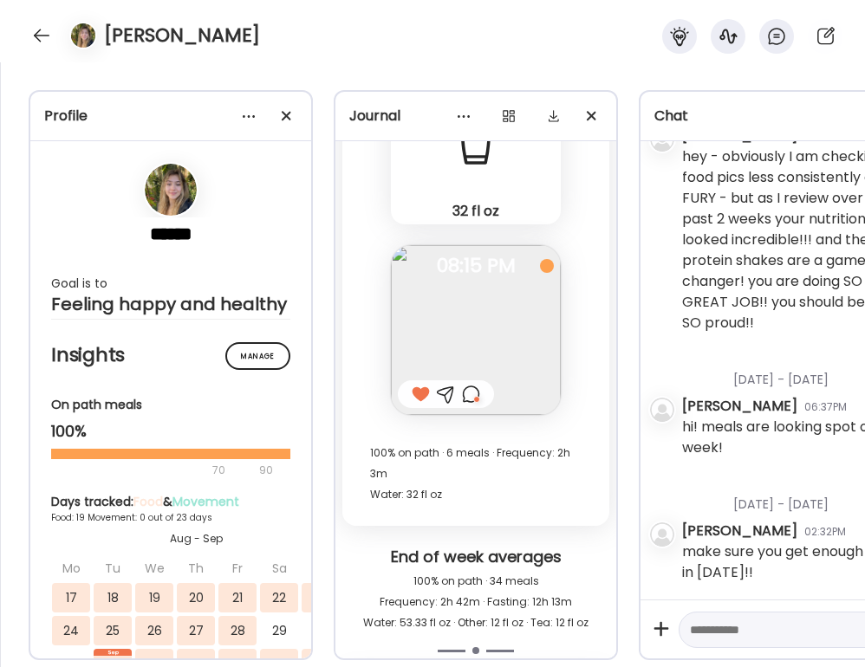
scroll to position [58409, 0]
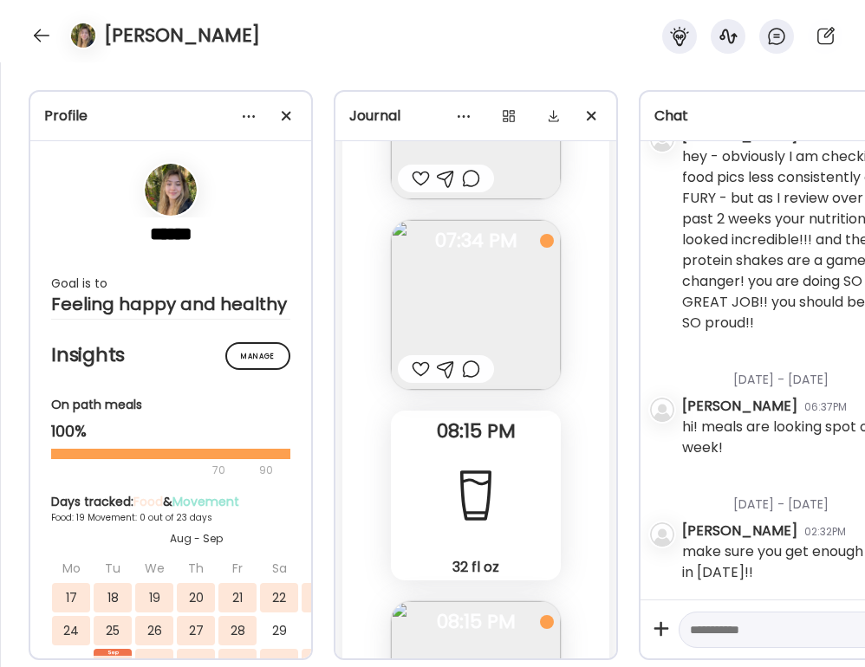
click at [424, 373] on div at bounding box center [421, 369] width 18 height 21
click at [470, 369] on div at bounding box center [471, 369] width 18 height 21
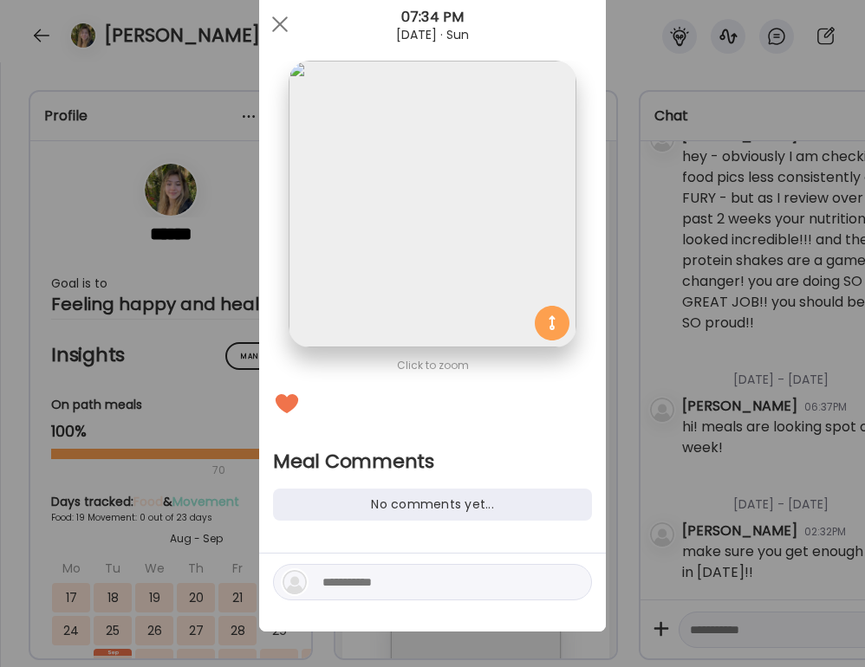
click at [410, 576] on textarea at bounding box center [439, 582] width 234 height 21
type textarea "*"
type textarea "**********"
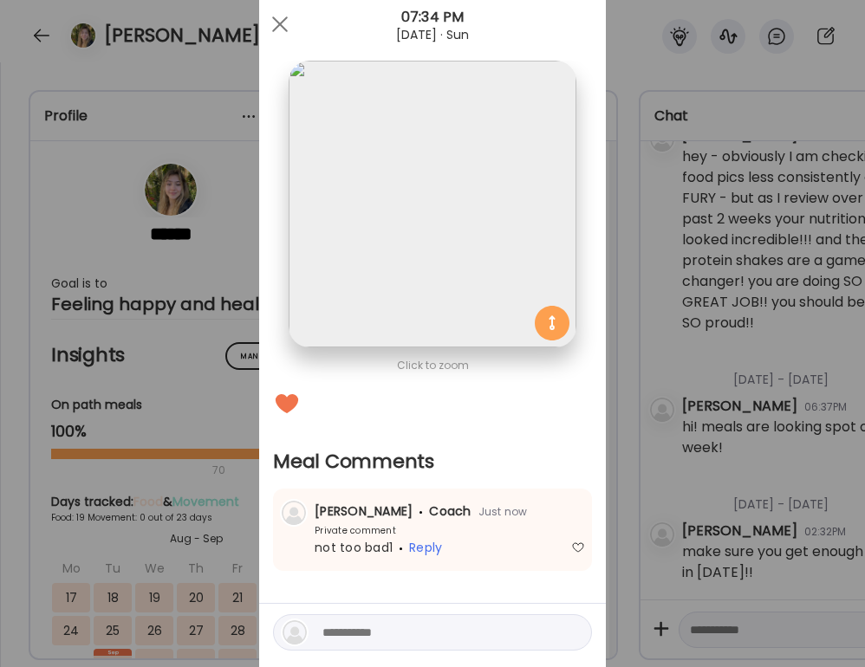
click at [676, 413] on div "Ate Coach Dashboard Wahoo! It’s official Take a moment to set up your Coach Pro…" at bounding box center [432, 333] width 865 height 667
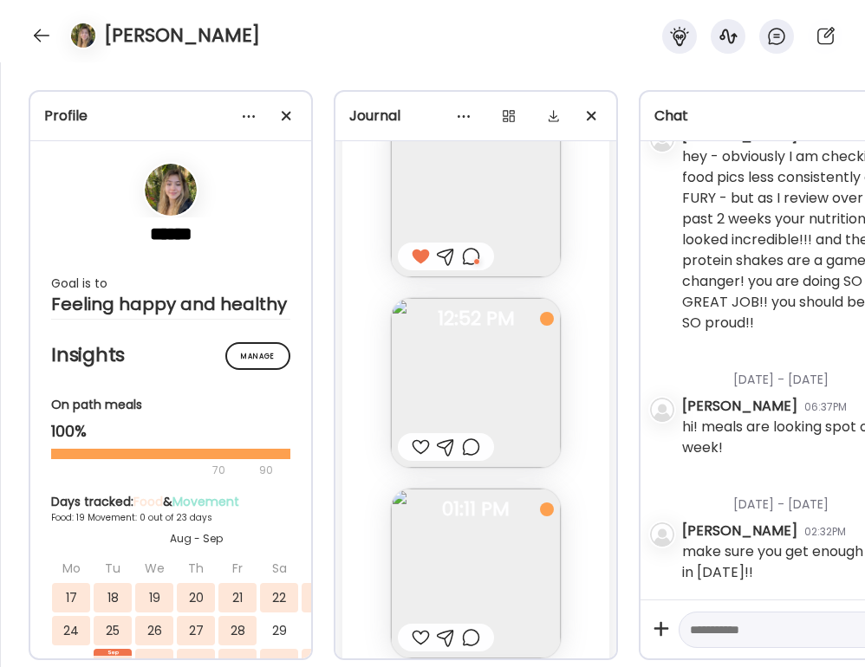
scroll to position [57977, 0]
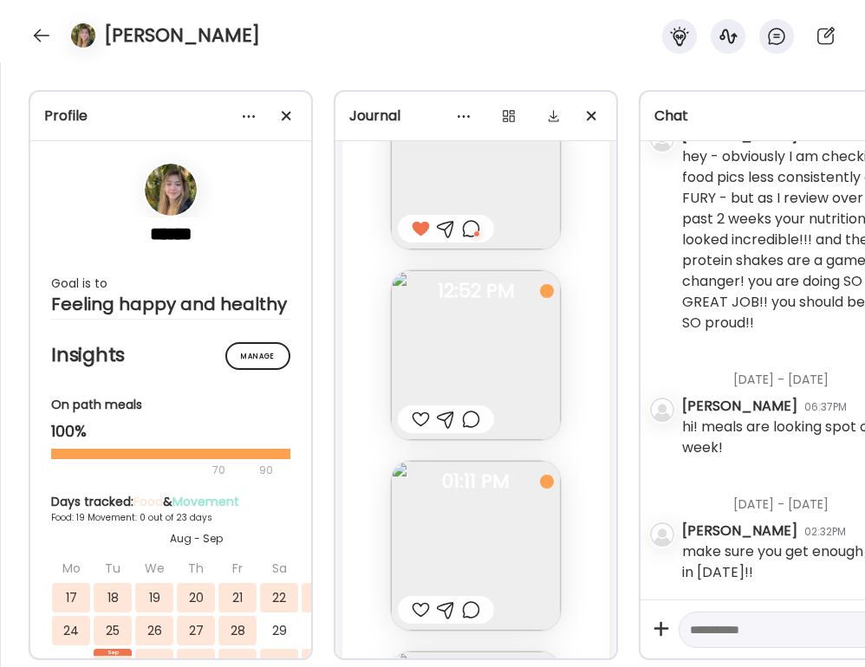
click at [475, 426] on div at bounding box center [471, 419] width 18 height 21
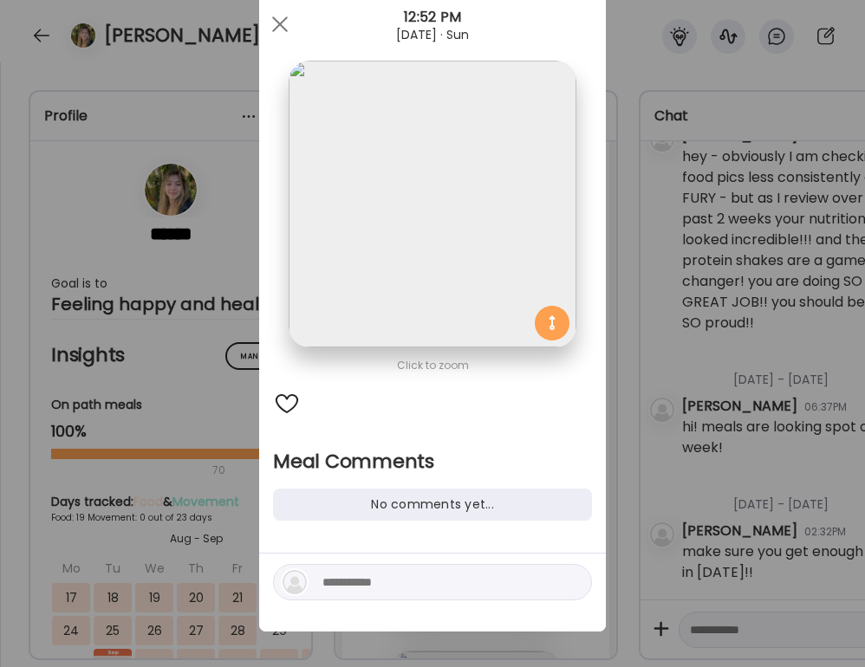
click at [400, 583] on textarea at bounding box center [439, 582] width 234 height 21
type textarea "**********"
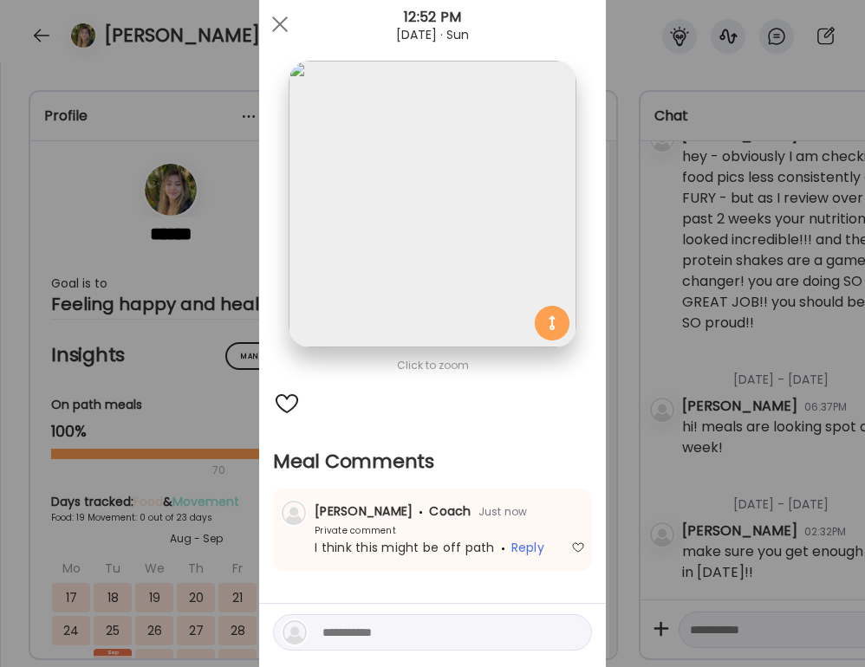
click at [663, 453] on div "Ate Coach Dashboard Wahoo! It’s official Take a moment to set up your Coach Pro…" at bounding box center [432, 333] width 865 height 667
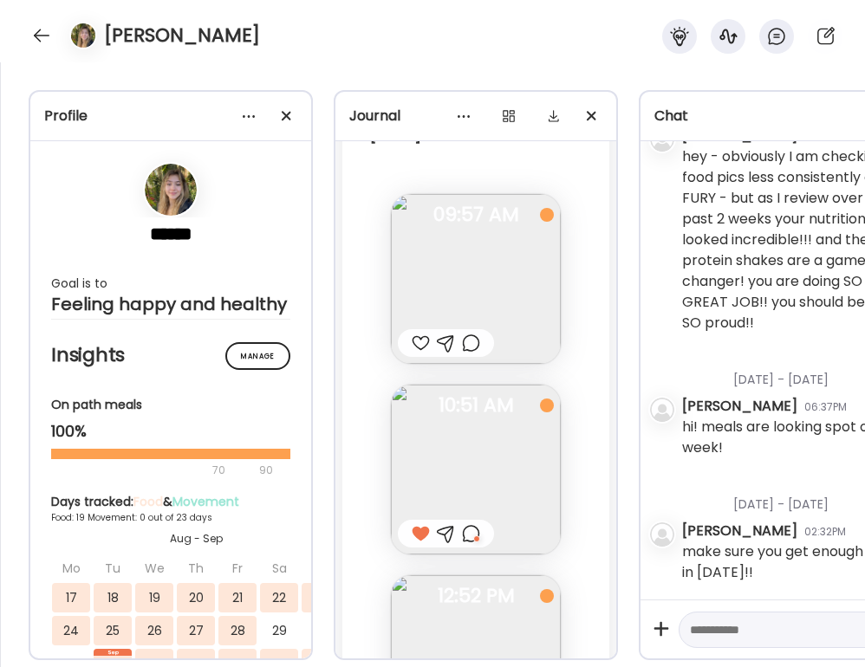
scroll to position [57663, 0]
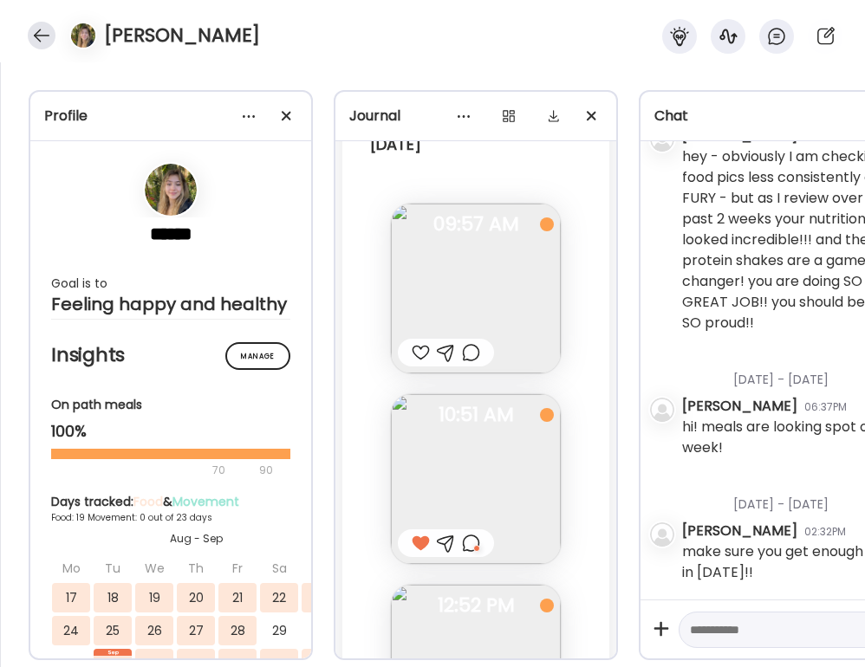
click at [49, 29] on div at bounding box center [42, 36] width 28 height 28
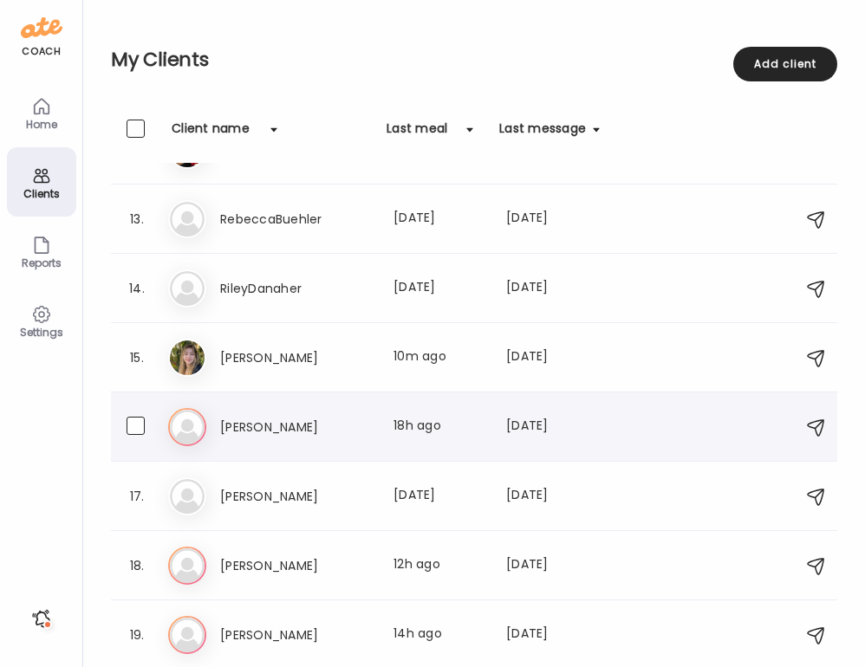
click at [310, 421] on h3 "[PERSON_NAME]" at bounding box center [296, 427] width 153 height 21
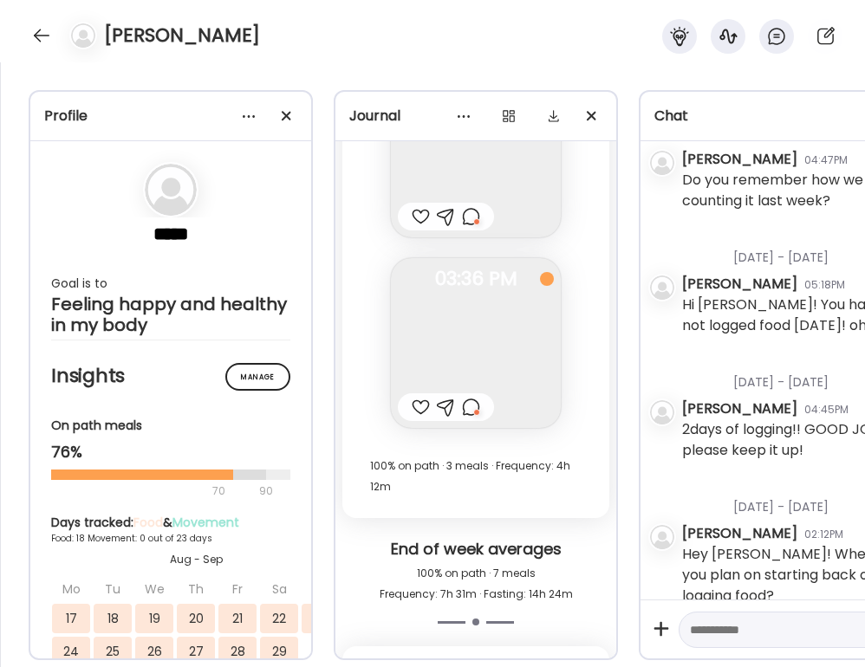
scroll to position [17903, 0]
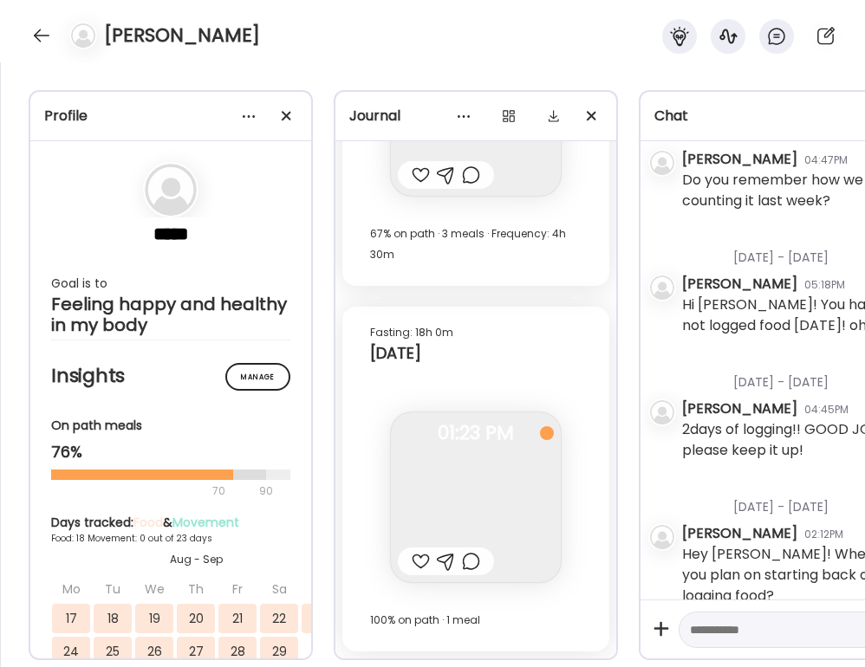
click at [420, 560] on div at bounding box center [421, 561] width 18 height 21
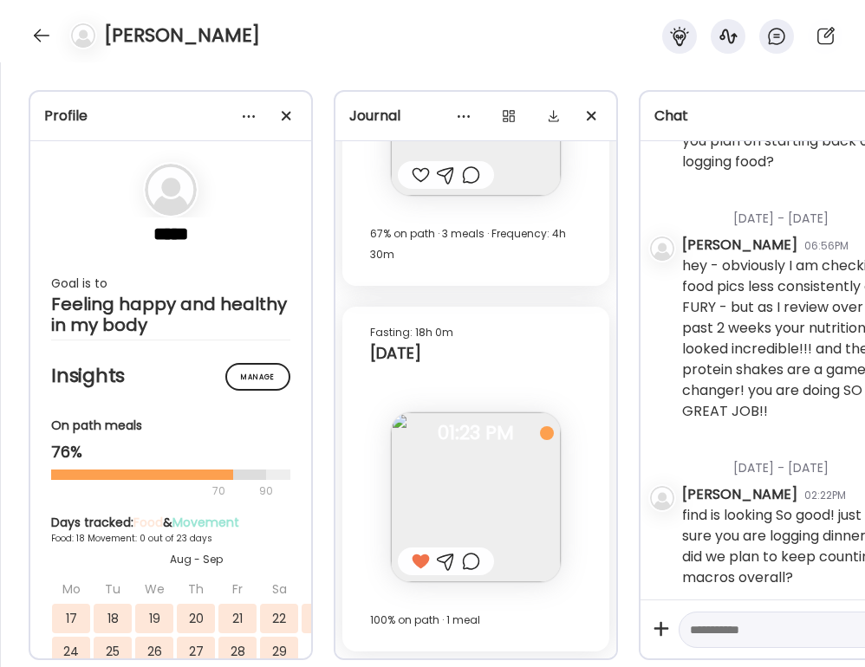
scroll to position [557, 0]
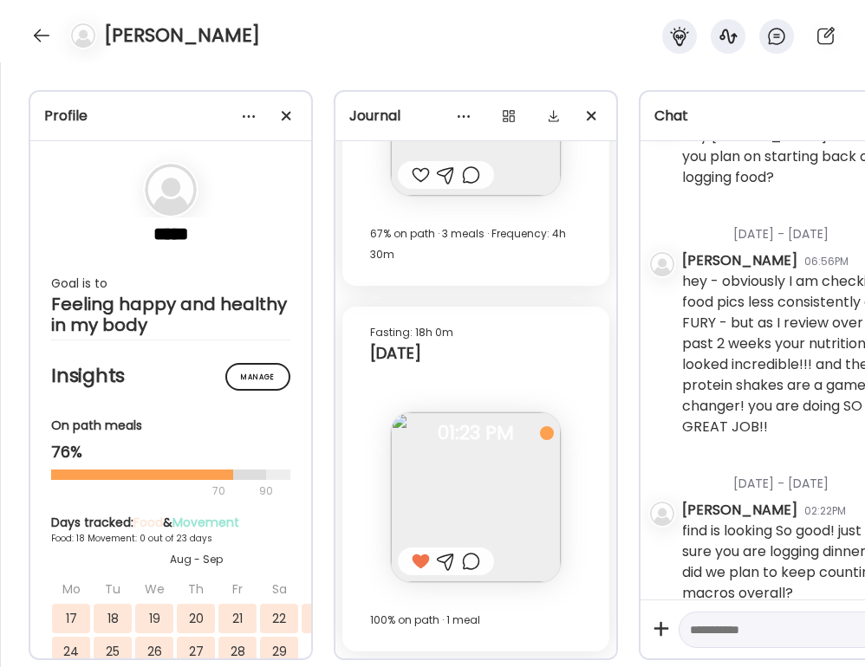
click at [471, 563] on div at bounding box center [471, 561] width 18 height 21
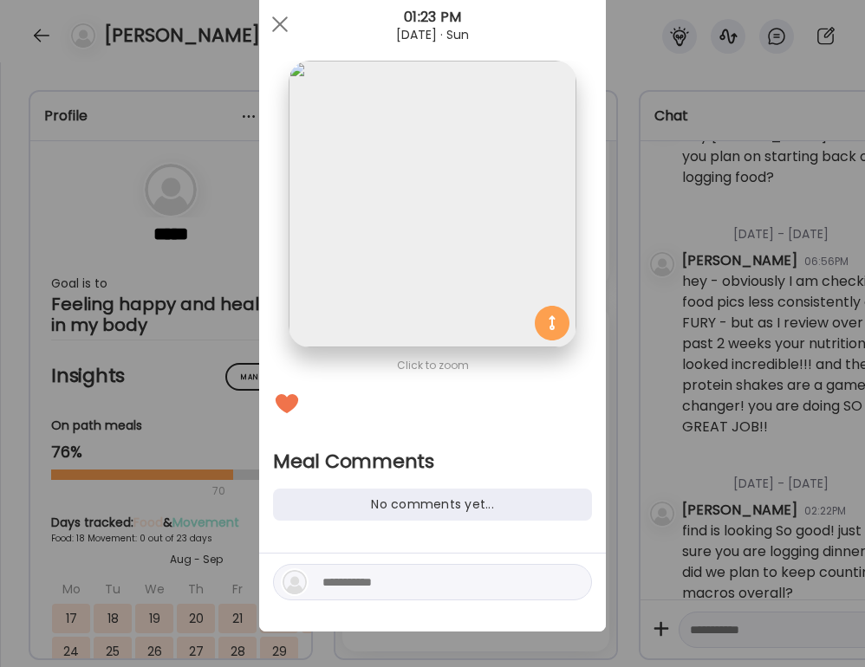
click at [453, 596] on div at bounding box center [432, 582] width 319 height 36
click at [449, 588] on textarea at bounding box center [439, 582] width 234 height 21
type textarea "**********"
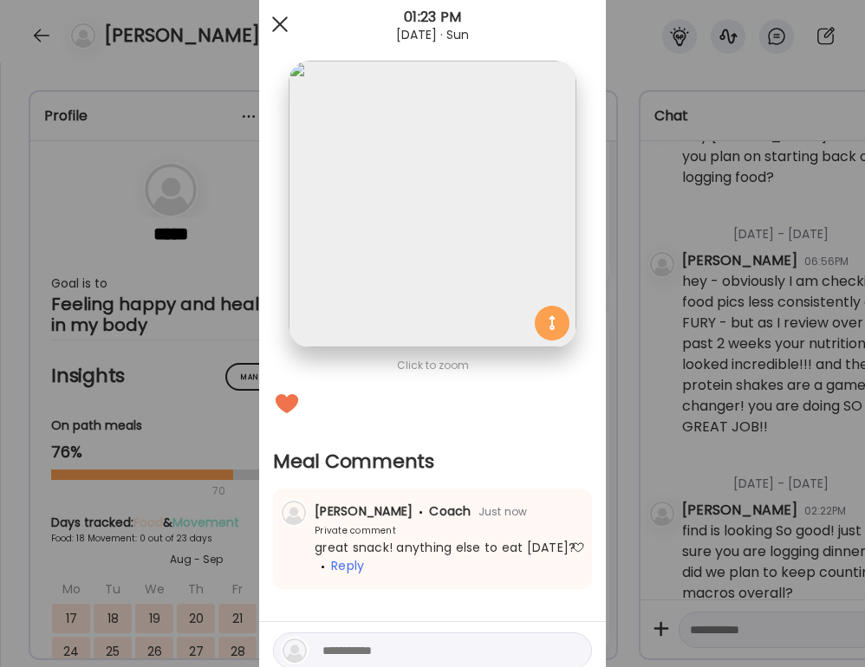
click at [279, 10] on div at bounding box center [280, 24] width 35 height 35
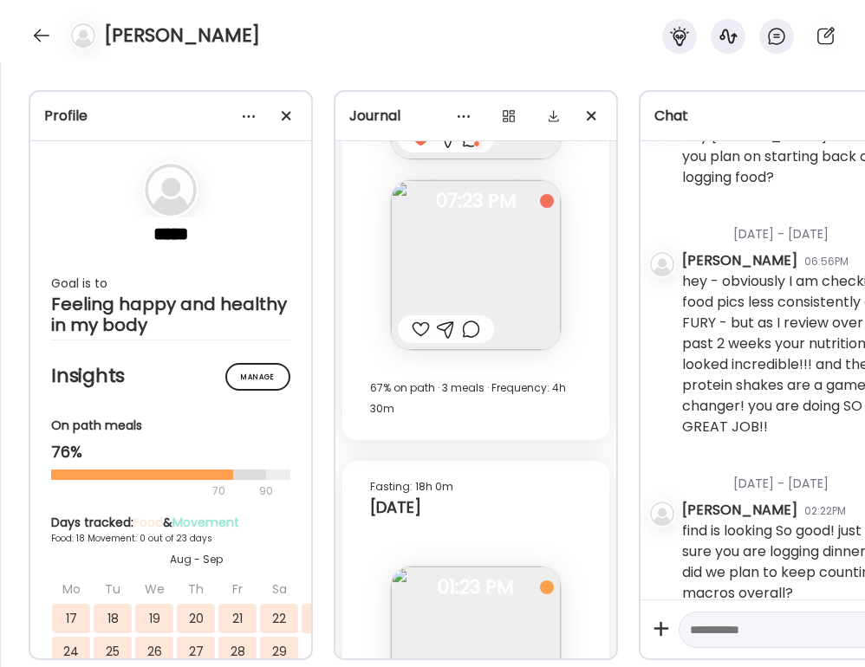
scroll to position [17731, 0]
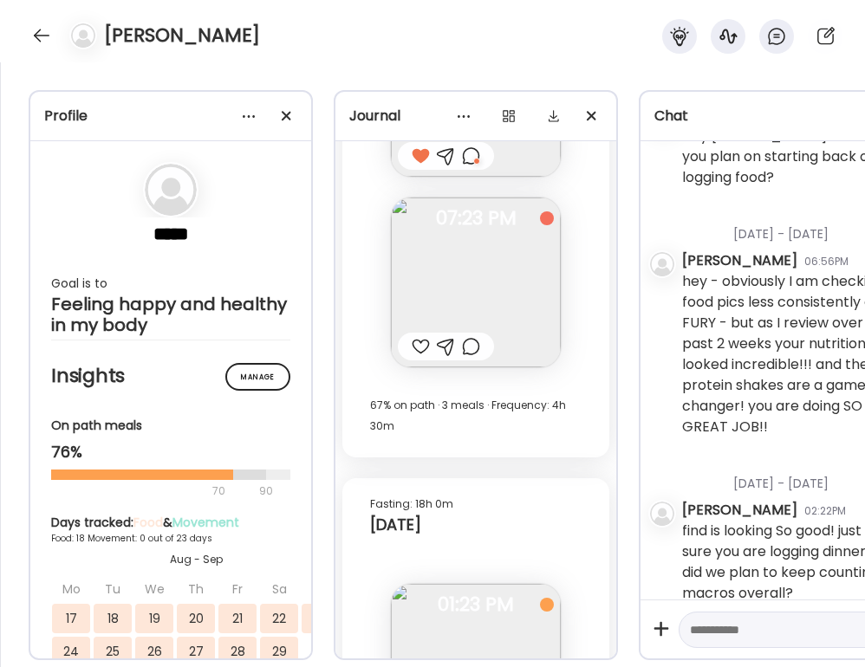
click at [419, 348] on div at bounding box center [421, 346] width 18 height 21
click at [472, 355] on div at bounding box center [471, 346] width 18 height 21
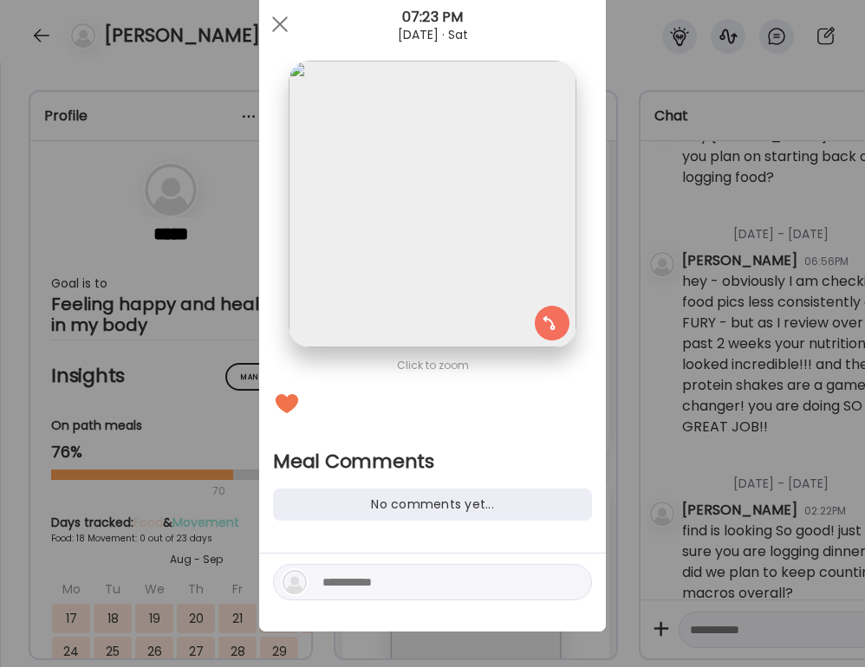
click at [471, 587] on textarea at bounding box center [439, 582] width 234 height 21
type textarea "********"
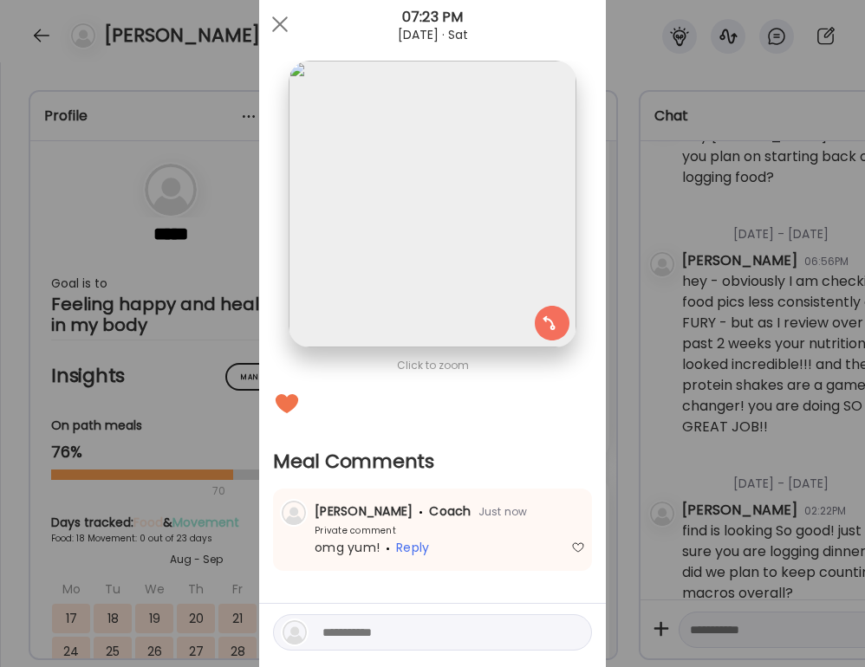
click at [678, 498] on div "Ate Coach Dashboard Wahoo! It’s official Take a moment to set up your Coach Pro…" at bounding box center [432, 333] width 865 height 667
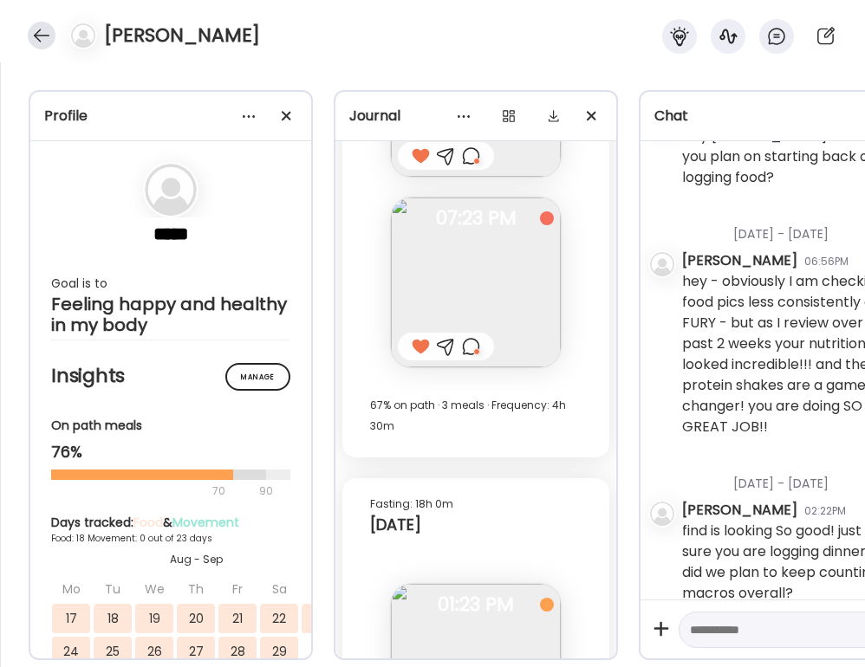
click at [54, 41] on div at bounding box center [42, 36] width 28 height 28
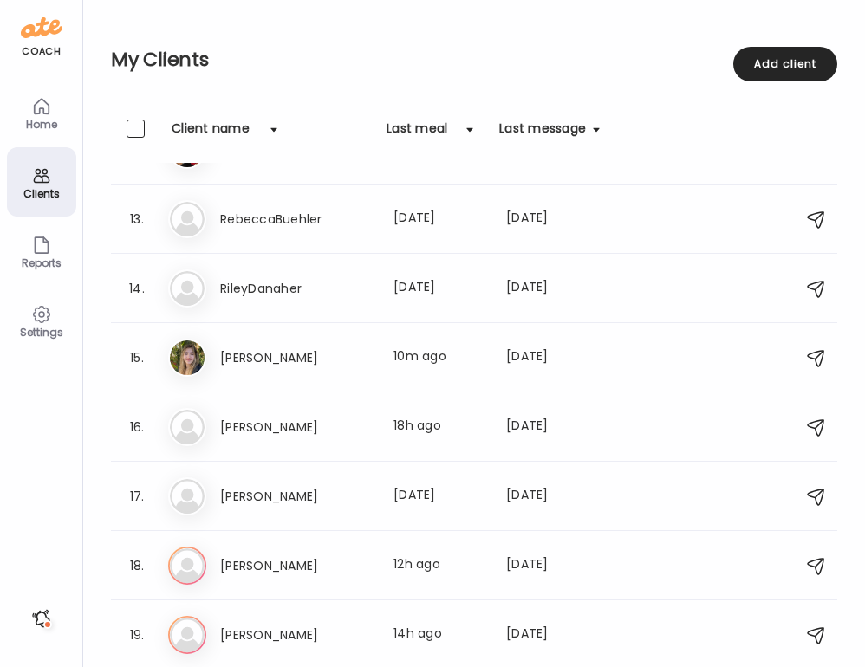
click at [42, 33] on img at bounding box center [42, 28] width 42 height 28
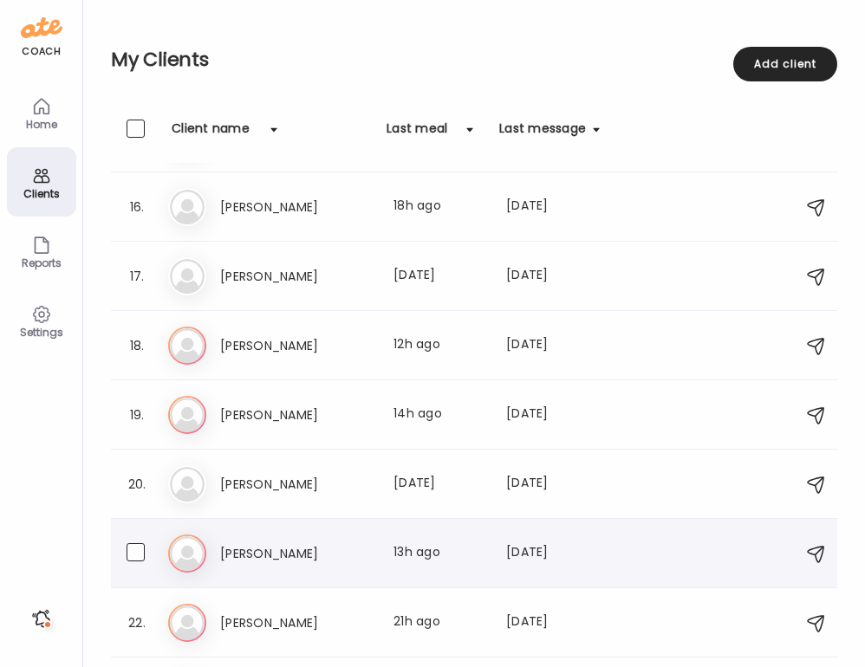
scroll to position [1034, 0]
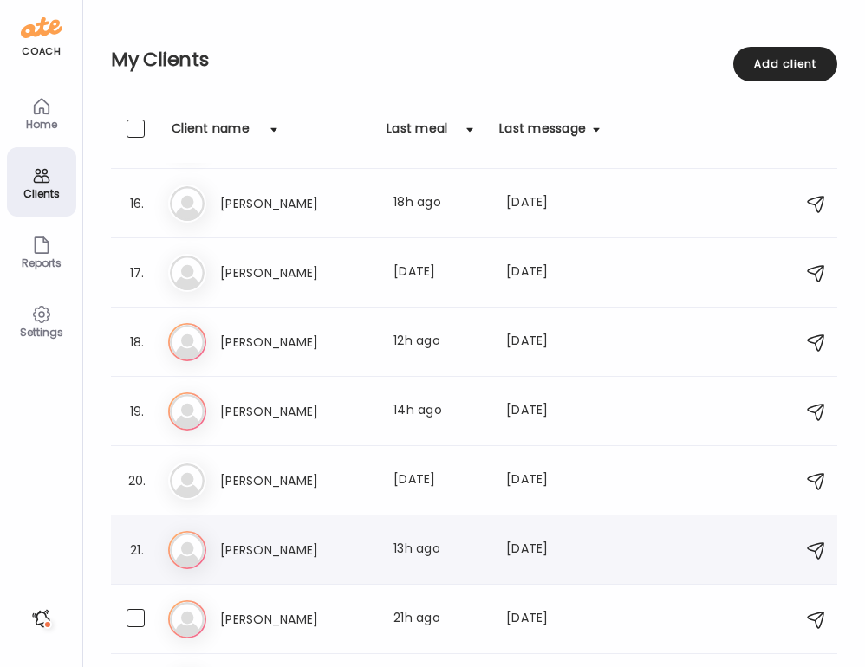
click at [284, 579] on div "21. An [PERSON_NAME] Last meal: 13h ago Last message: [DATE] You: keep it up!! …" at bounding box center [474, 550] width 726 height 69
click at [284, 567] on div "An [PERSON_NAME] Last meal: 13h ago Last message: [DATE] You: keep it up!! you'…" at bounding box center [476, 550] width 617 height 38
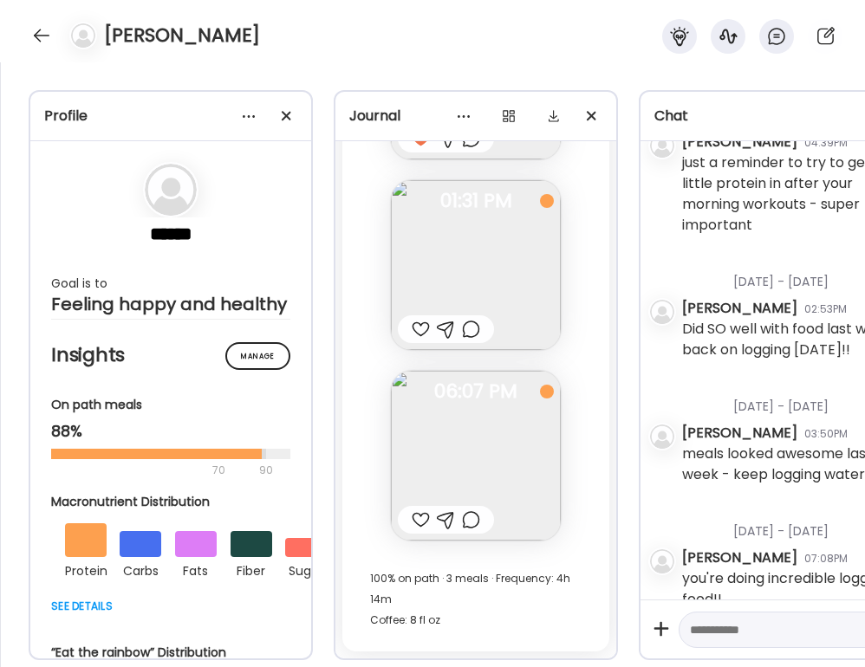
scroll to position [1650, 0]
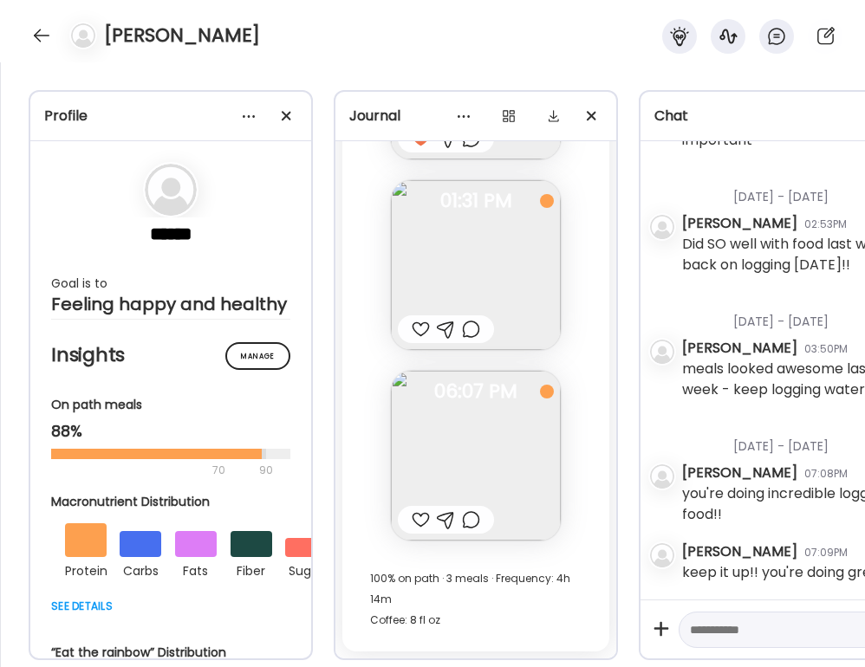
click at [413, 513] on div at bounding box center [421, 520] width 18 height 21
click at [470, 518] on div at bounding box center [471, 520] width 18 height 21
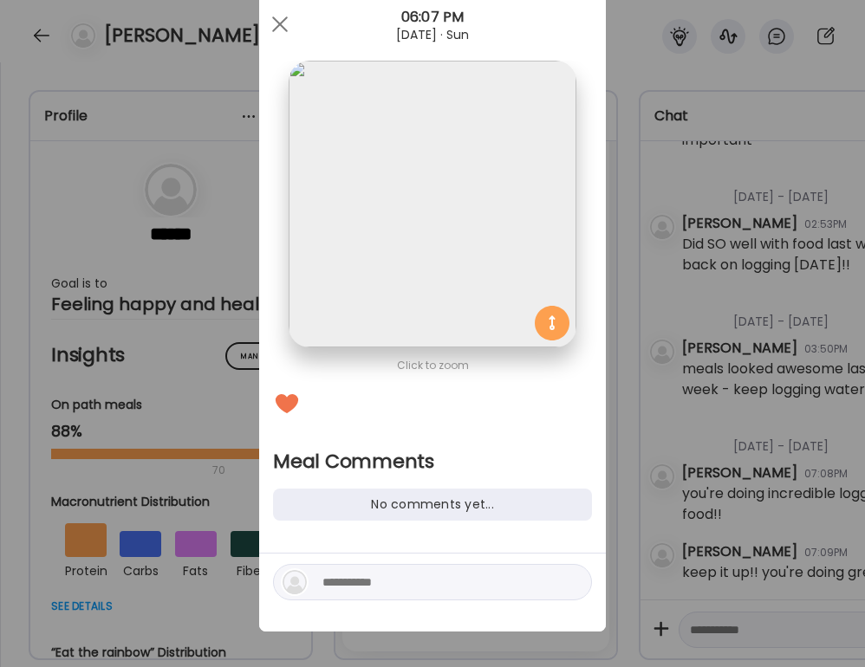
click at [435, 599] on div at bounding box center [432, 582] width 319 height 36
click at [435, 561] on div at bounding box center [432, 593] width 347 height 78
click at [433, 561] on div at bounding box center [432, 593] width 347 height 78
click at [419, 573] on textarea at bounding box center [439, 582] width 234 height 21
type textarea "**********"
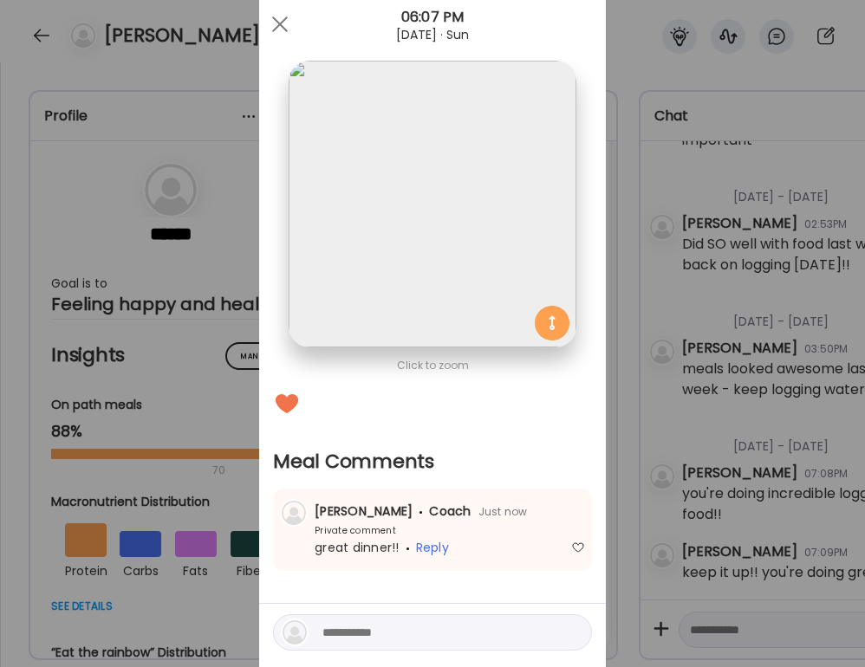
click at [683, 451] on div "Ate Coach Dashboard Wahoo! It’s official Take a moment to set up your Coach Pro…" at bounding box center [432, 333] width 865 height 667
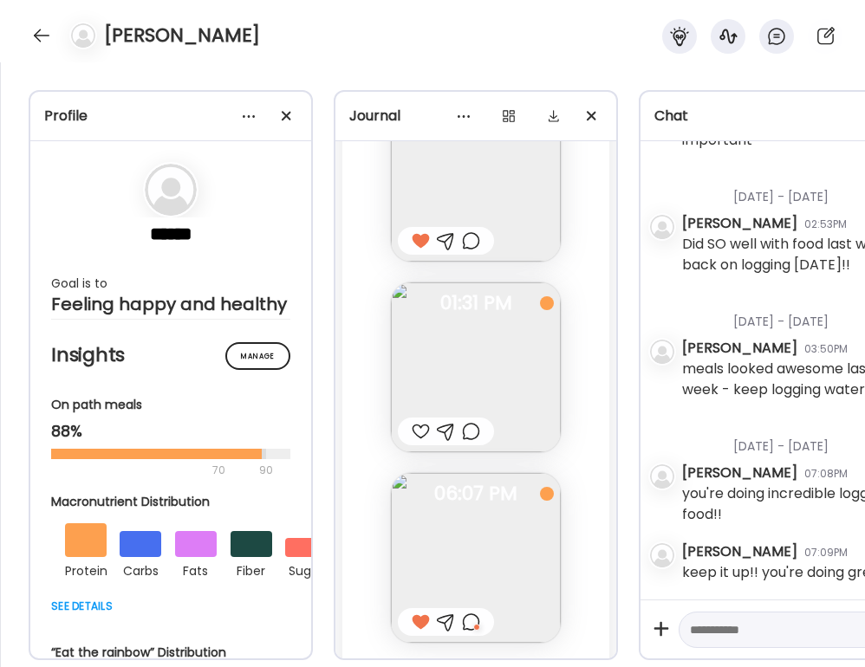
scroll to position [27612, 0]
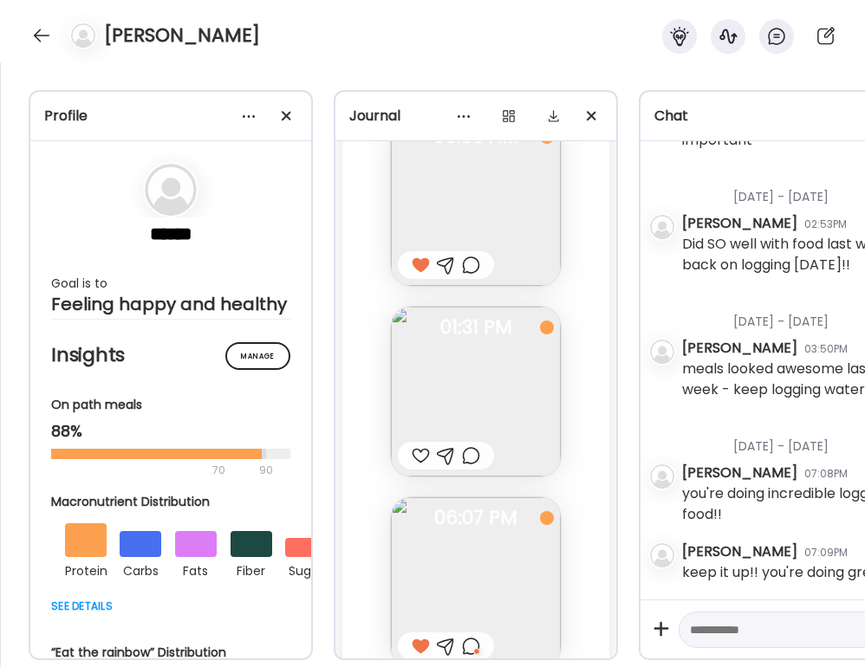
click at [420, 449] on div at bounding box center [421, 456] width 18 height 21
click at [476, 459] on div at bounding box center [471, 456] width 18 height 21
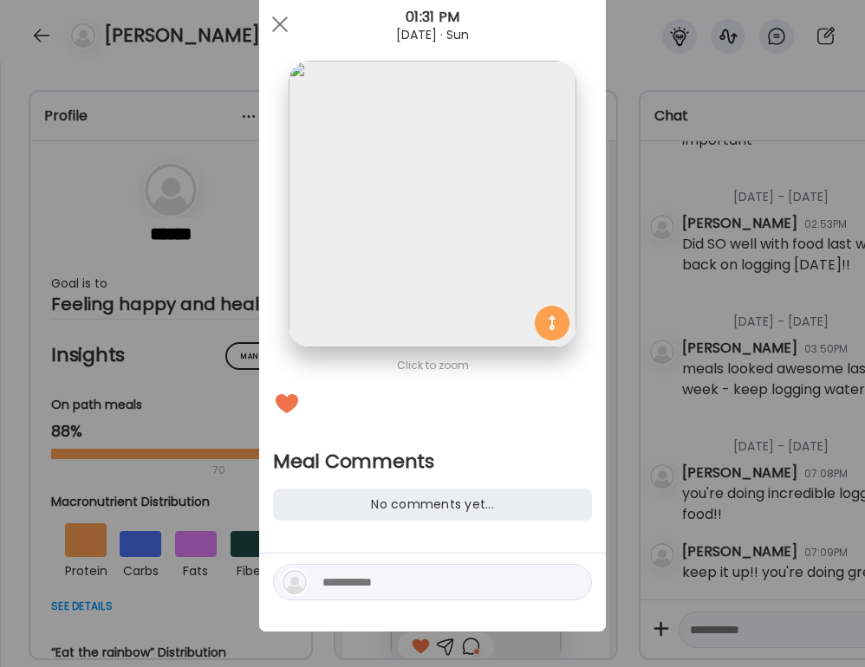
click at [414, 582] on textarea at bounding box center [439, 582] width 234 height 21
type textarea "**********"
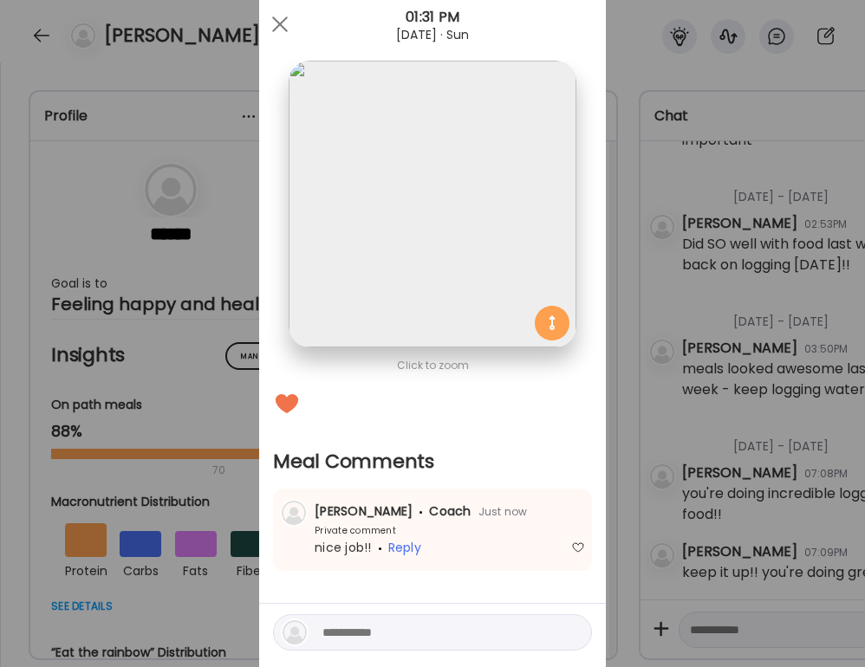
click at [666, 381] on div "Ate Coach Dashboard Wahoo! It’s official Take a moment to set up your Coach Pro…" at bounding box center [432, 333] width 865 height 667
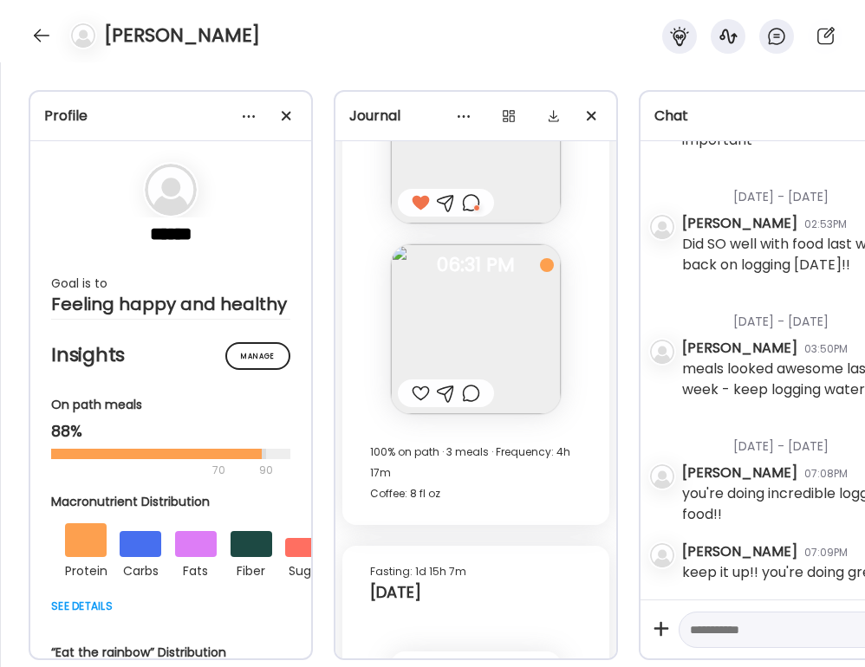
scroll to position [26872, 0]
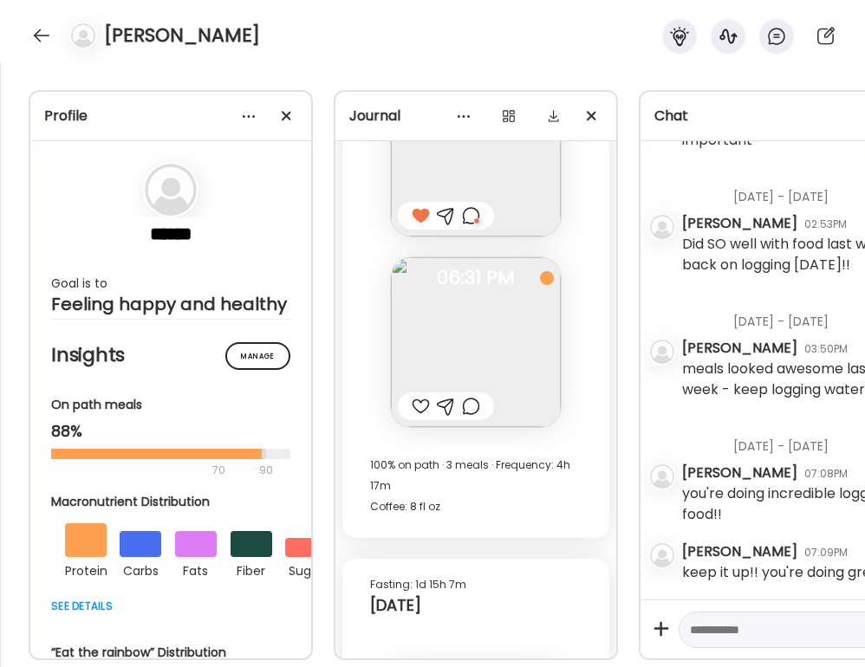
click at [467, 408] on div at bounding box center [471, 406] width 18 height 21
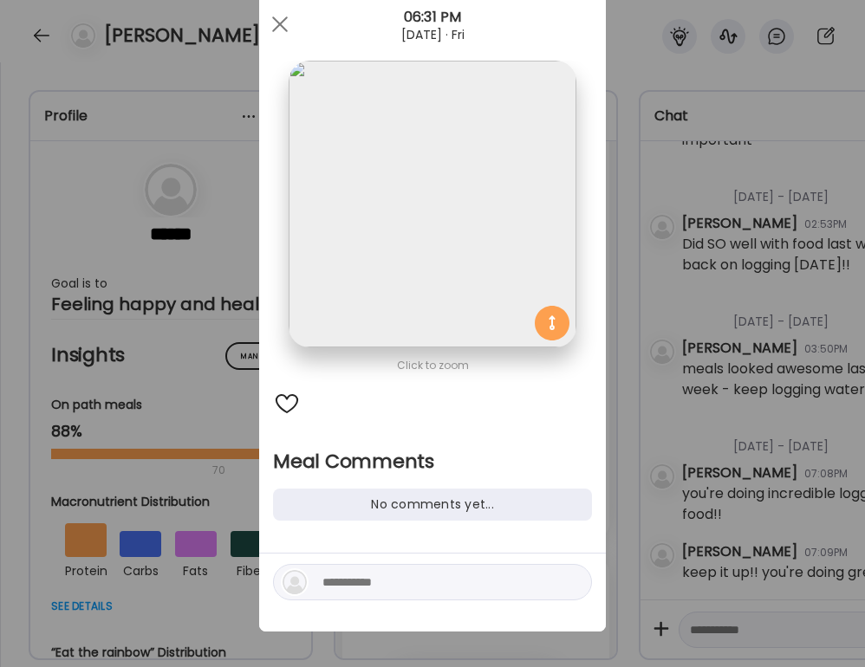
click at [409, 566] on div at bounding box center [432, 582] width 319 height 36
click at [409, 578] on textarea at bounding box center [439, 582] width 234 height 21
type textarea "**********"
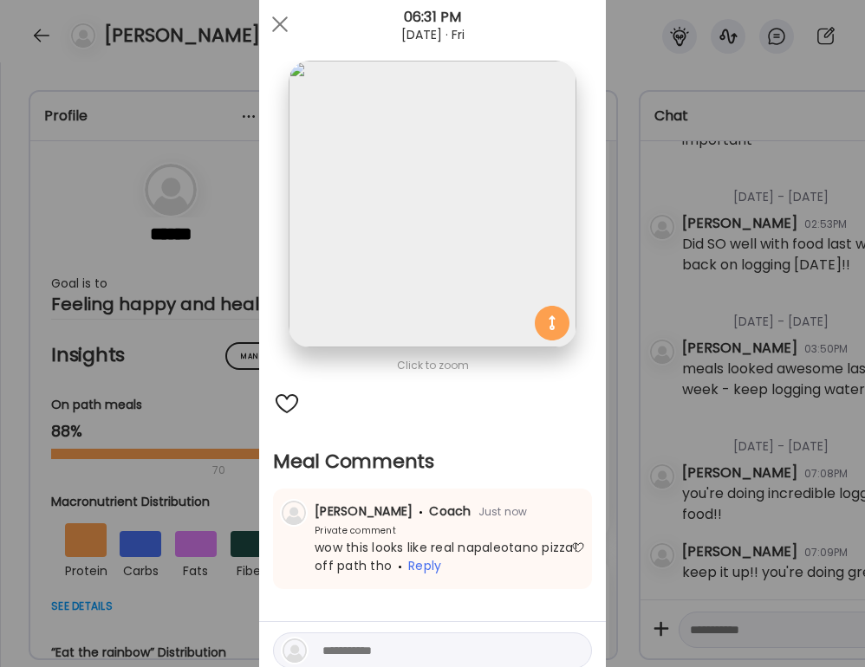
click at [764, 366] on div "Ate Coach Dashboard Wahoo! It’s official Take a moment to set up your Coach Pro…" at bounding box center [432, 333] width 865 height 667
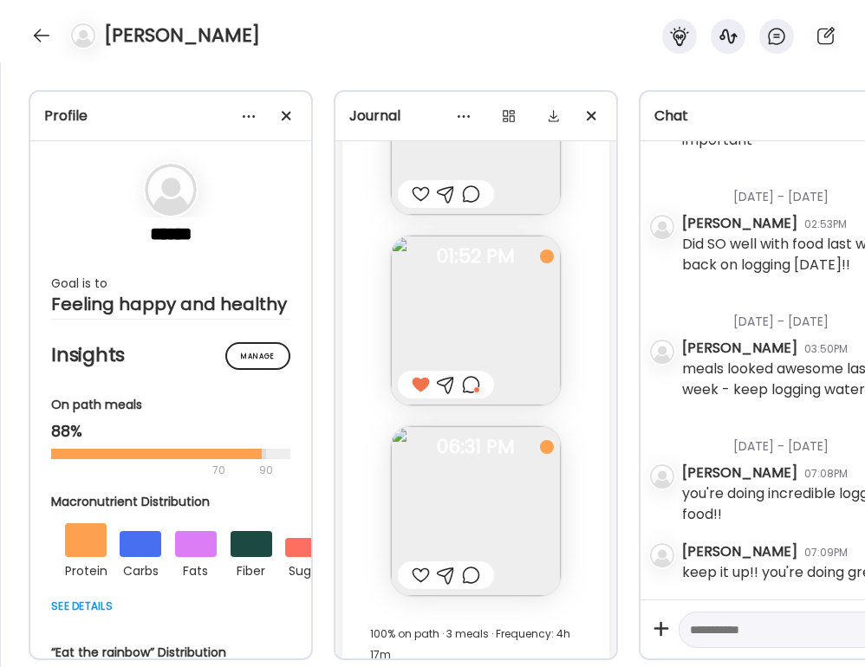
scroll to position [26698, 0]
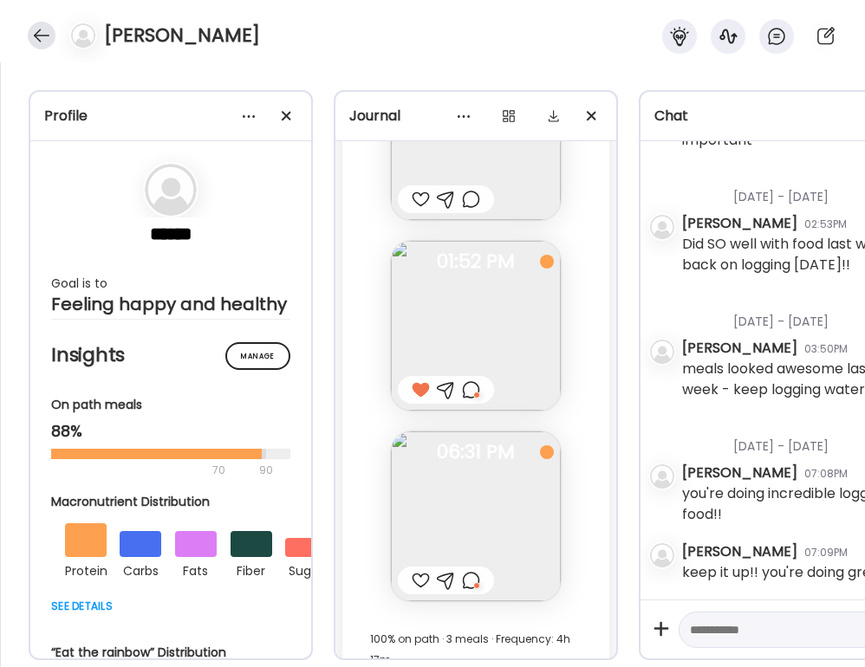
click at [37, 29] on div at bounding box center [42, 36] width 28 height 28
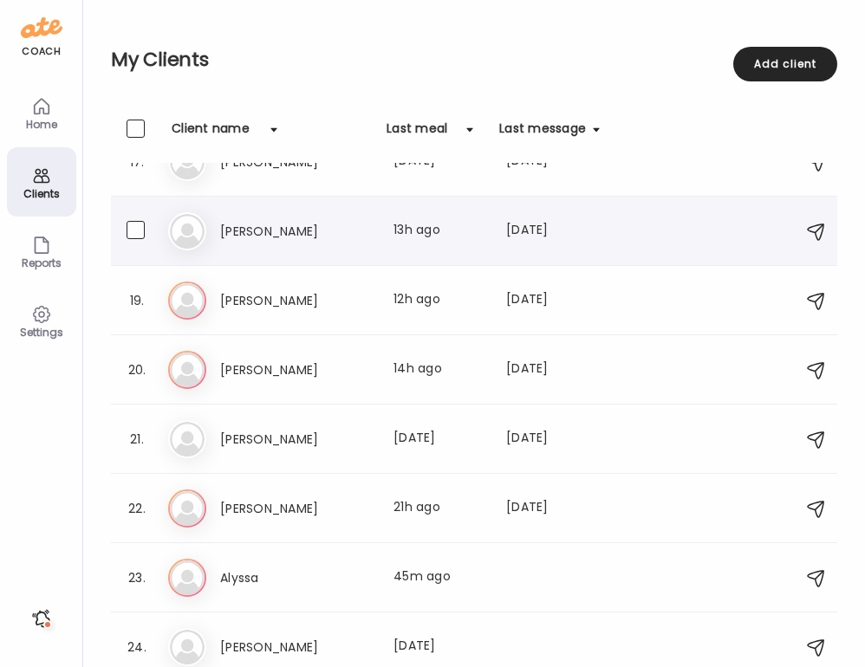
scroll to position [1168, 0]
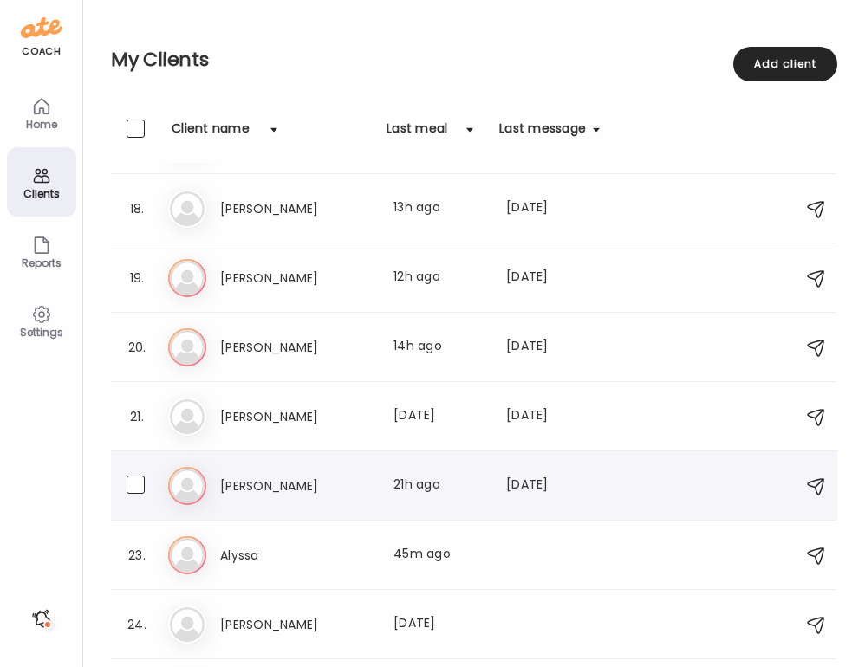
click at [257, 482] on h3 "[PERSON_NAME]" at bounding box center [296, 486] width 153 height 21
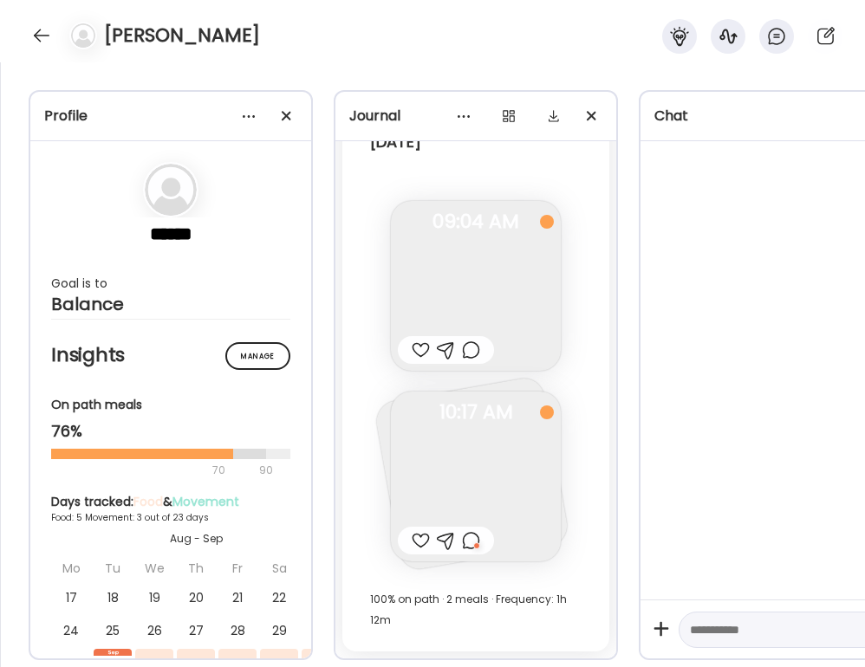
scroll to position [5341, 0]
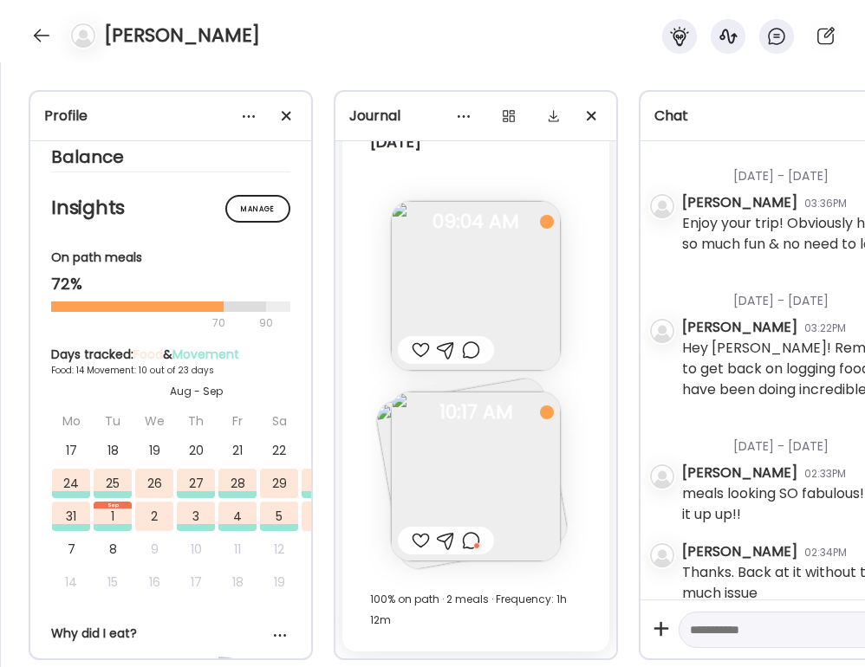
scroll to position [225, 0]
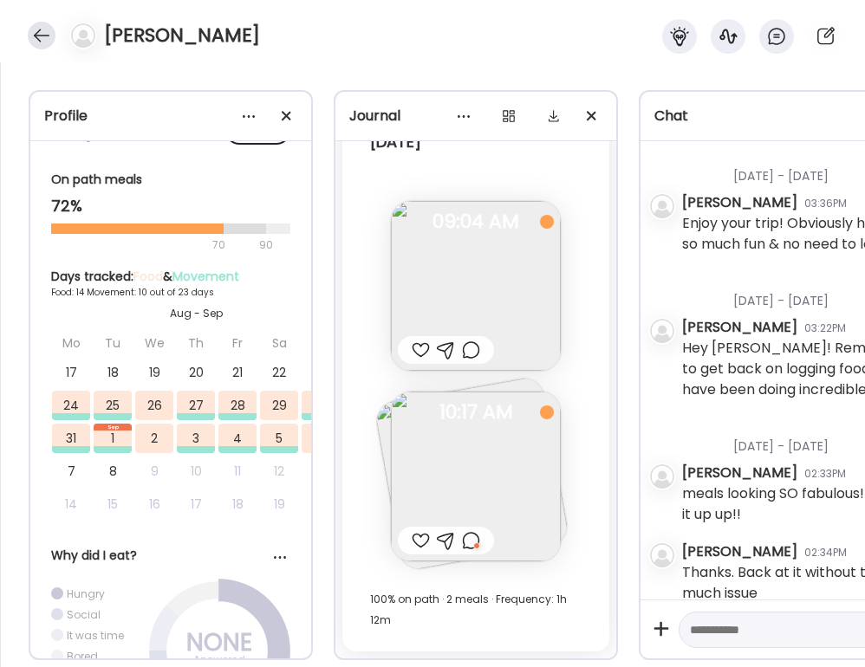
click at [45, 38] on div at bounding box center [42, 36] width 28 height 28
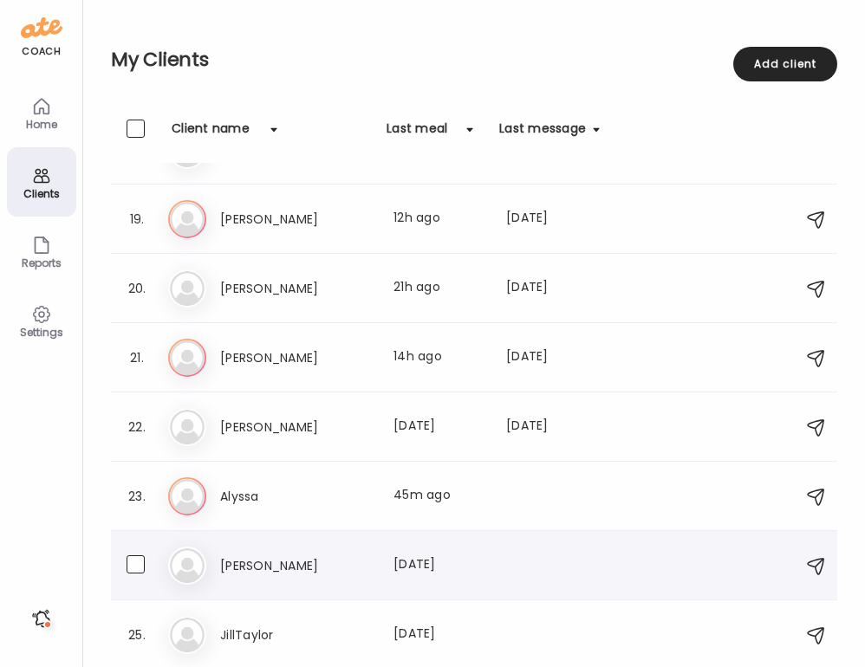
scroll to position [1227, 0]
